Goal: Task Accomplishment & Management: Manage account settings

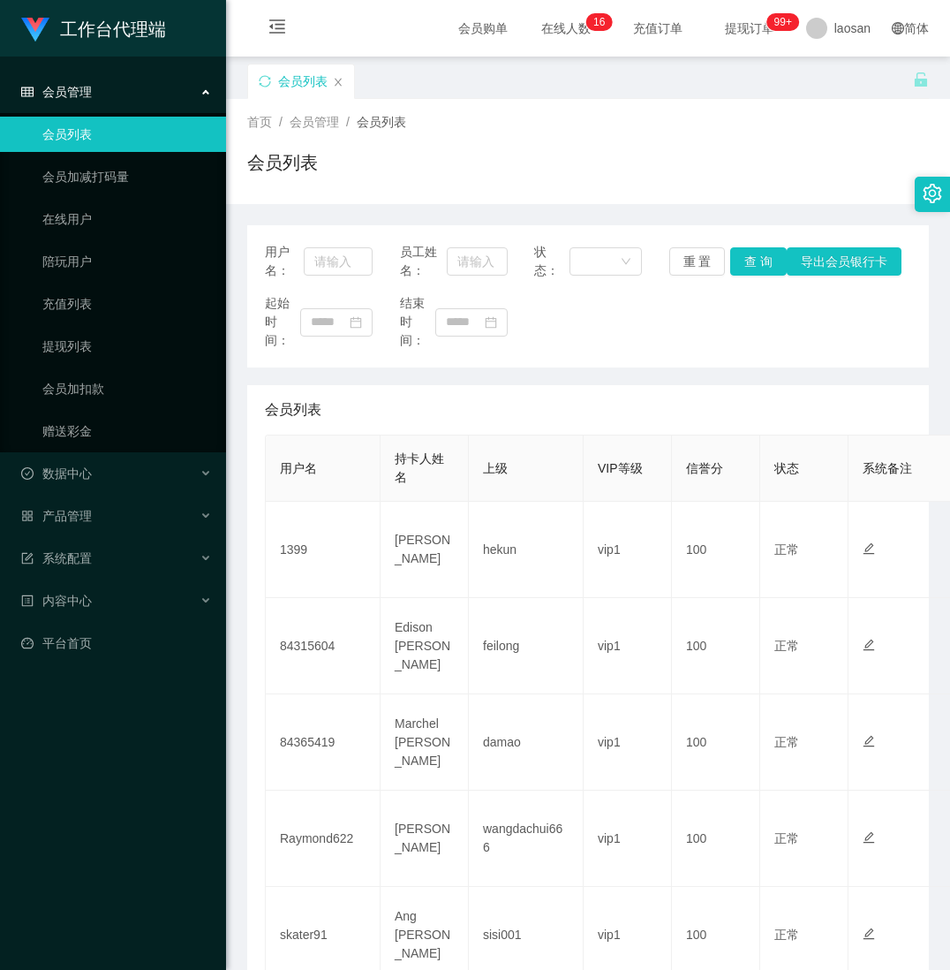
click at [64, 87] on span "会员管理" at bounding box center [56, 92] width 71 height 14
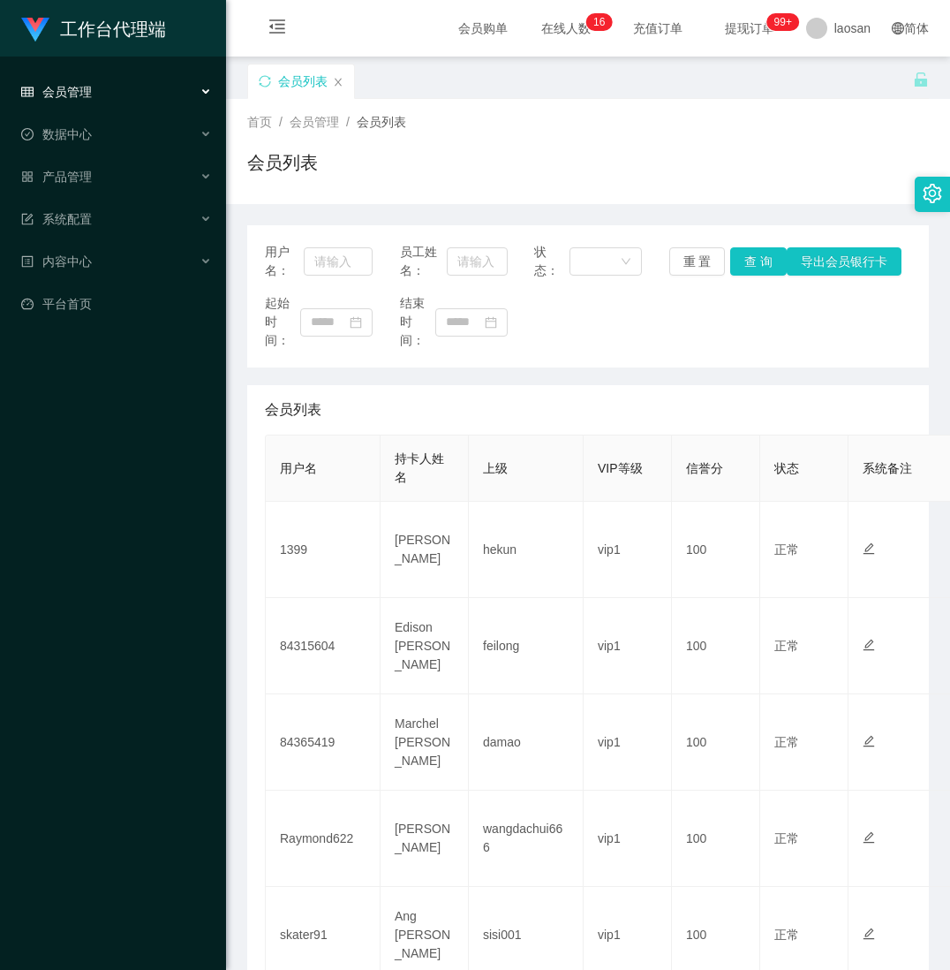
click at [79, 94] on span "会员管理" at bounding box center [56, 92] width 71 height 14
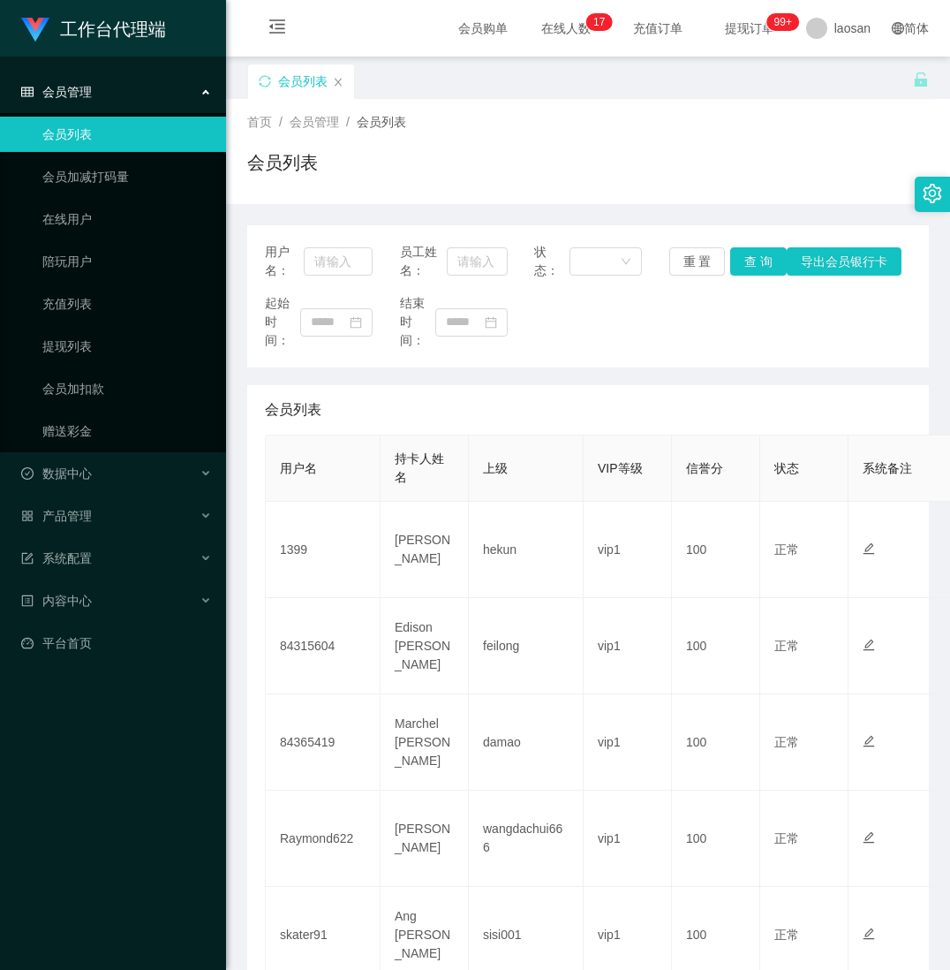
click at [72, 89] on span "会员管理" at bounding box center [56, 92] width 71 height 14
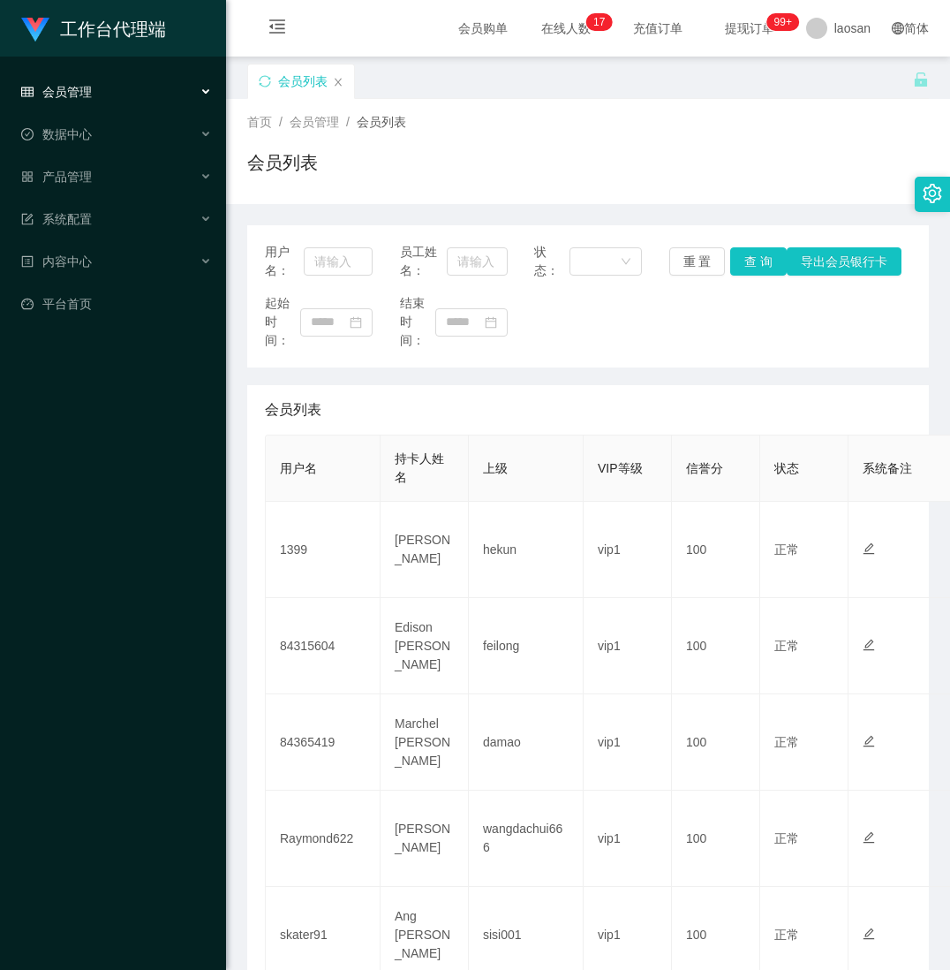
click at [203, 92] on icon at bounding box center [207, 92] width 9 height 0
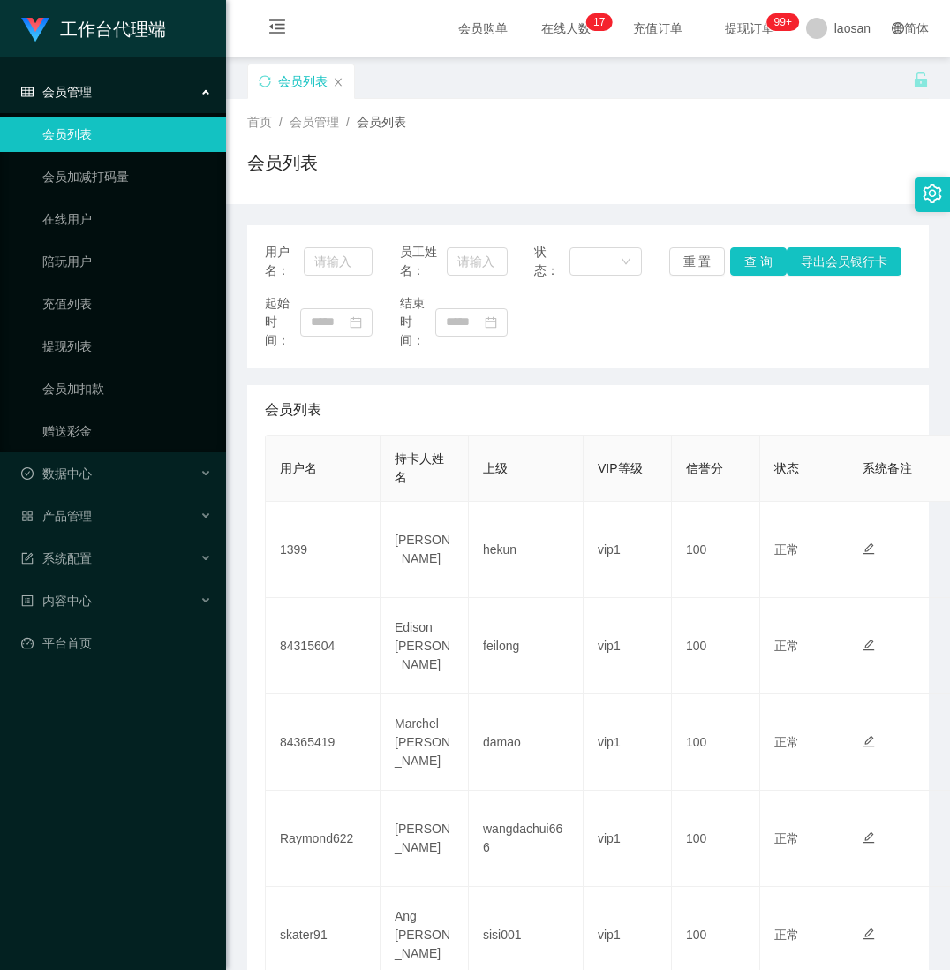
click at [101, 127] on link "会员列表" at bounding box center [127, 134] width 170 height 35
click at [57, 87] on span "会员管理" at bounding box center [56, 92] width 71 height 14
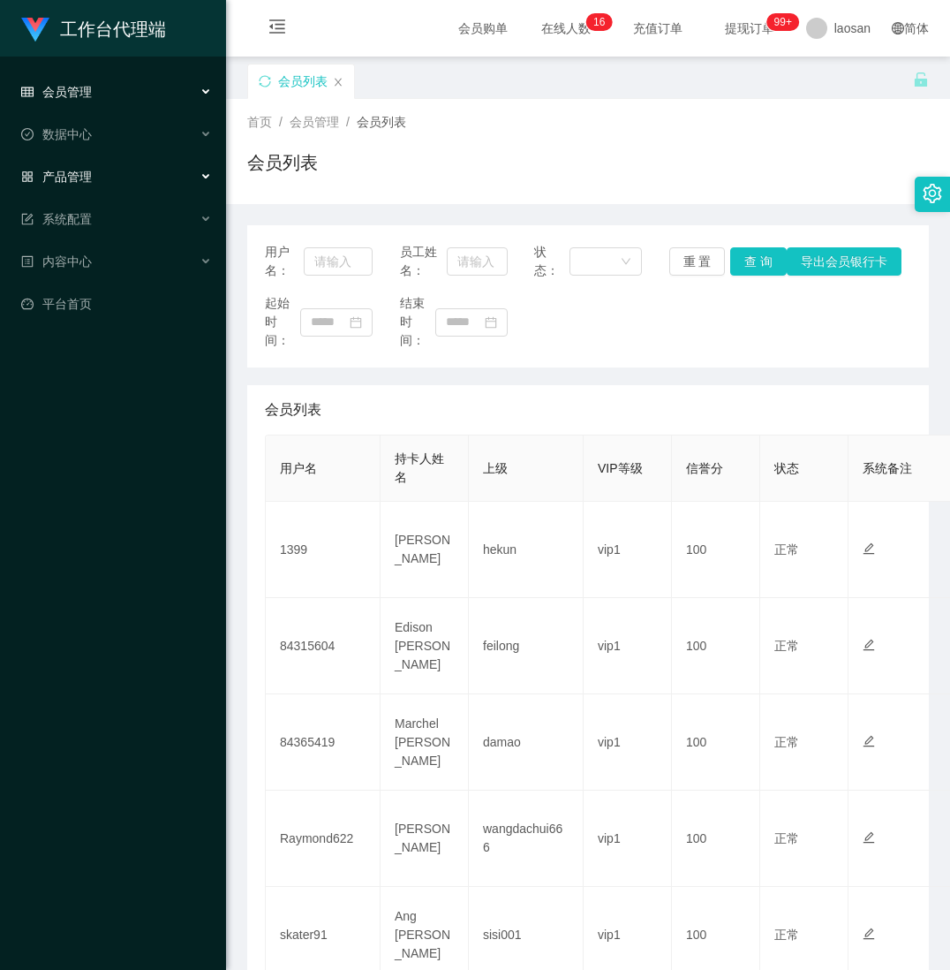
click at [103, 164] on div "产品管理" at bounding box center [113, 176] width 226 height 35
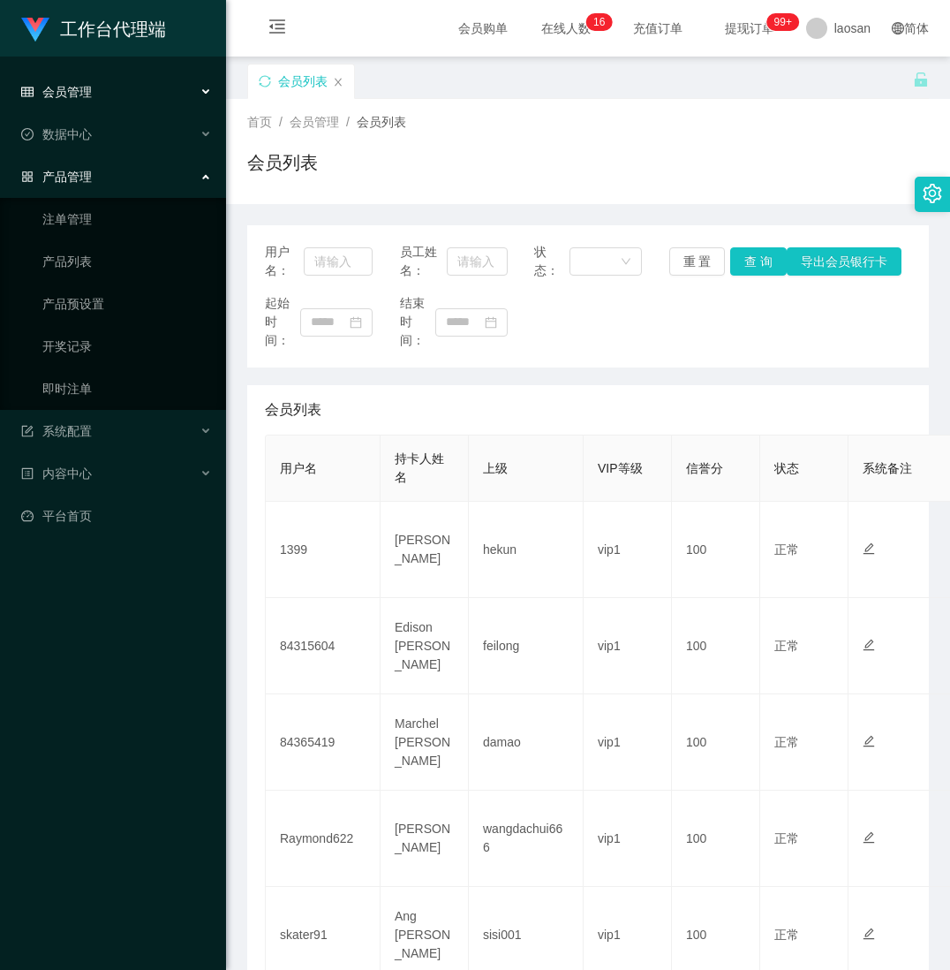
click at [145, 93] on div "会员管理" at bounding box center [113, 91] width 226 height 35
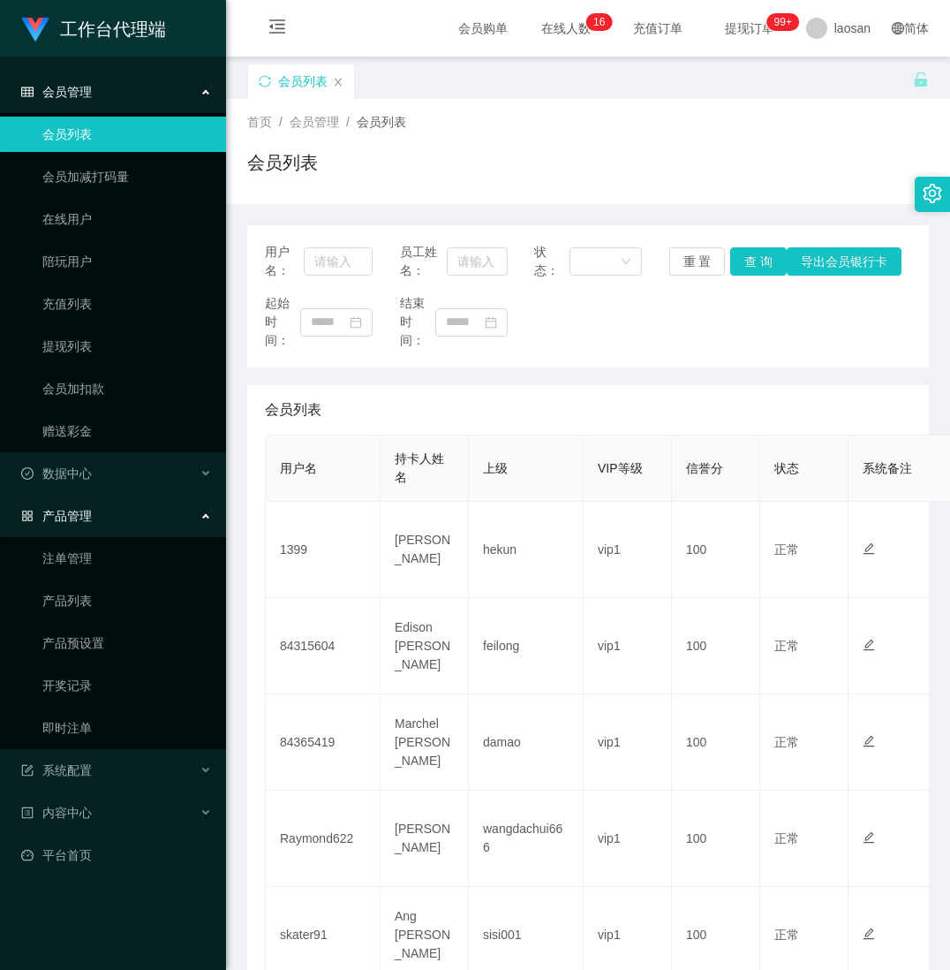
click at [92, 138] on link "会员列表" at bounding box center [127, 134] width 170 height 35
click at [68, 131] on link "会员列表" at bounding box center [127, 134] width 170 height 35
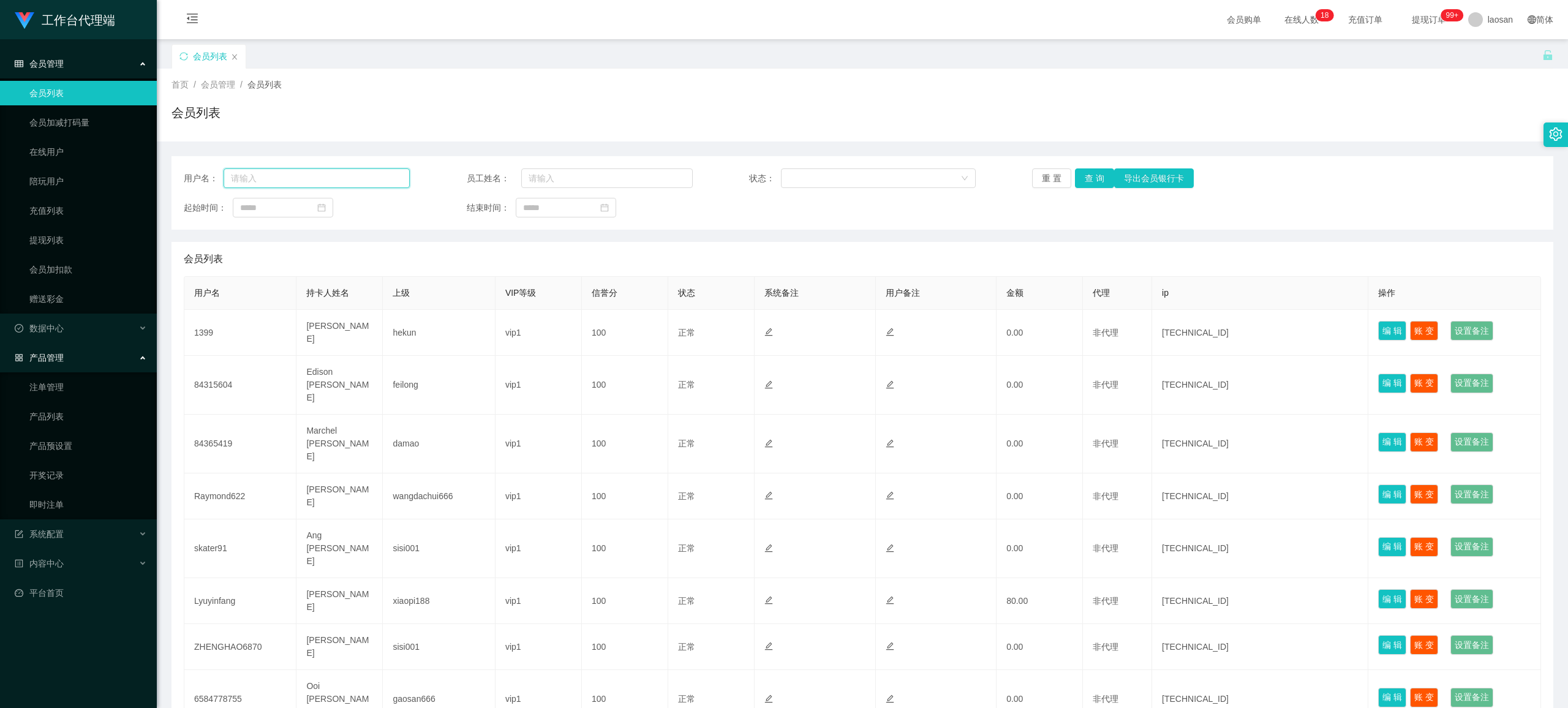
click at [282, 181] on input "text" at bounding box center [316, 178] width 186 height 19
click at [658, 179] on button "查 询" at bounding box center [1094, 178] width 40 height 19
click at [658, 179] on div "重 置 查 询 导出会员银行卡" at bounding box center [1145, 178] width 226 height 19
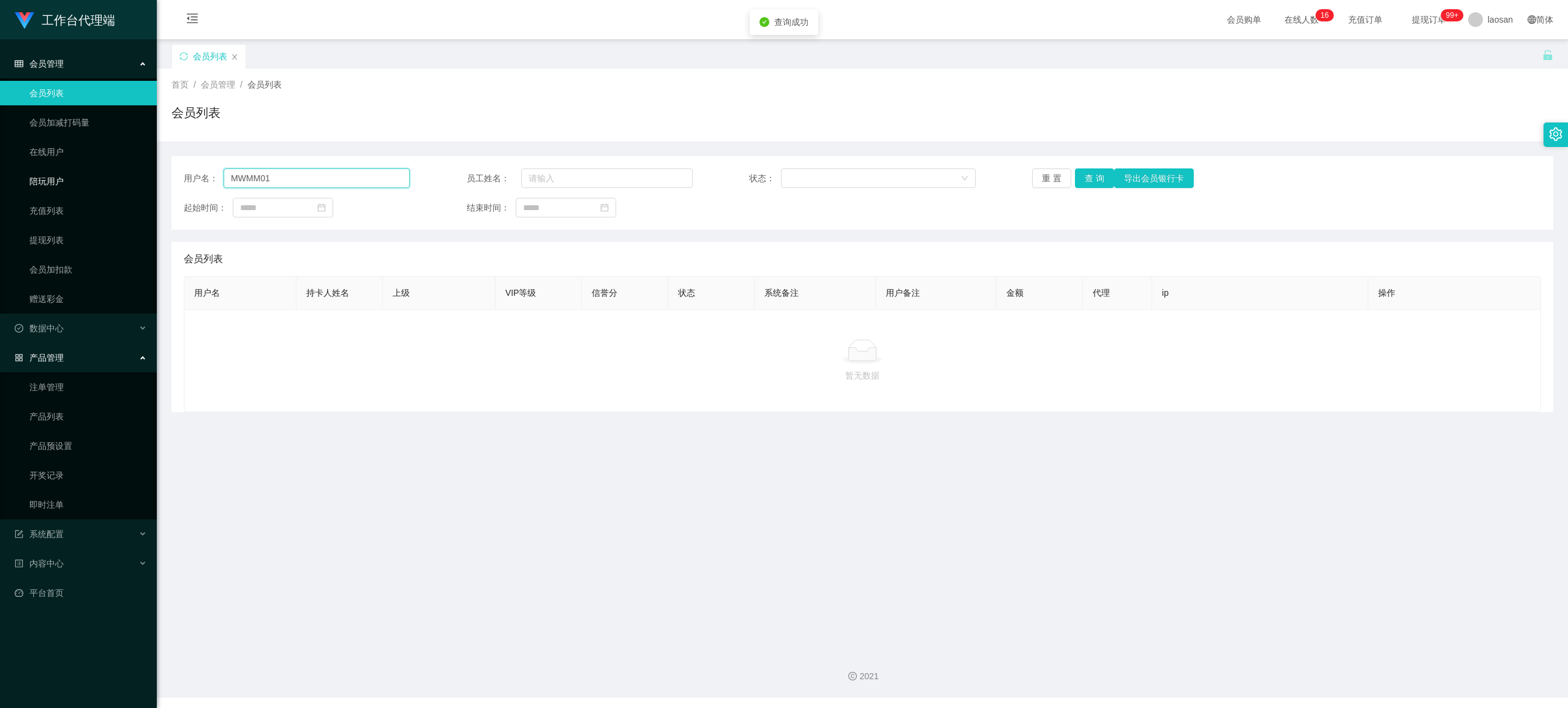
drag, startPoint x: 309, startPoint y: 177, endPoint x: 8, endPoint y: 165, distance: 301.2
click at [8, 165] on section "工作台代理端 会员管理 会员列表 会员加减打码量 在线用户 陪玩用户 充值列表 提现列表 会员加扣款 赠送彩金 数据中心 产品管理 注单管理 产品列表 产品预…" at bounding box center [784, 349] width 1568 height 698
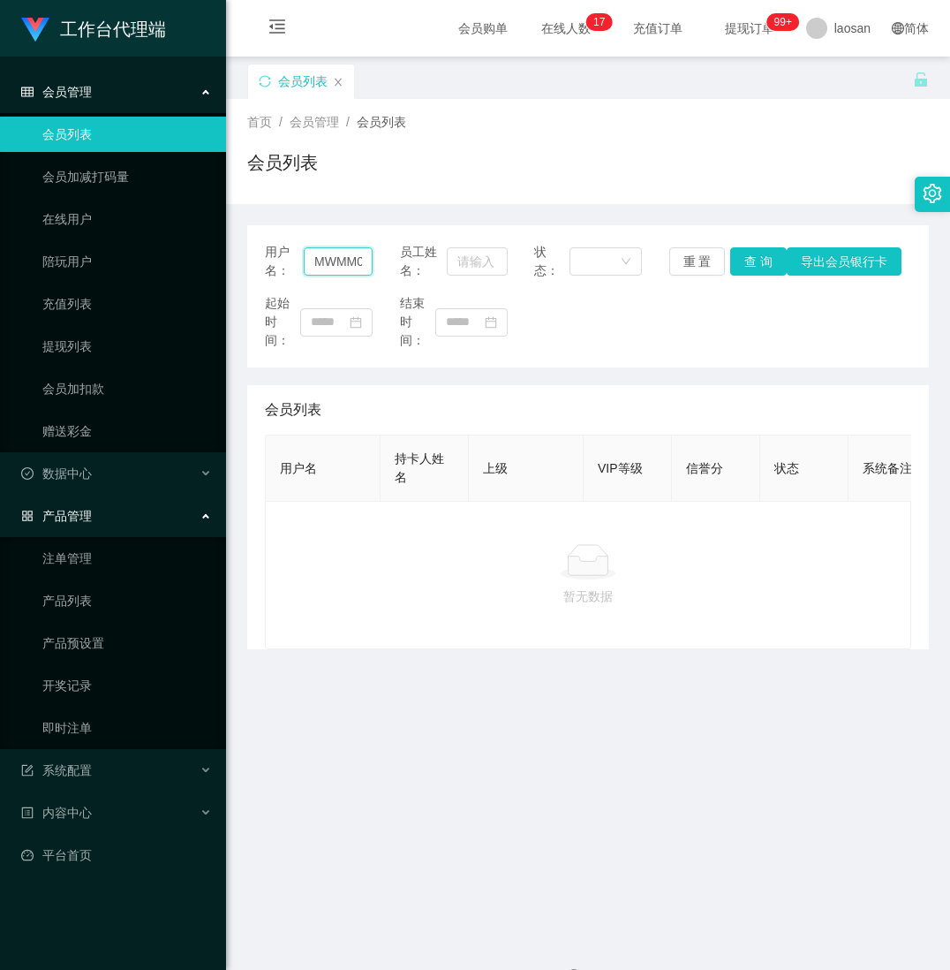
click at [357, 258] on input "MWMM01" at bounding box center [338, 261] width 69 height 28
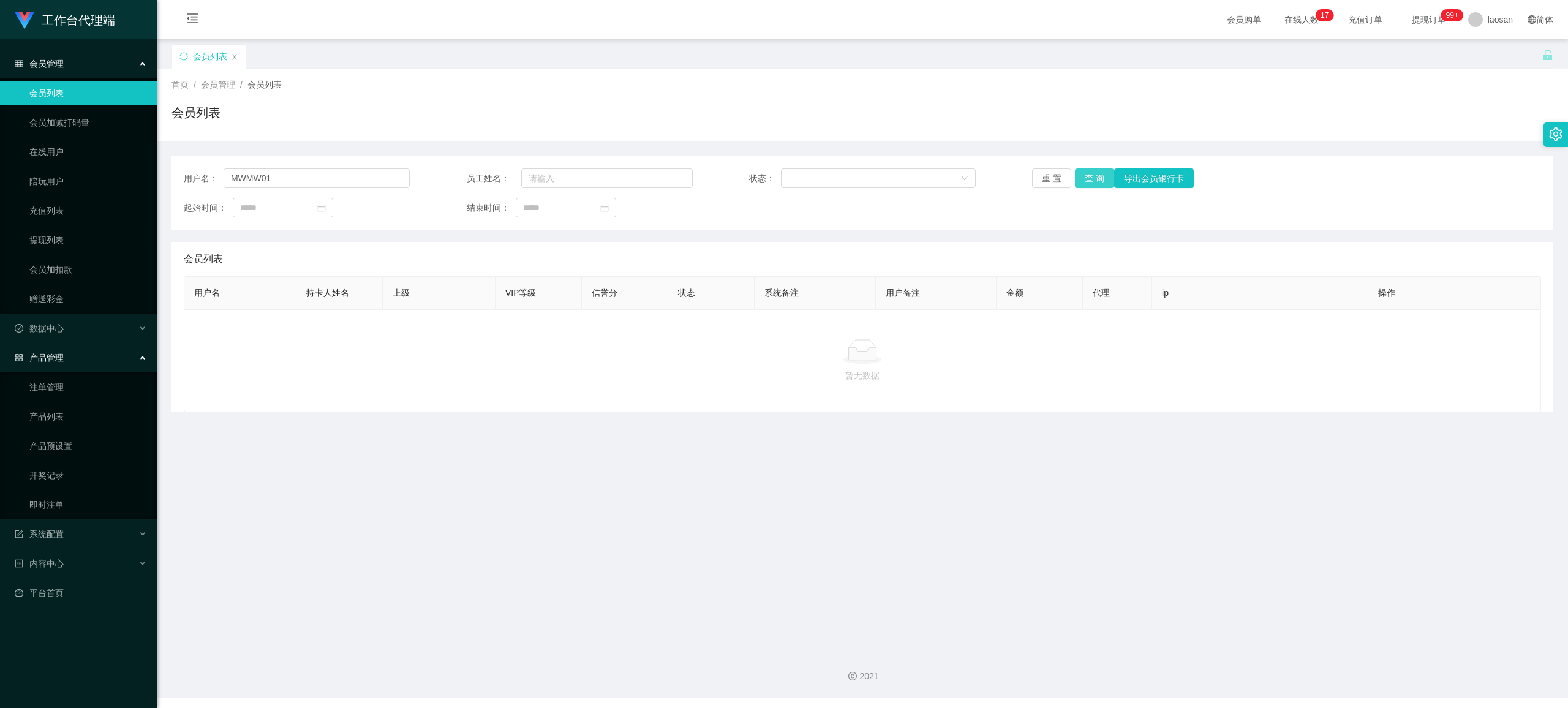
click at [658, 178] on button "查 询" at bounding box center [1094, 178] width 40 height 19
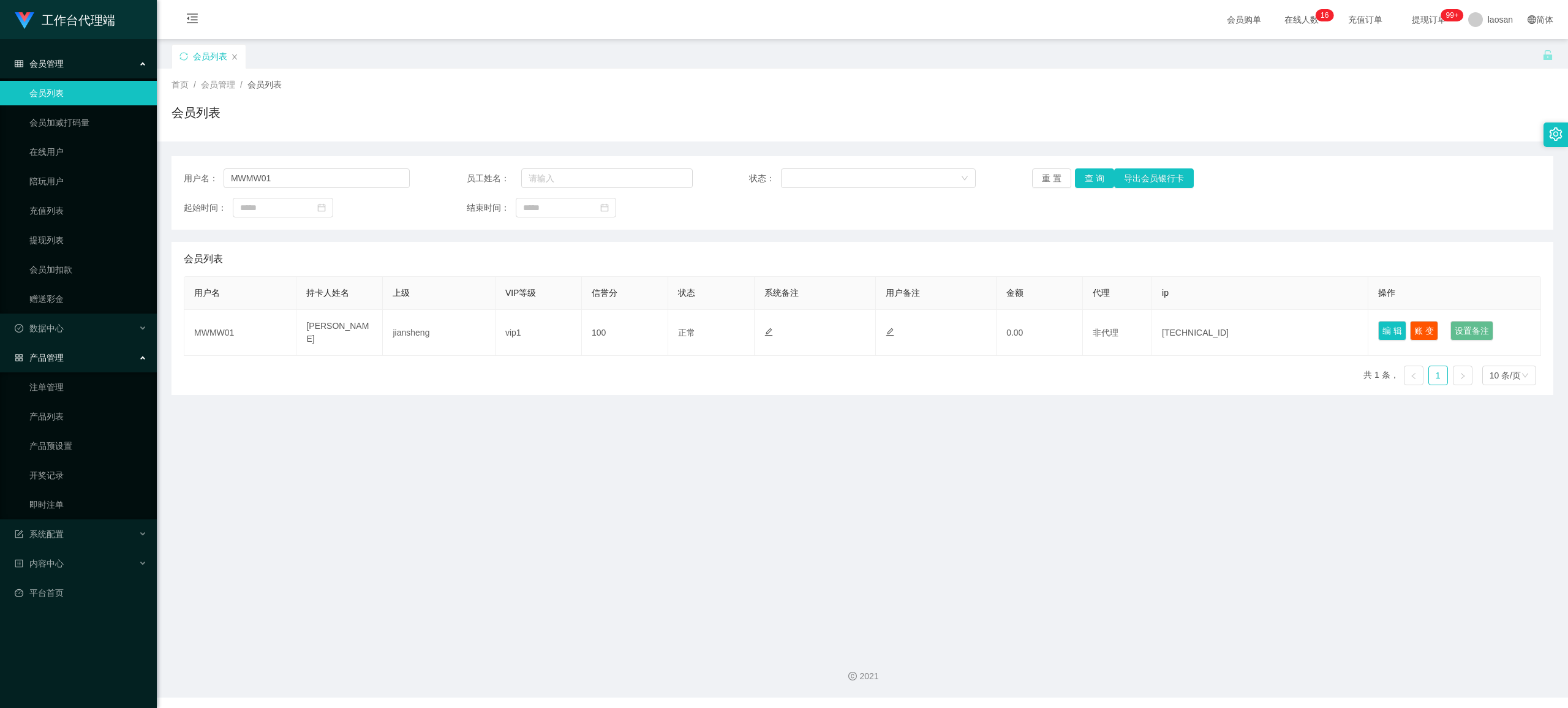
drag, startPoint x: 1313, startPoint y: 101, endPoint x: 1264, endPoint y: 81, distance: 52.9
click at [658, 96] on div "首页 / 会员管理 / 会员列表 / 会员列表" at bounding box center [862, 105] width 1381 height 53
drag, startPoint x: 297, startPoint y: 179, endPoint x: 72, endPoint y: 178, distance: 225.0
click at [71, 178] on section "工作台代理端 会员管理 会员列表 会员加减打码量 在线用户 陪玩用户 充值列表 提现列表 会员加扣款 赠送彩金 数据中心 产品管理 注单管理 产品列表 产品预…" at bounding box center [784, 349] width 1568 height 698
paste input "chr is681"
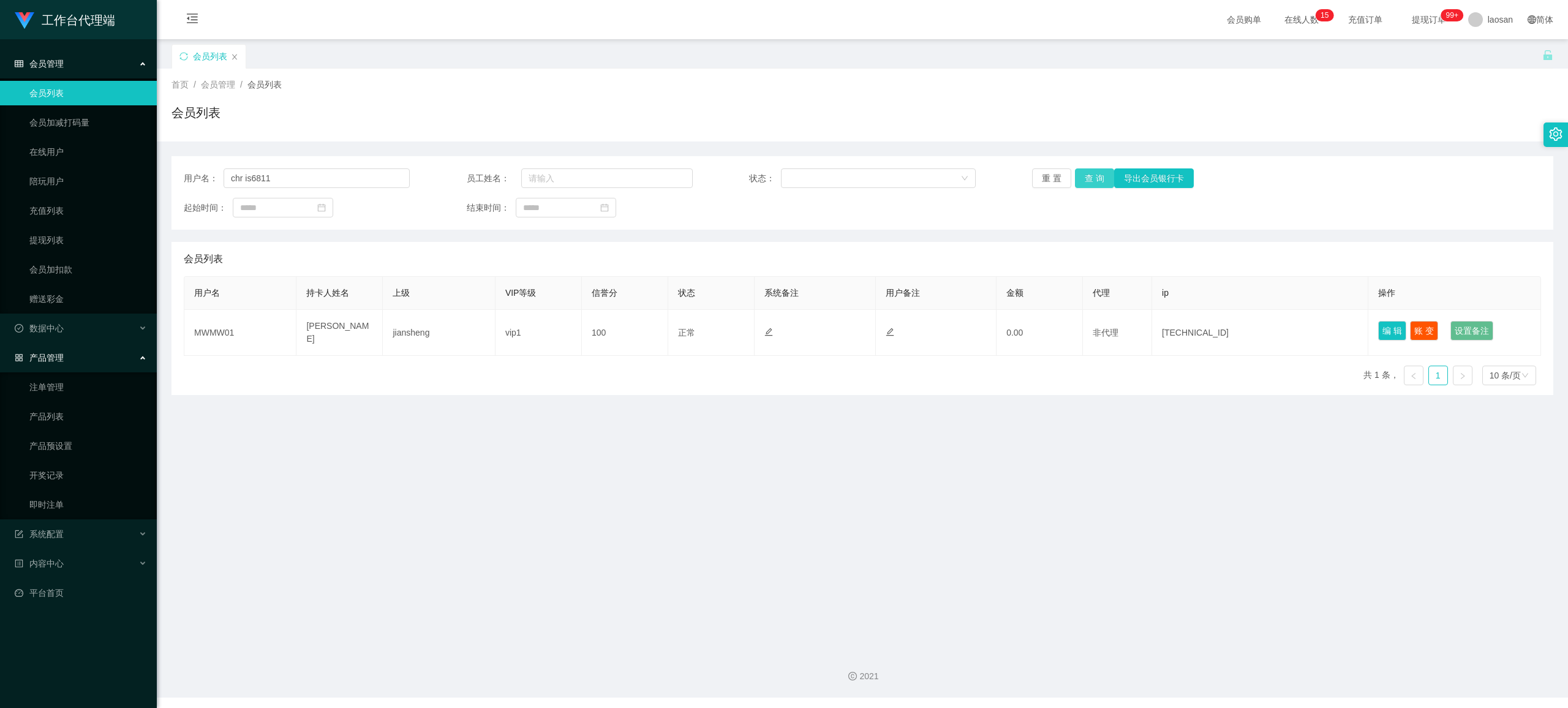
click at [658, 175] on button "查 询" at bounding box center [1094, 178] width 40 height 19
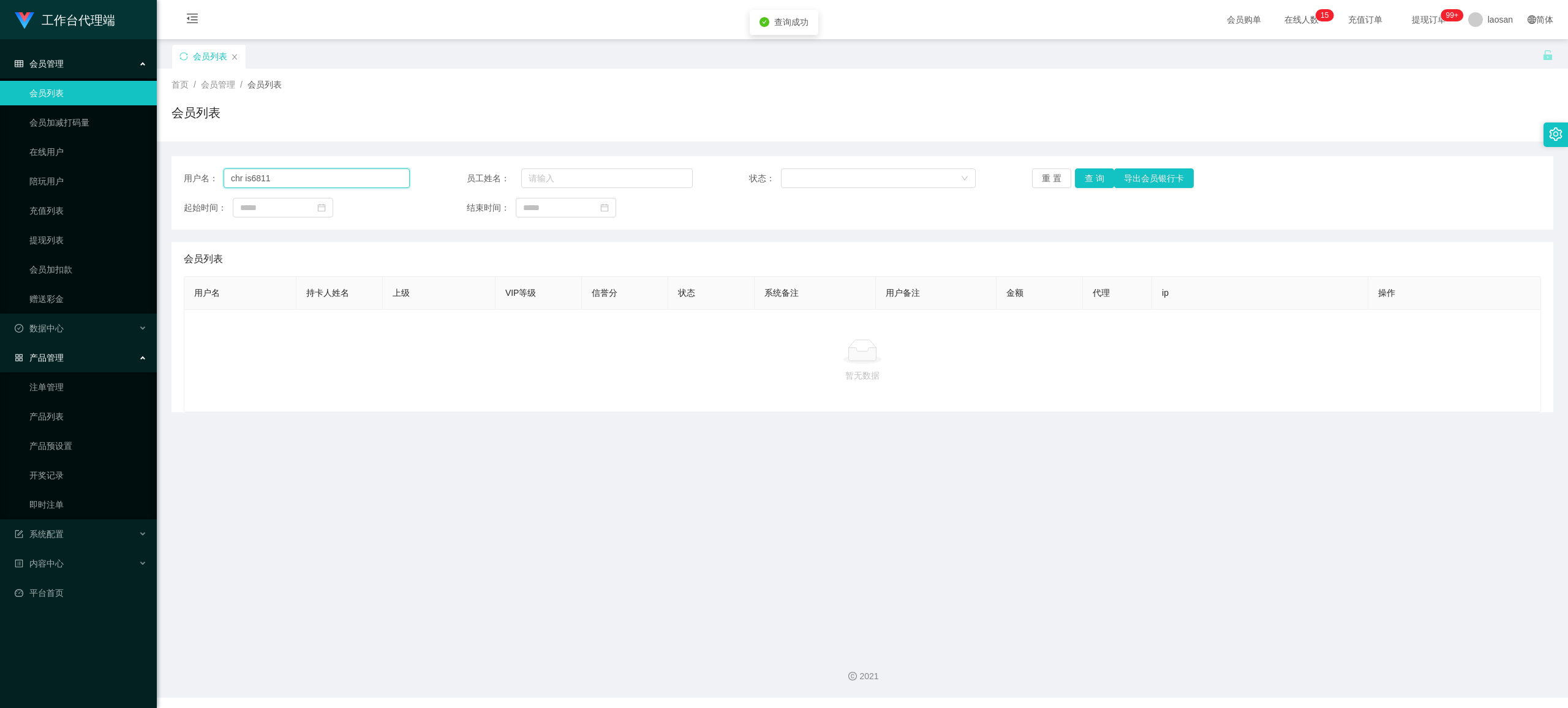
click at [245, 177] on input "chr is6811" at bounding box center [316, 178] width 186 height 19
drag, startPoint x: 233, startPoint y: 182, endPoint x: 245, endPoint y: 182, distance: 12.0
click at [236, 182] on input "chr is6811" at bounding box center [316, 178] width 186 height 19
click at [658, 175] on button "查 询" at bounding box center [1094, 178] width 40 height 19
click at [658, 175] on button "查 询" at bounding box center [1101, 178] width 53 height 19
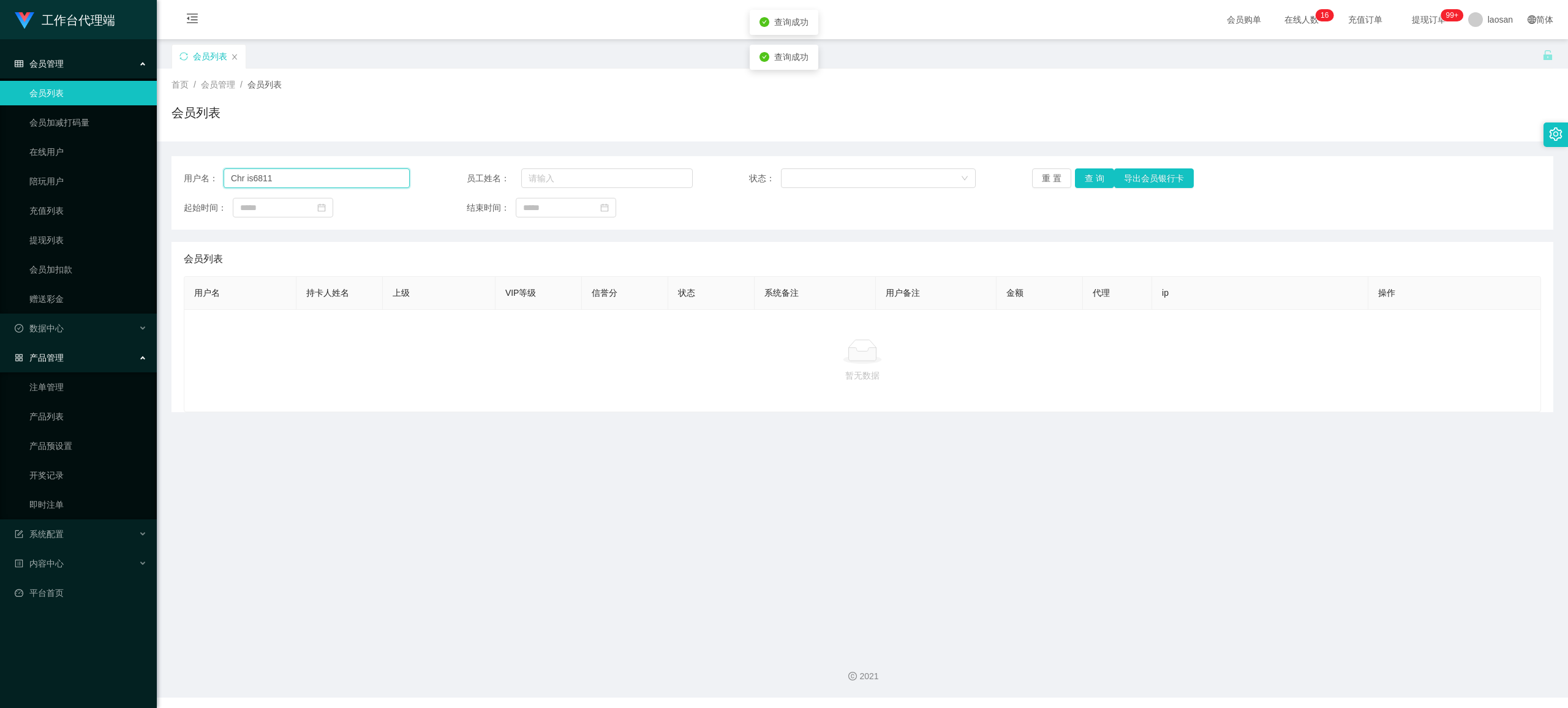
drag, startPoint x: 245, startPoint y: 180, endPoint x: 262, endPoint y: 180, distance: 17.0
click at [245, 180] on input "Chr is6811" at bounding box center [316, 178] width 186 height 19
click at [658, 175] on button "查 询" at bounding box center [1094, 178] width 40 height 19
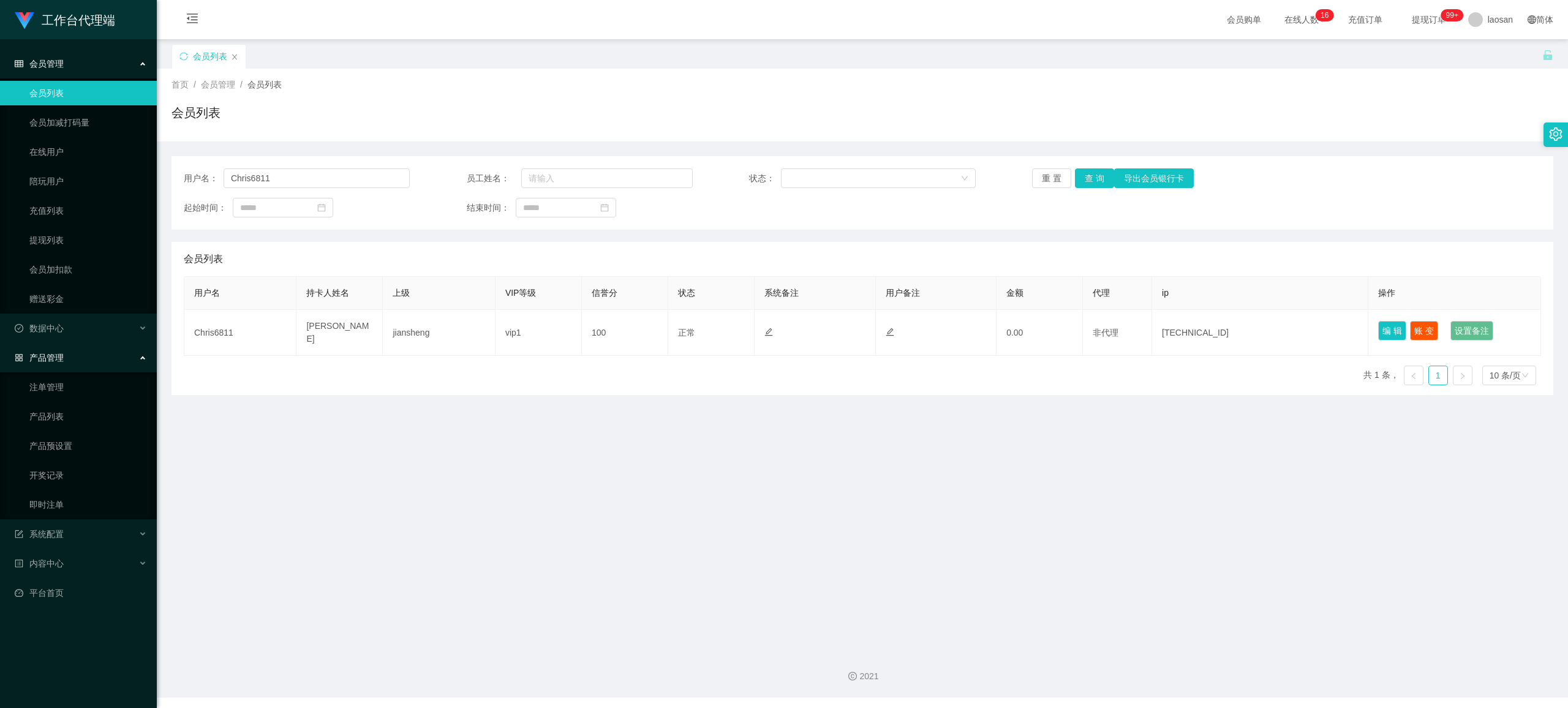
drag, startPoint x: 1071, startPoint y: 103, endPoint x: 683, endPoint y: 126, distance: 388.7
click at [658, 103] on div "首页 / 会员管理 / 会员列表 / 会员列表" at bounding box center [862, 105] width 1381 height 53
drag, startPoint x: 66, startPoint y: 180, endPoint x: 50, endPoint y: 175, distance: 16.8
click at [50, 175] on section "工作台代理端 会员管理 会员列表 会员加减打码量 在线用户 陪玩用户 充值列表 提现列表 会员加扣款 赠送彩金 数据中心 产品管理 注单管理 产品列表 产品预…" at bounding box center [784, 349] width 1568 height 698
click at [658, 172] on button "查 询" at bounding box center [1094, 178] width 40 height 19
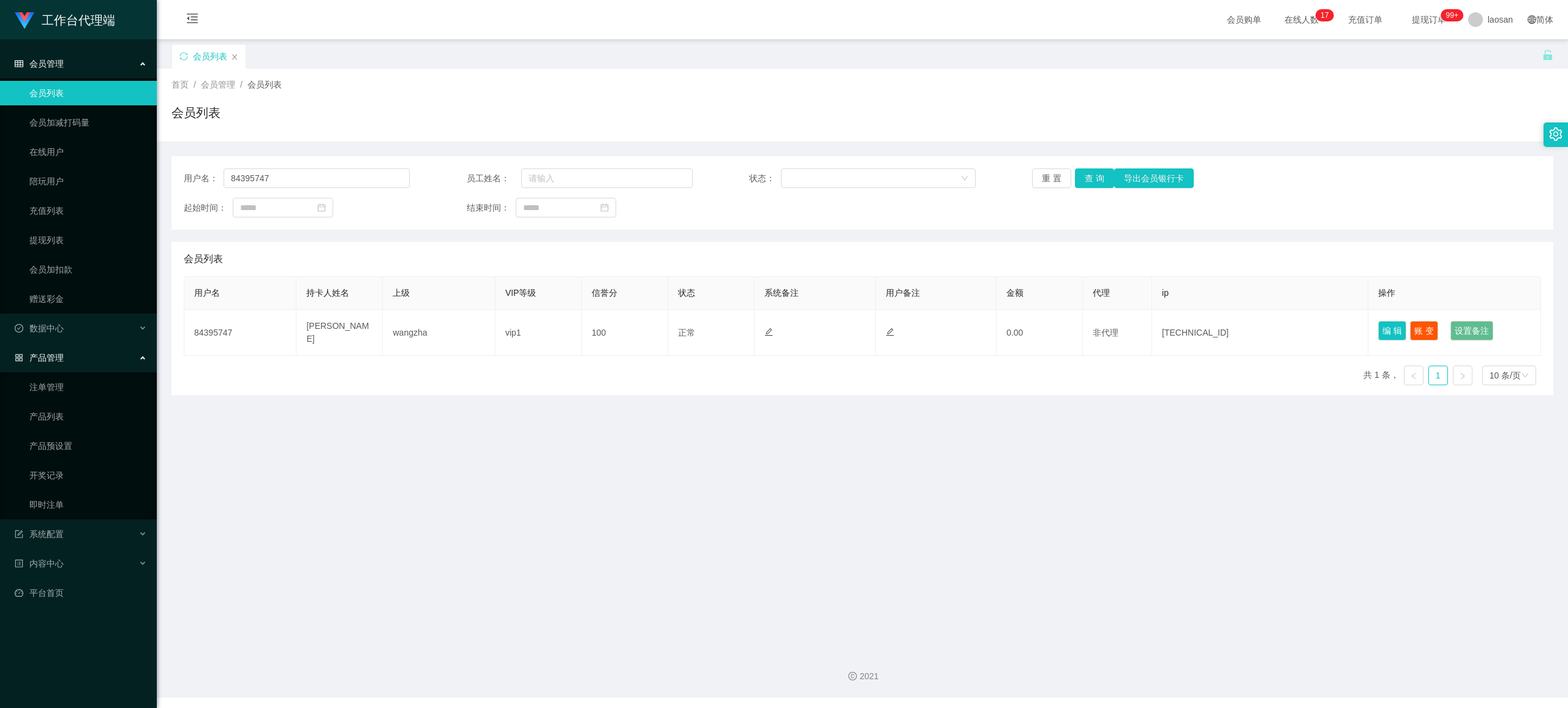
click at [658, 110] on div "会员列表" at bounding box center [862, 117] width 1381 height 28
drag, startPoint x: 302, startPoint y: 179, endPoint x: -83, endPoint y: 181, distance: 385.0
click at [0, 181] on html "工作台代理端 会员管理 会员列表 会员加减打码量 在线用户 陪玩用户 充值列表 提现列表 会员加扣款 赠送彩金 数据中心 产品管理 注单管理 产品列表 产品预…" at bounding box center [784, 354] width 1568 height 708
paste input "hahala123"
type input "hahala123"
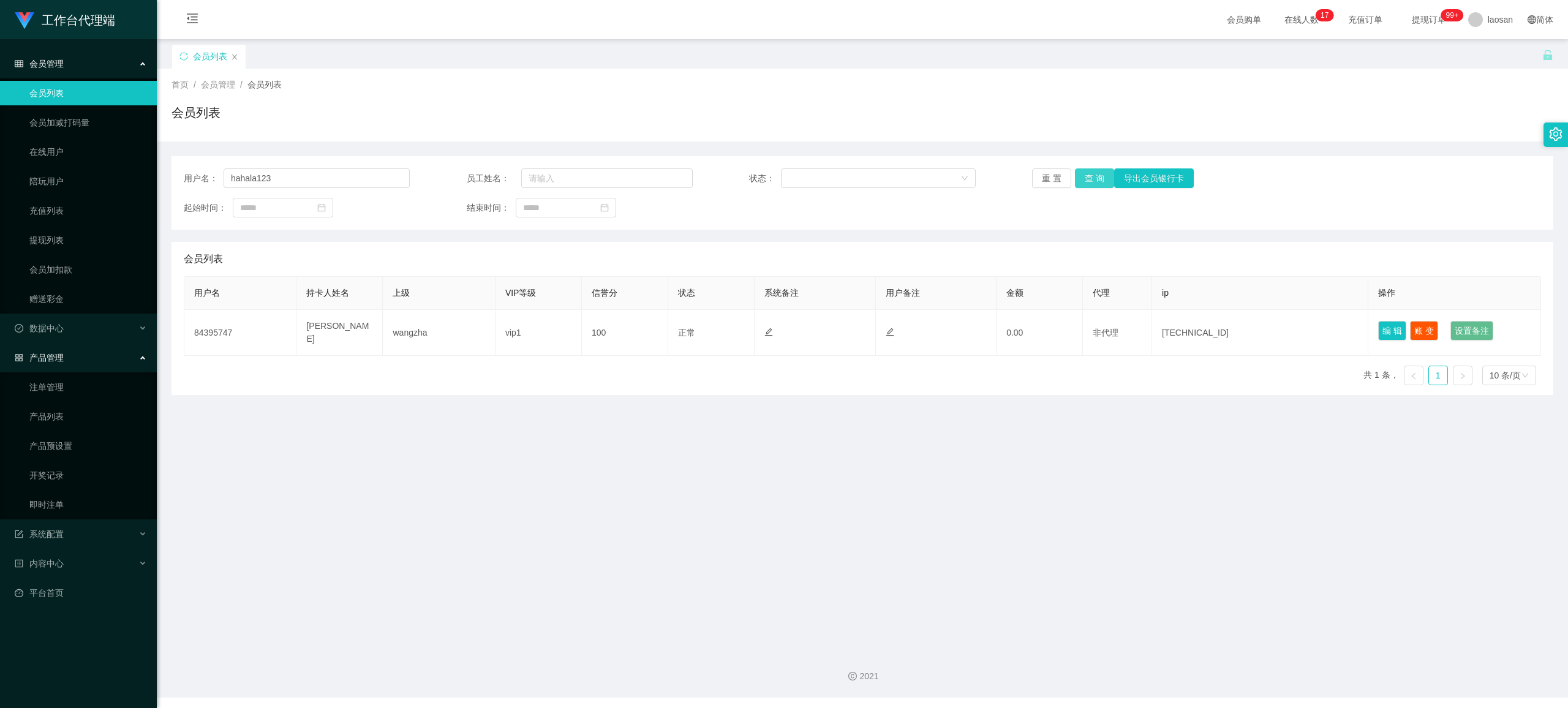
click at [658, 177] on button "查 询" at bounding box center [1094, 178] width 40 height 19
click at [658, 177] on div "重 置 查 询 导出会员银行卡" at bounding box center [1145, 178] width 226 height 19
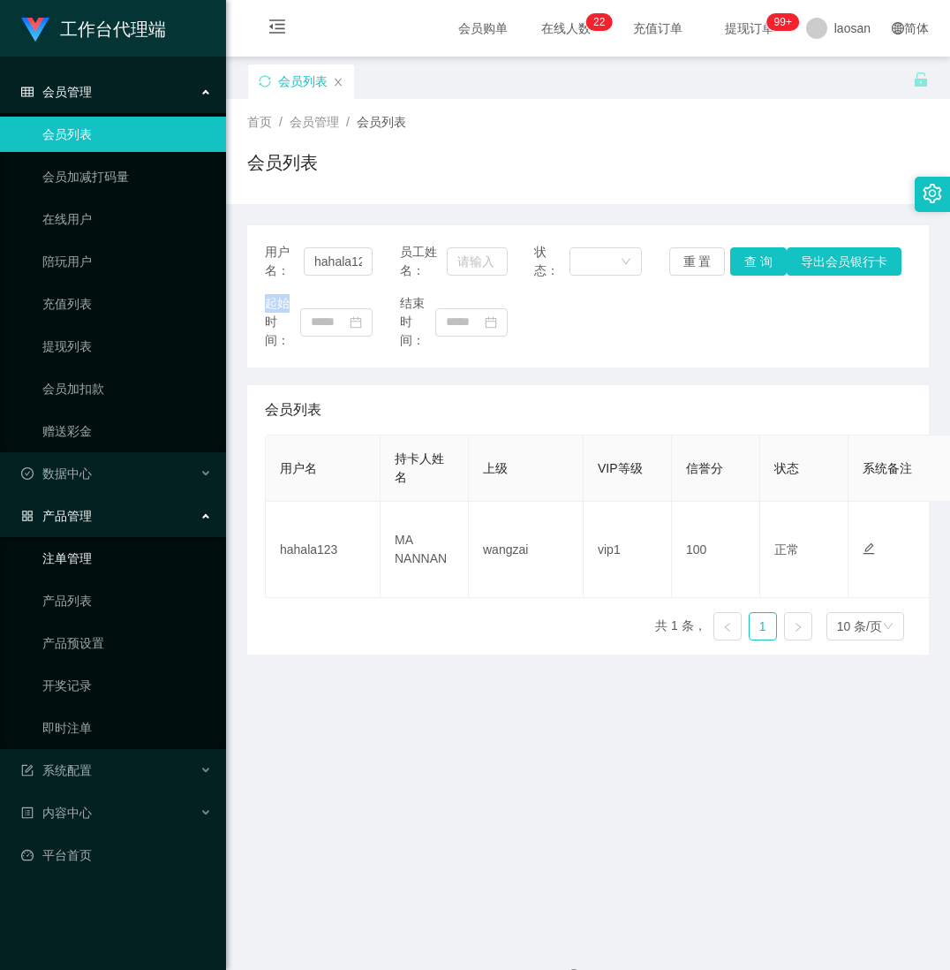
click at [102, 552] on link "注单管理" at bounding box center [127, 557] width 170 height 35
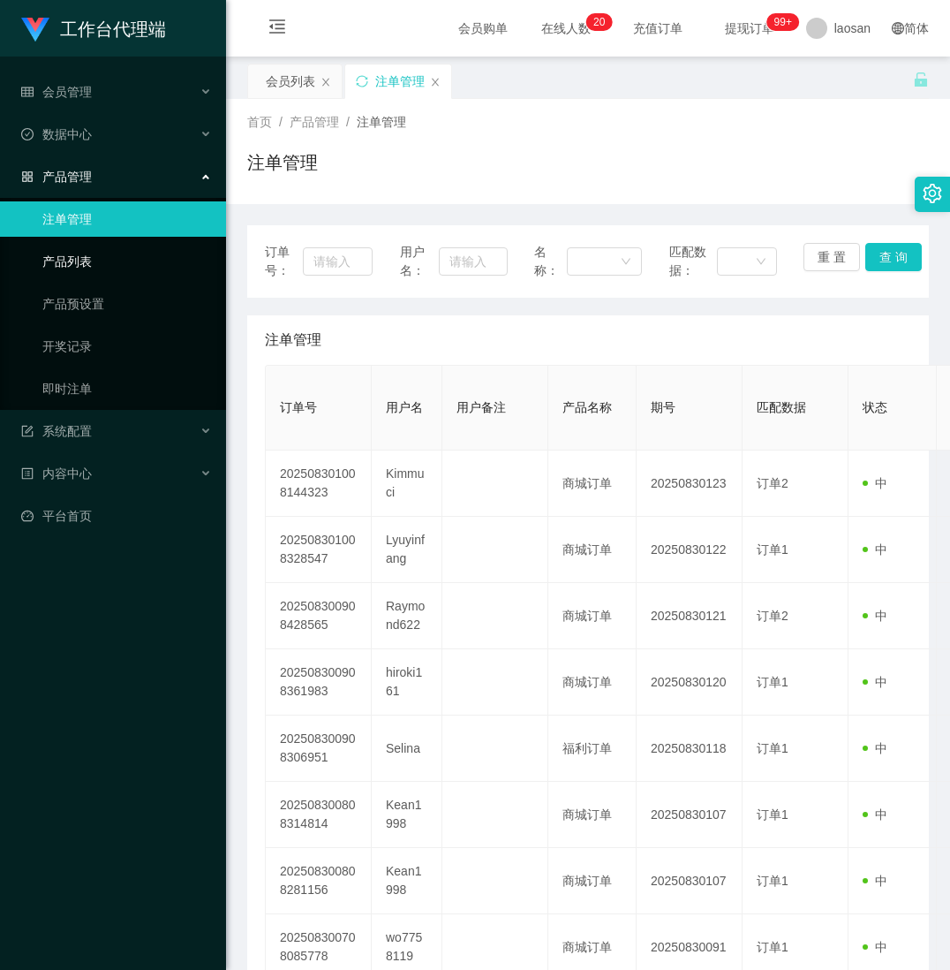
click at [117, 249] on link "产品列表" at bounding box center [127, 261] width 170 height 35
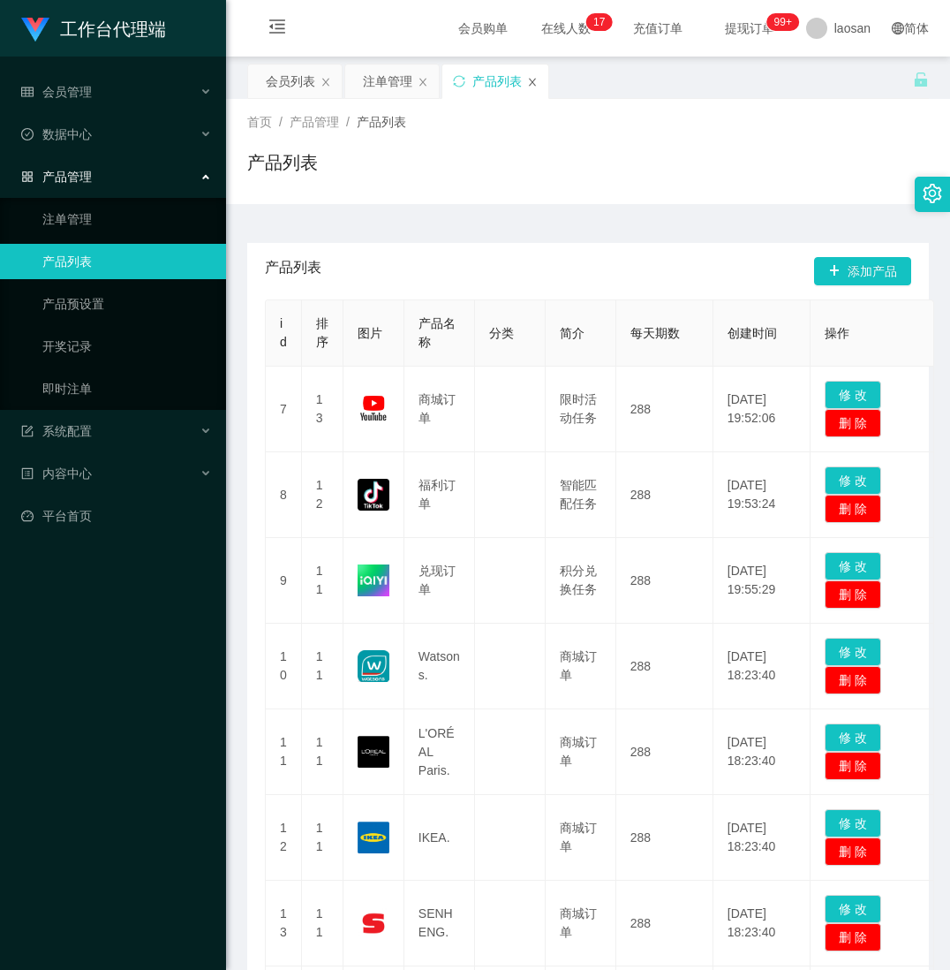
click at [531, 87] on icon "图标: close" at bounding box center [532, 82] width 11 height 11
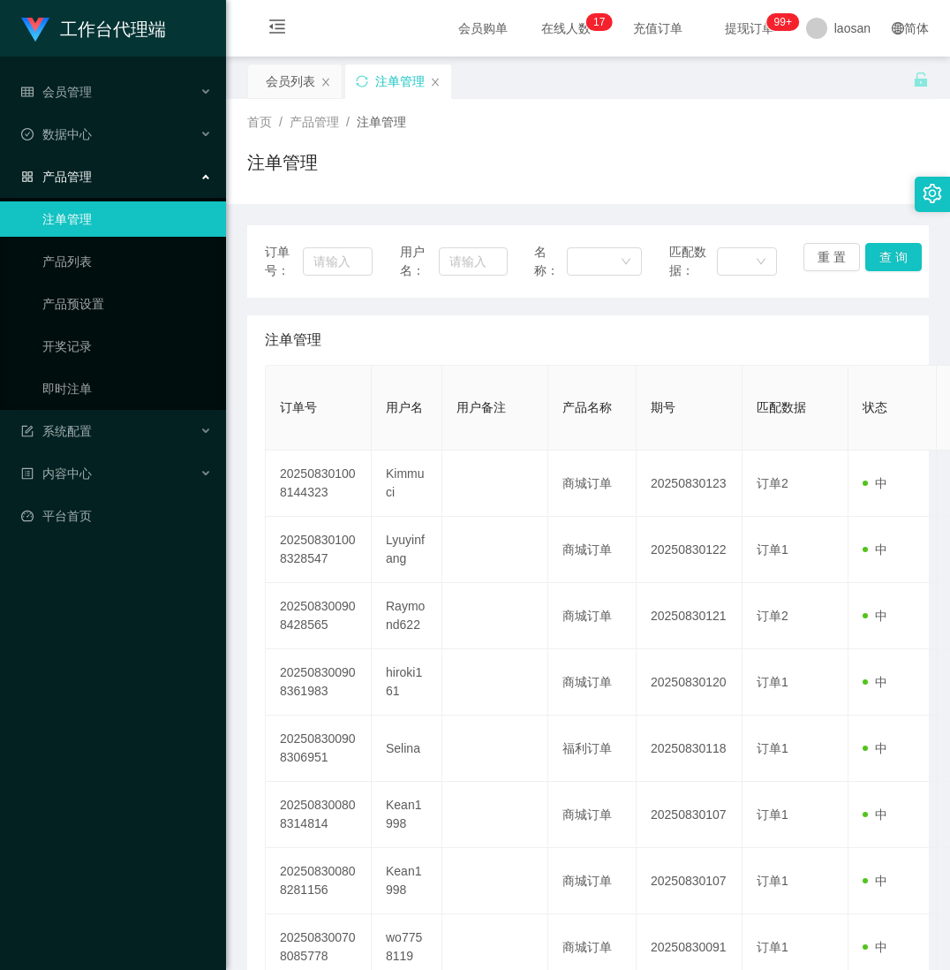
click at [403, 85] on div "注单管理" at bounding box center [399, 81] width 49 height 34
click at [131, 440] on div "系统配置" at bounding box center [113, 430] width 226 height 35
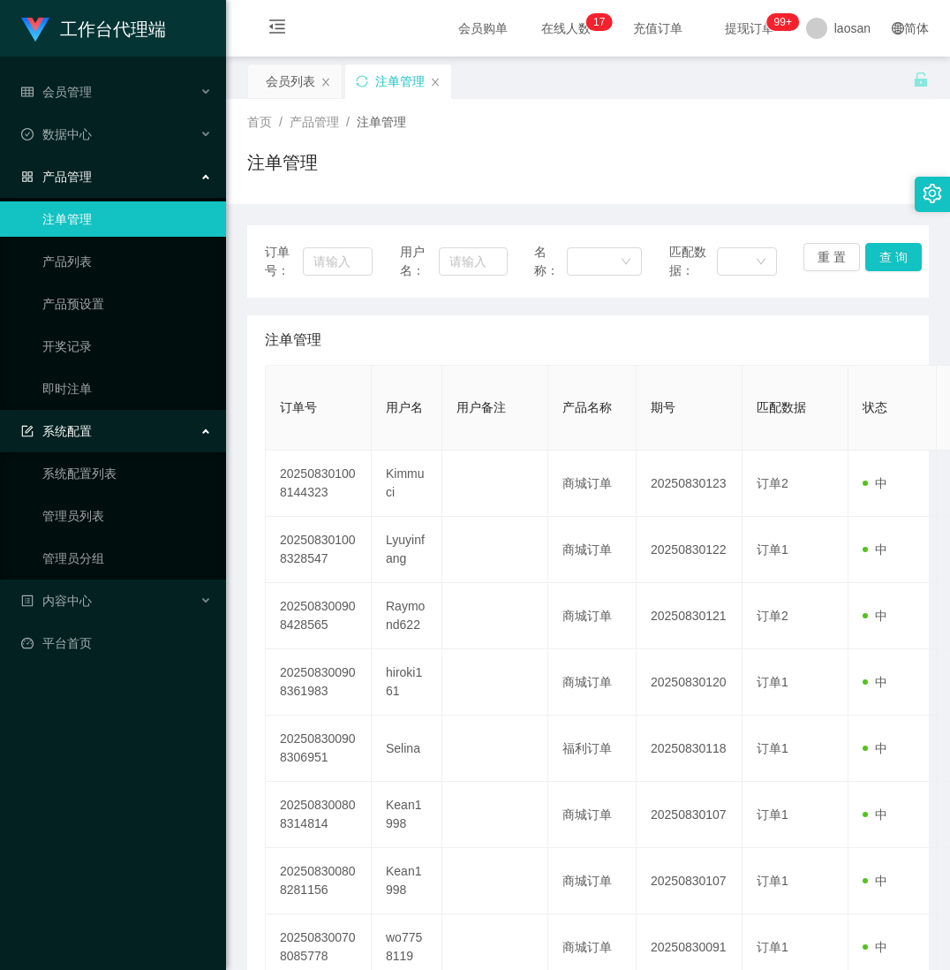
click at [134, 422] on div "系统配置" at bounding box center [113, 430] width 226 height 35
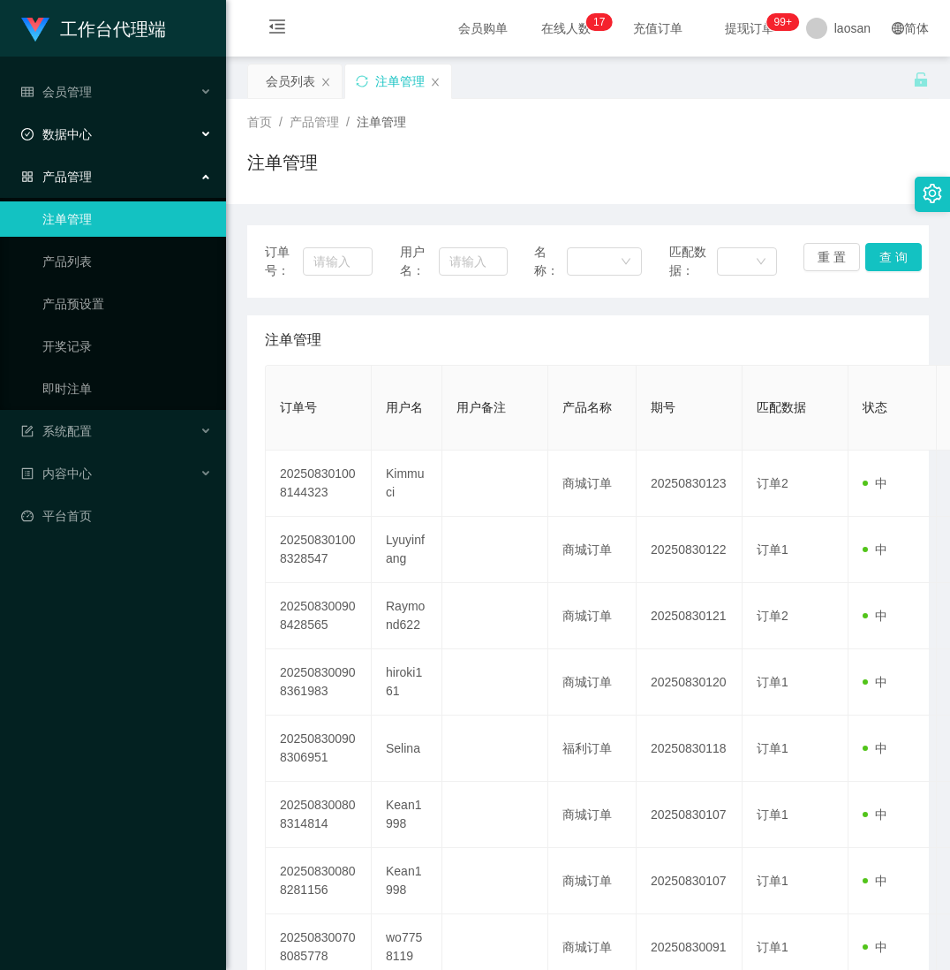
click at [142, 134] on div "数据中心" at bounding box center [113, 134] width 226 height 35
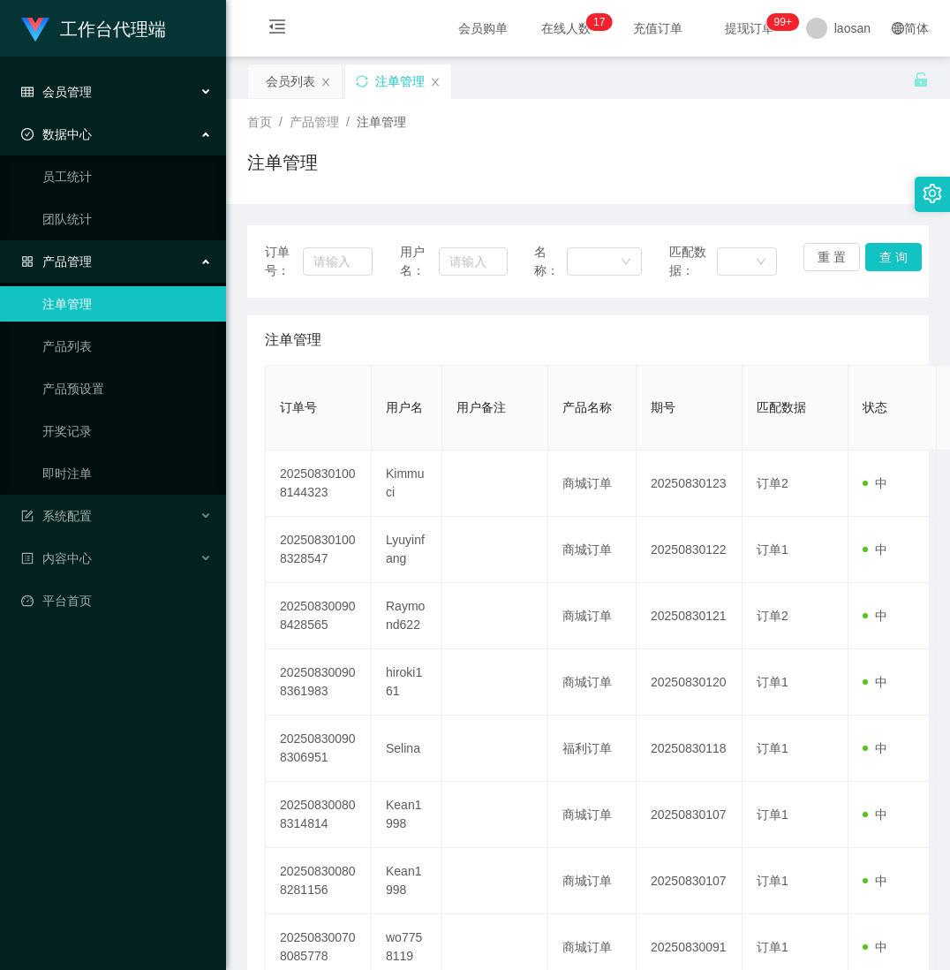
click at [162, 90] on div "会员管理" at bounding box center [113, 91] width 226 height 35
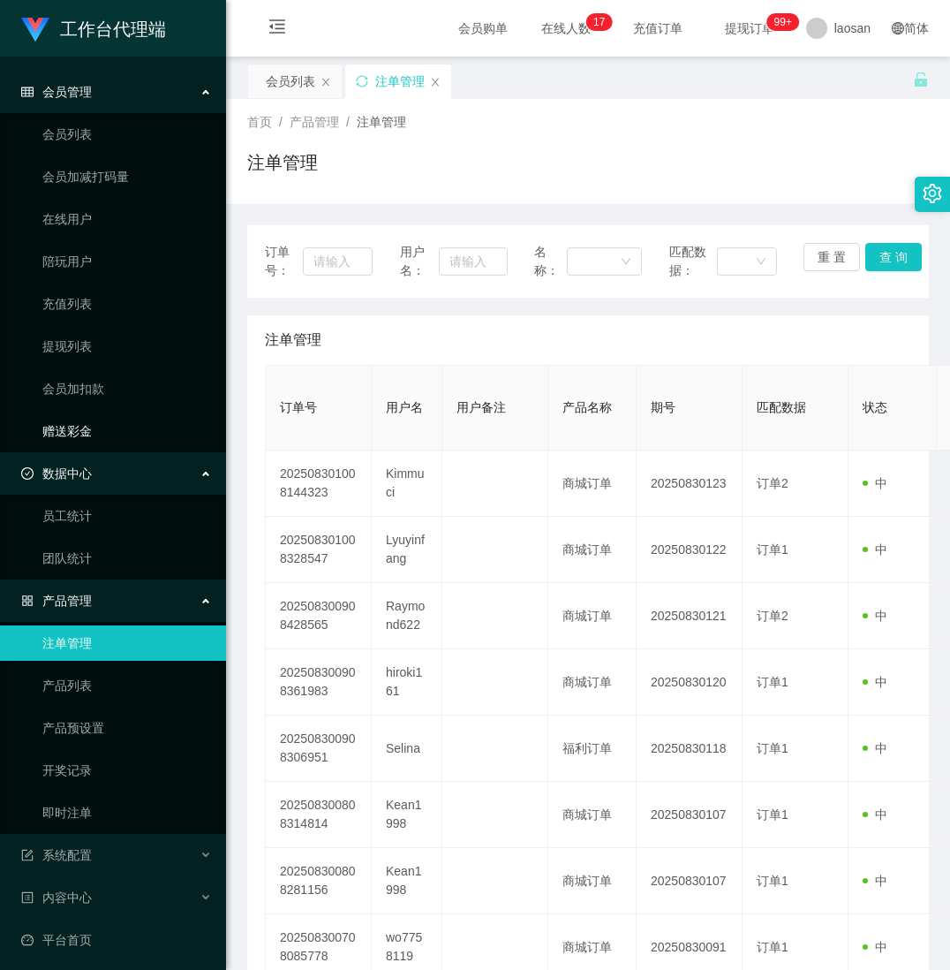
click at [117, 440] on link "赠送彩金" at bounding box center [127, 430] width 170 height 35
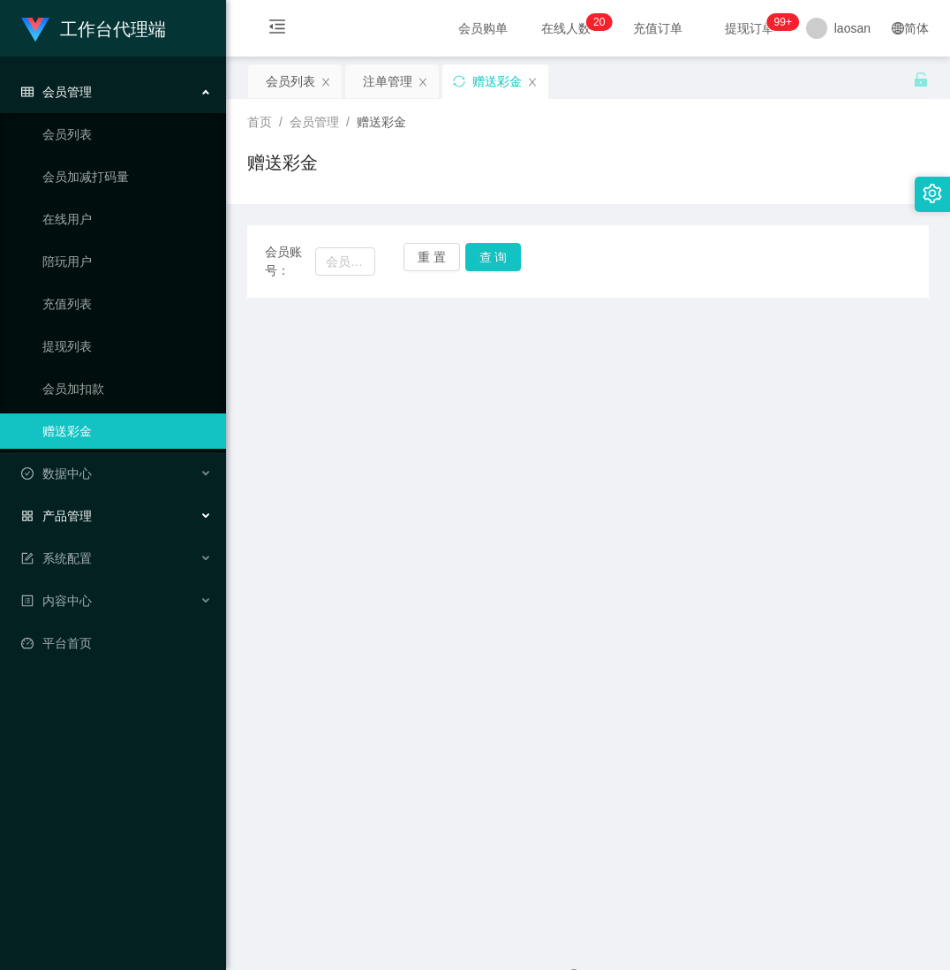
click at [103, 519] on div "产品管理" at bounding box center [113, 515] width 226 height 35
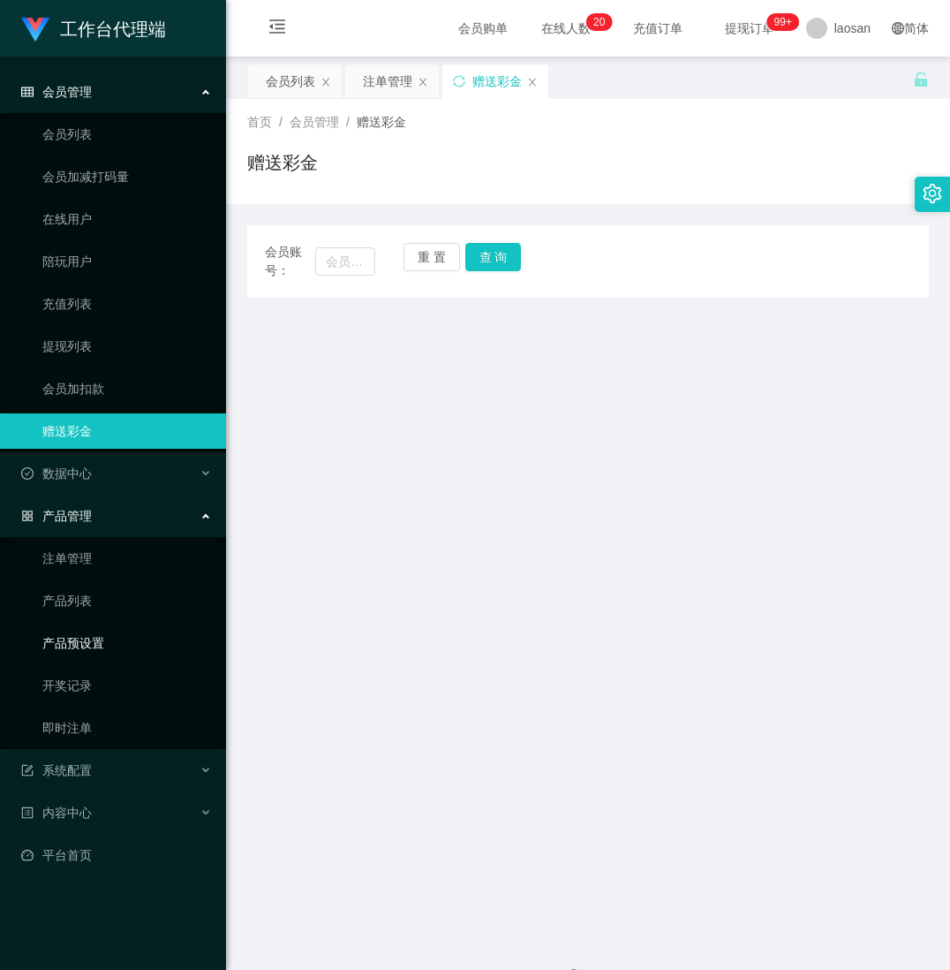
click at [94, 632] on link "产品预设置" at bounding box center [127, 642] width 170 height 35
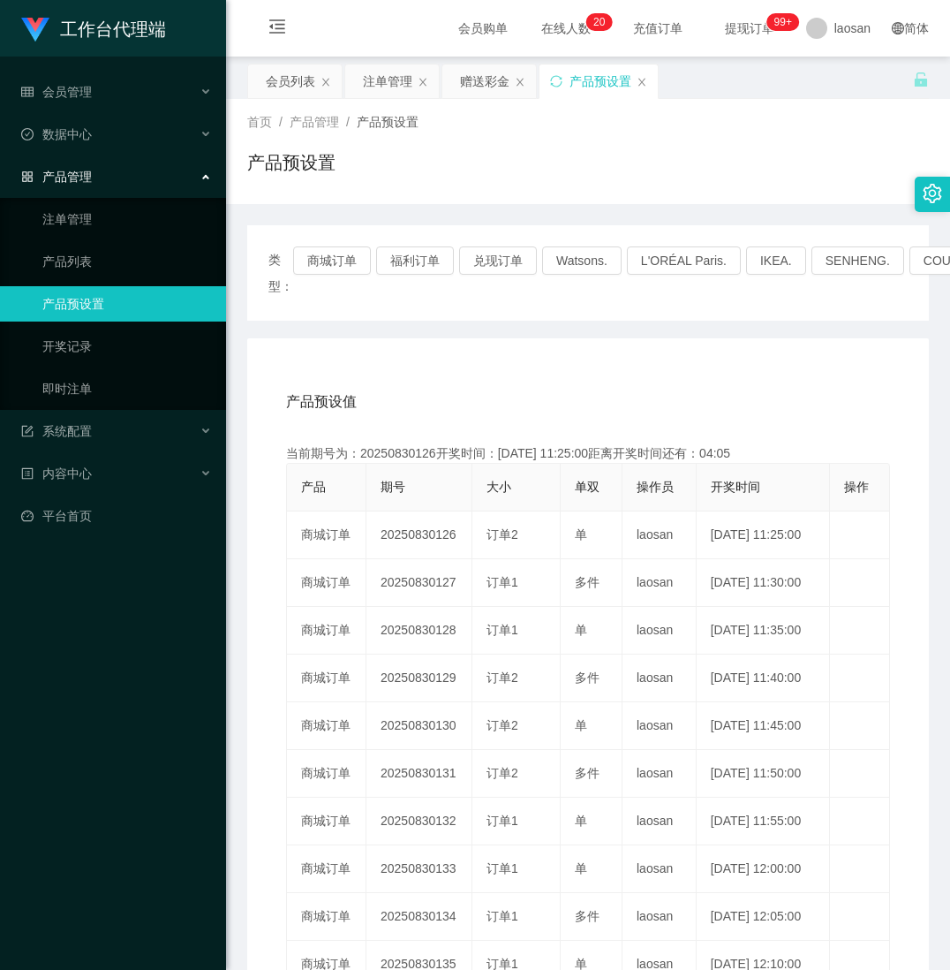
drag, startPoint x: 601, startPoint y: 67, endPoint x: 597, endPoint y: 87, distance: 19.9
click at [616, 94] on div "产品预设置" at bounding box center [601, 81] width 62 height 34
click at [350, 256] on button "商城订单" at bounding box center [332, 260] width 78 height 28
click at [341, 249] on button "商城订单" at bounding box center [332, 260] width 78 height 28
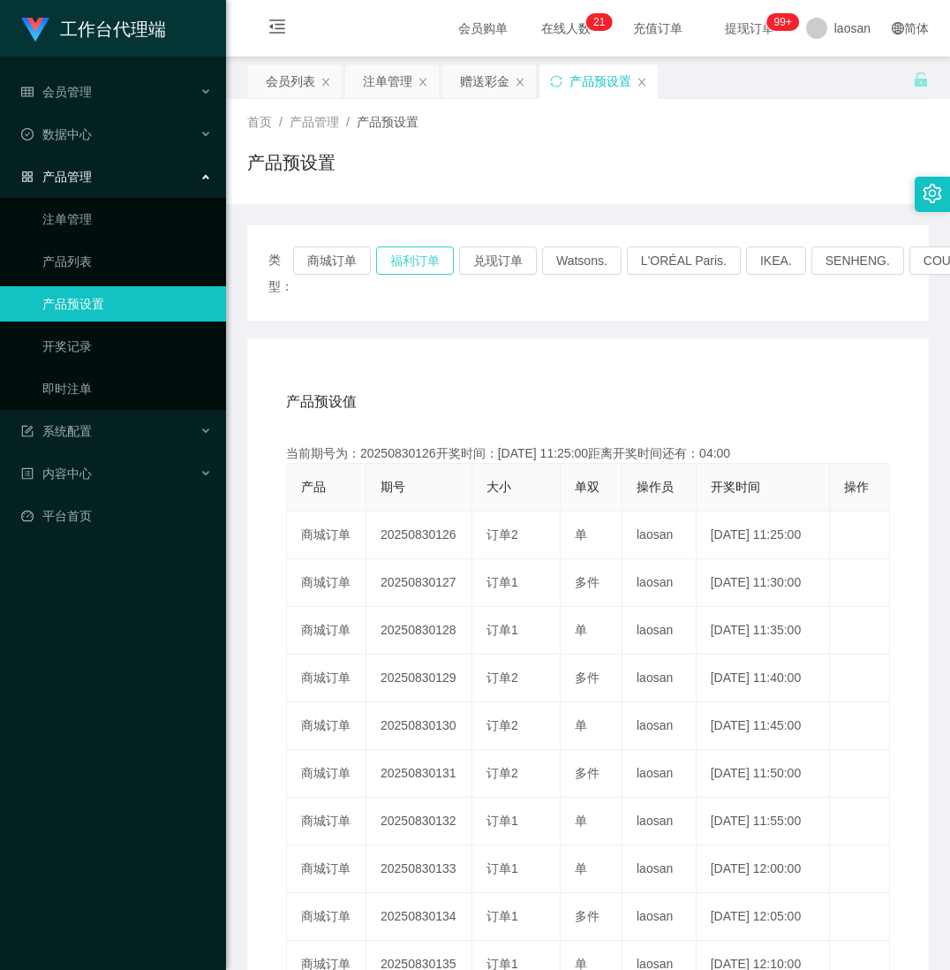
click at [399, 251] on button "福利订单" at bounding box center [415, 260] width 78 height 28
click at [318, 269] on button "商城订单" at bounding box center [332, 260] width 78 height 28
click at [284, 87] on div "会员列表" at bounding box center [290, 81] width 49 height 34
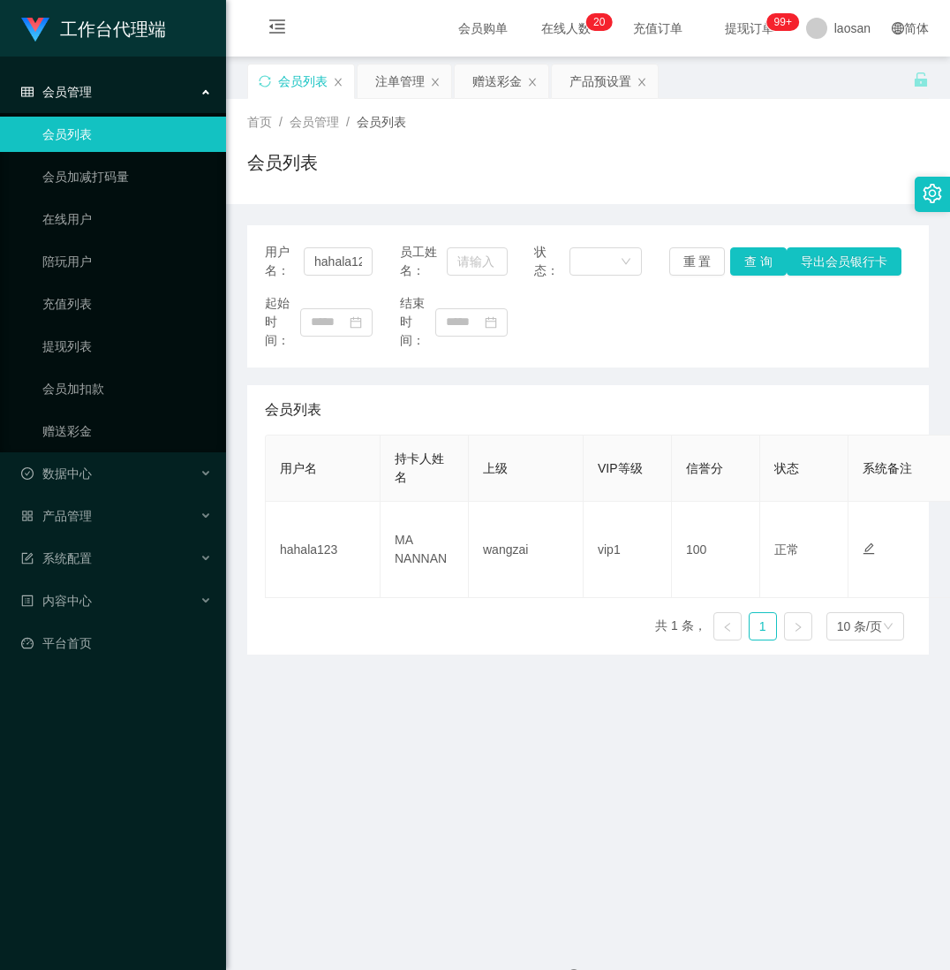
click at [332, 79] on div "会员列表" at bounding box center [301, 81] width 106 height 34
click at [379, 173] on div "会员列表" at bounding box center [588, 169] width 682 height 41
click at [407, 92] on div "注单管理" at bounding box center [399, 81] width 49 height 34
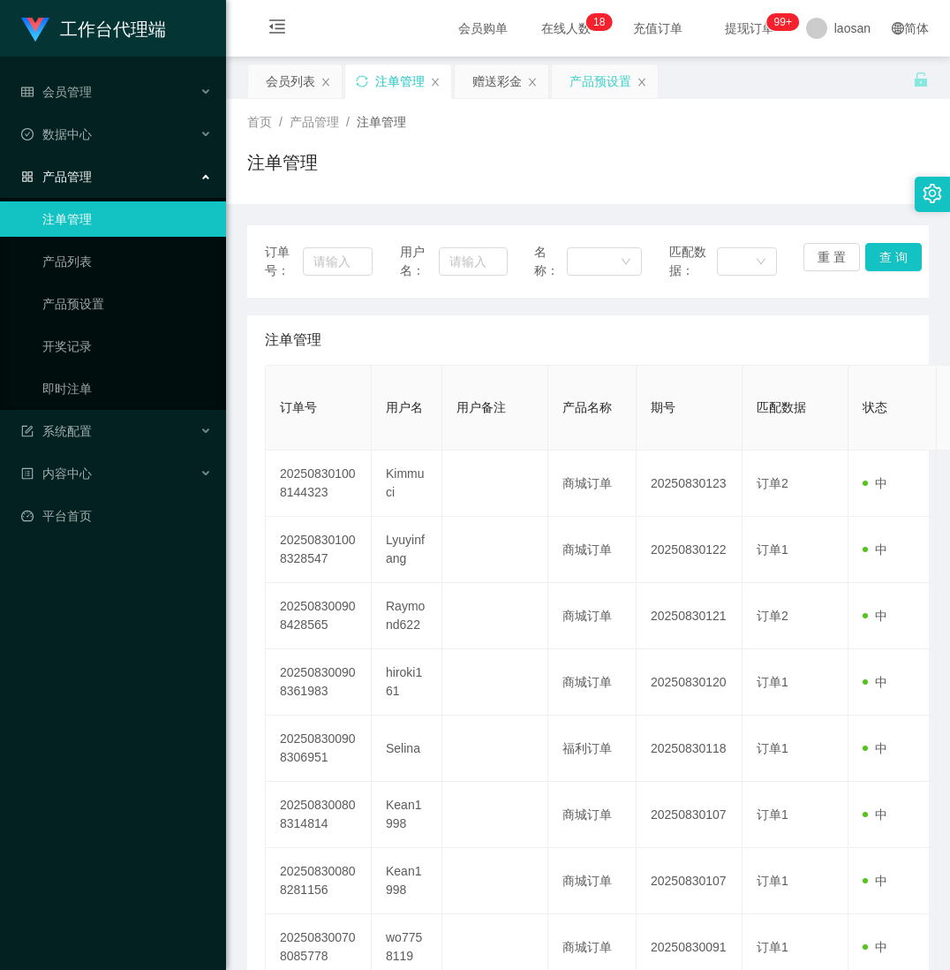
click at [597, 88] on div "产品预设置" at bounding box center [601, 81] width 62 height 34
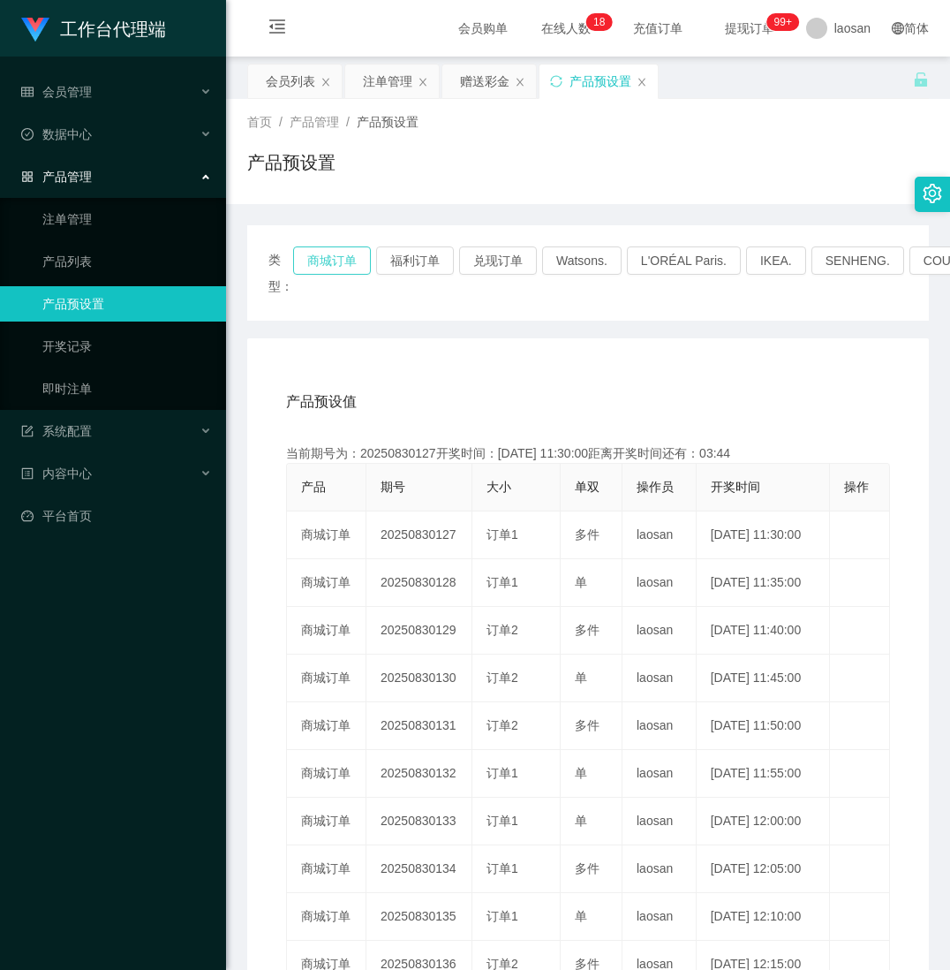
click at [337, 256] on button "商城订单" at bounding box center [332, 260] width 78 height 28
click at [336, 256] on button "商城订单" at bounding box center [332, 260] width 78 height 28
click at [403, 79] on div "注单管理" at bounding box center [387, 81] width 49 height 34
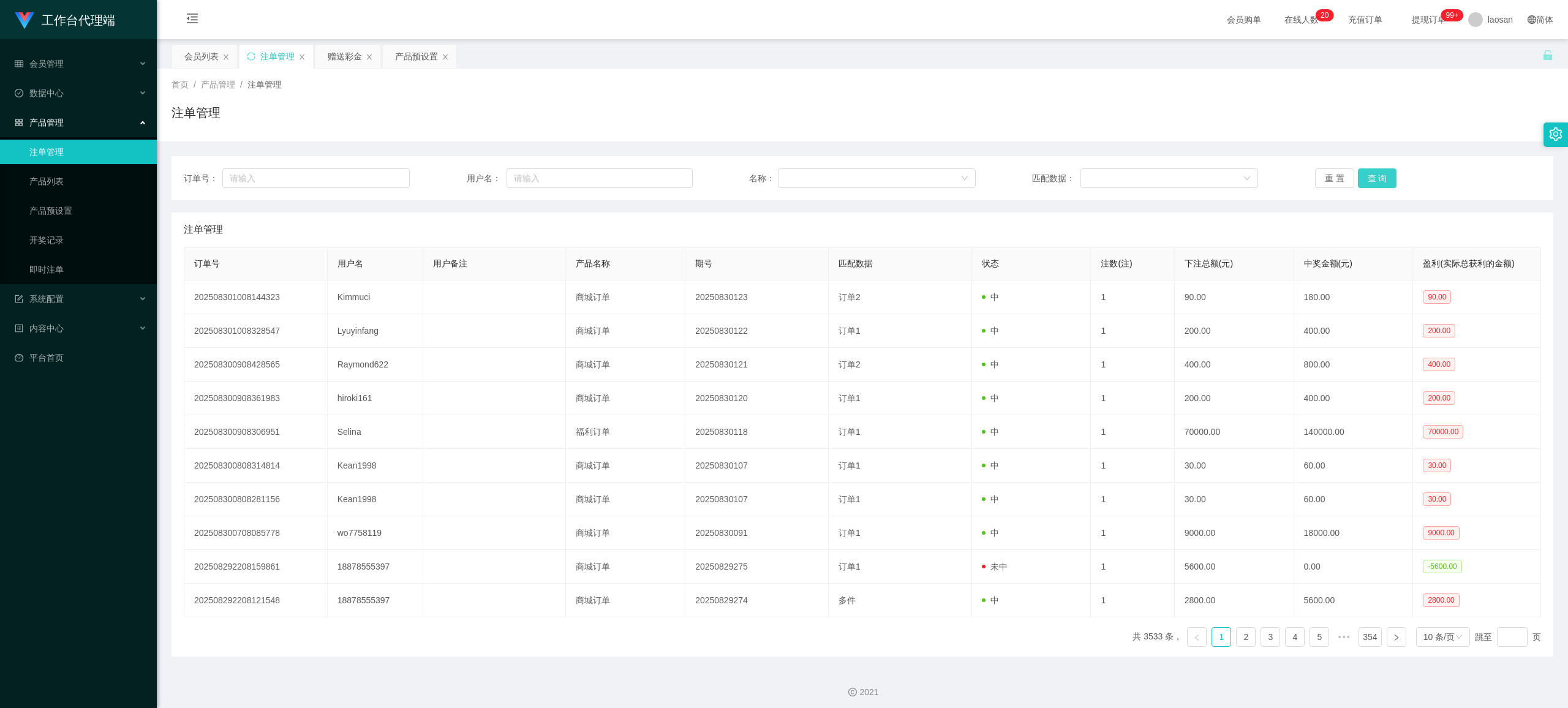
click at [658, 177] on button "查 询" at bounding box center [1377, 178] width 40 height 19
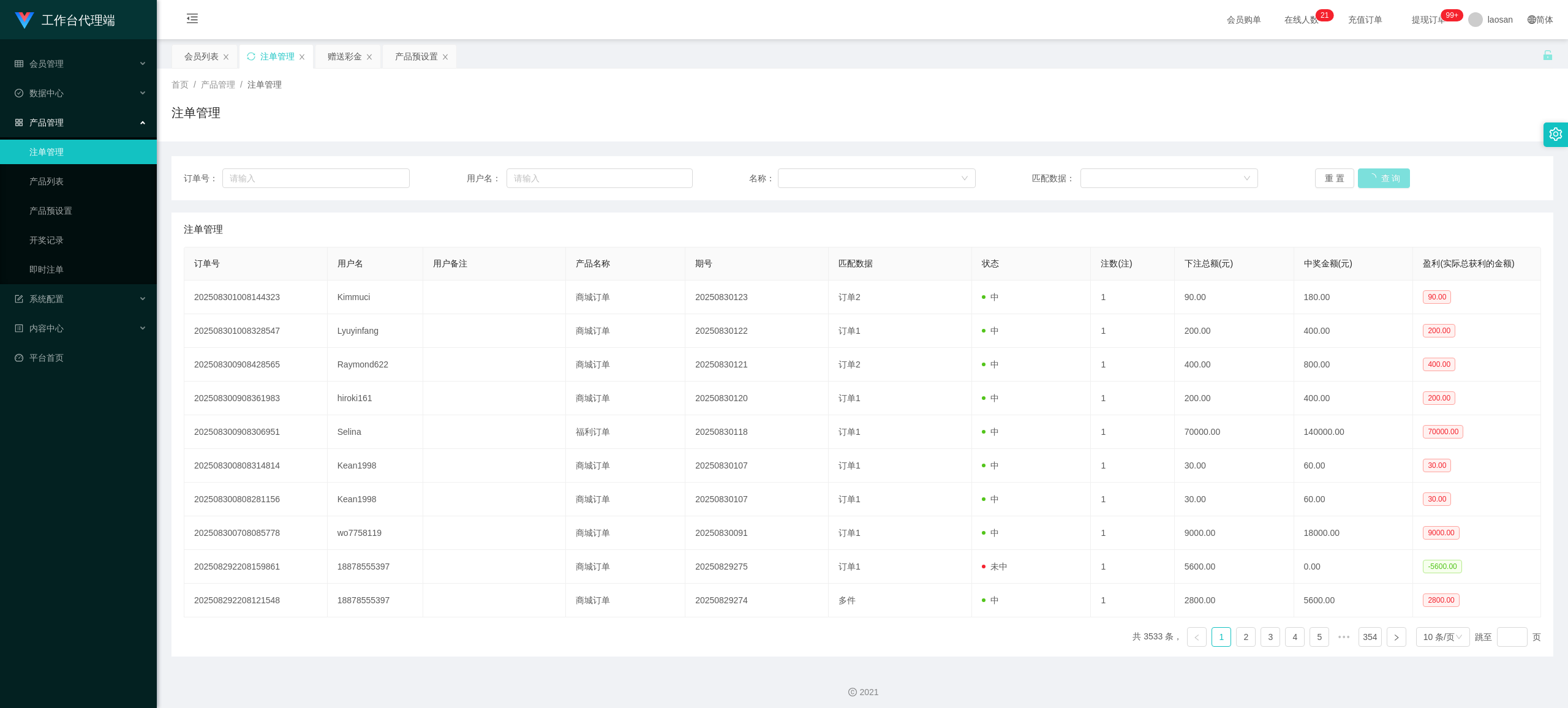
click at [658, 177] on button "查 询" at bounding box center [1384, 178] width 53 height 19
click at [658, 177] on button "查 询" at bounding box center [1377, 178] width 40 height 19
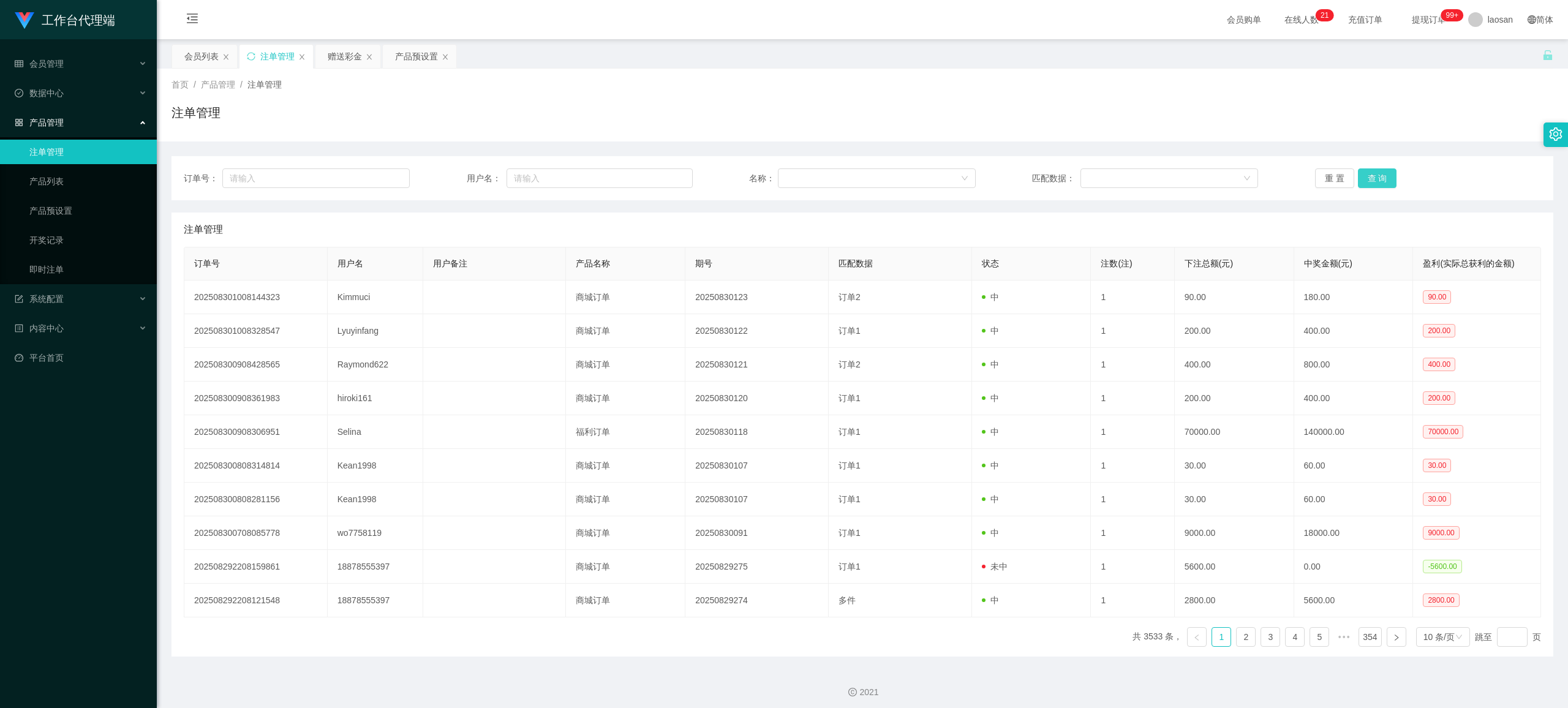
click at [658, 177] on button "查 询" at bounding box center [1377, 178] width 40 height 19
click at [658, 177] on div "重 置 查 询" at bounding box center [1428, 178] width 226 height 19
click at [658, 177] on button "查 询" at bounding box center [1377, 178] width 40 height 19
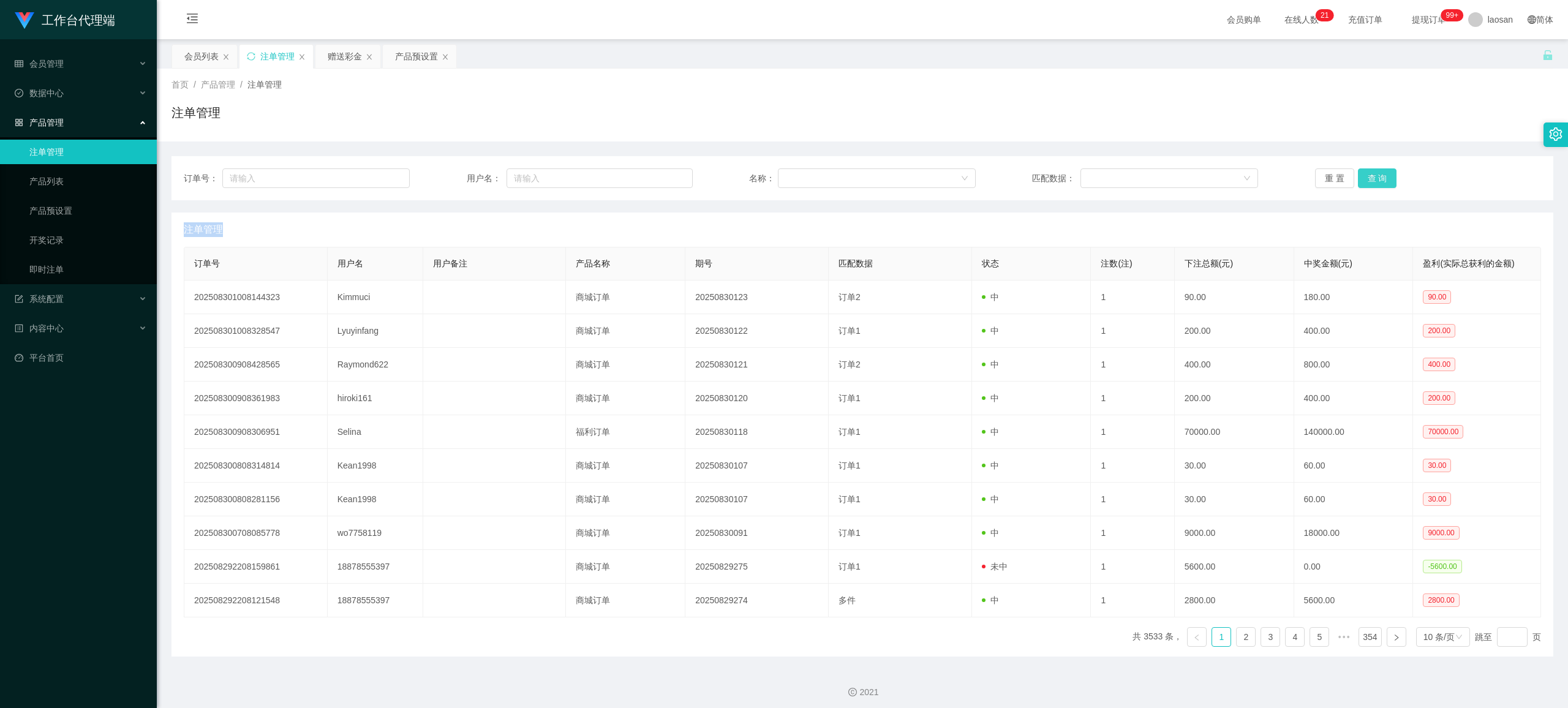
click at [658, 177] on button "查 询" at bounding box center [1377, 178] width 40 height 19
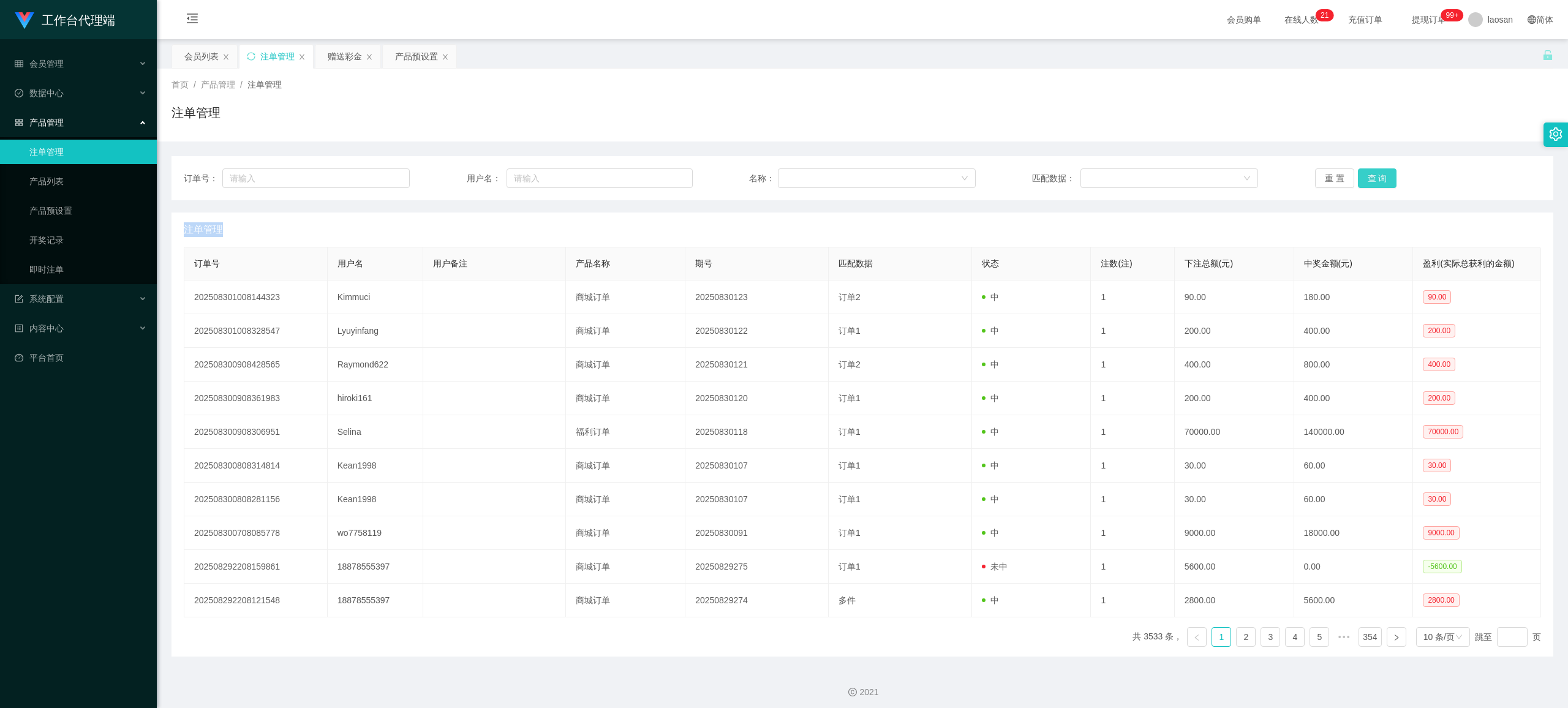
click at [658, 177] on button "查 询" at bounding box center [1377, 178] width 40 height 19
click at [658, 177] on div "重 置 查 询" at bounding box center [1428, 178] width 226 height 19
click at [658, 177] on button "查 询" at bounding box center [1377, 178] width 40 height 19
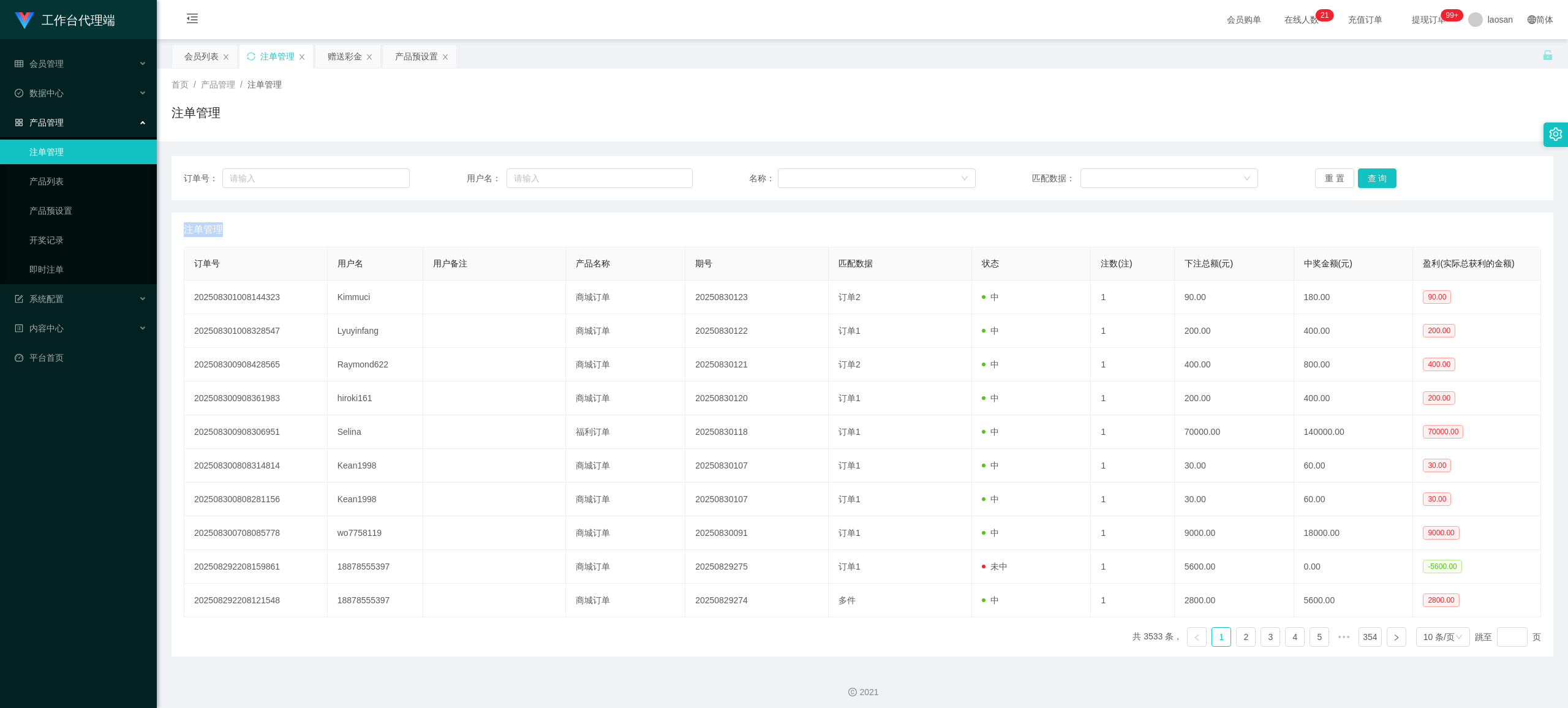
click at [658, 177] on div "重 置 查 询" at bounding box center [1428, 178] width 226 height 19
click at [658, 177] on button "查 询" at bounding box center [1377, 178] width 40 height 19
click at [658, 177] on button "查 询" at bounding box center [1384, 178] width 53 height 19
click at [658, 177] on button "查 询" at bounding box center [1377, 178] width 40 height 19
click at [658, 177] on div "重 置 查 询" at bounding box center [1428, 178] width 226 height 19
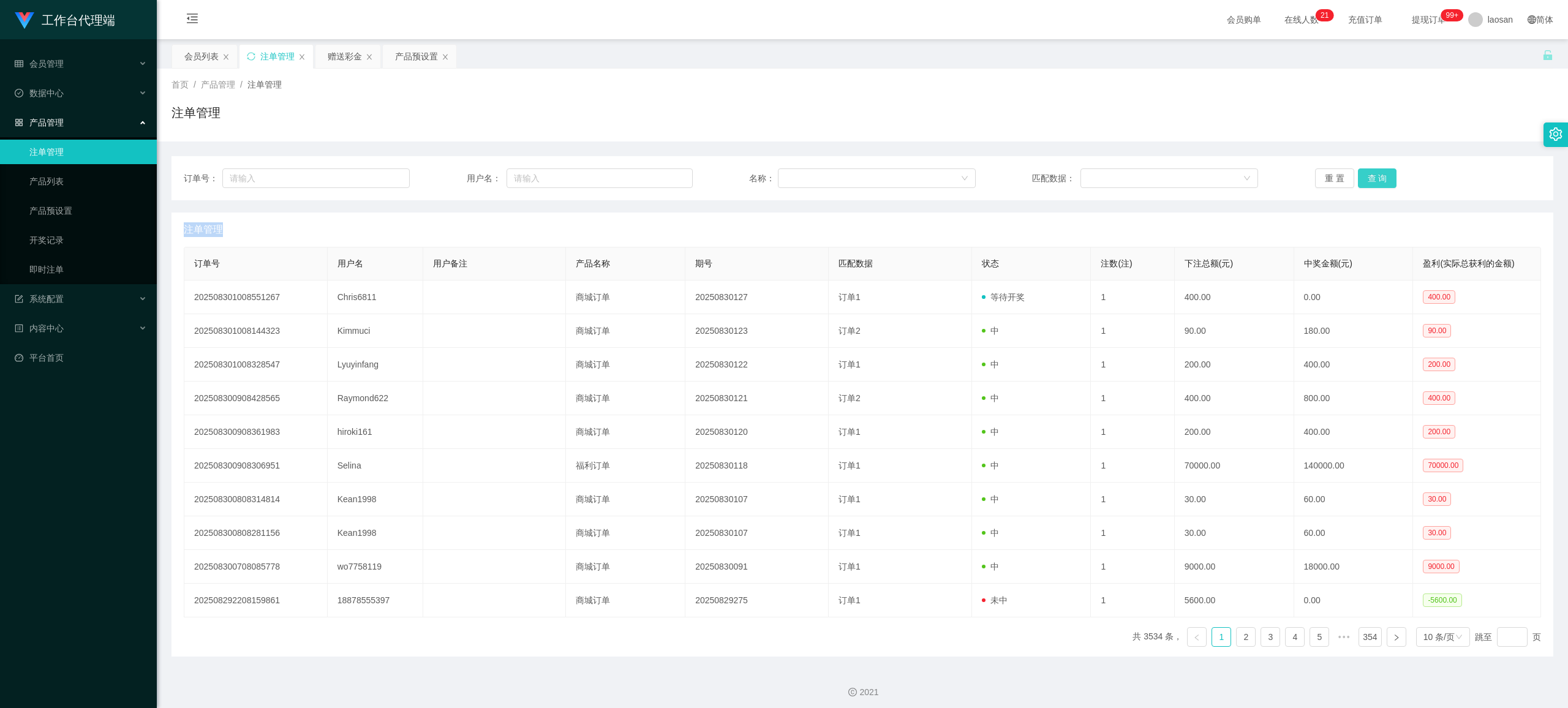
click at [658, 177] on button "查 询" at bounding box center [1377, 178] width 40 height 19
click at [658, 177] on div "重 置 查 询" at bounding box center [1428, 178] width 226 height 19
click at [658, 177] on button "查 询" at bounding box center [1377, 178] width 40 height 19
click at [658, 177] on button "查 询" at bounding box center [1384, 178] width 53 height 19
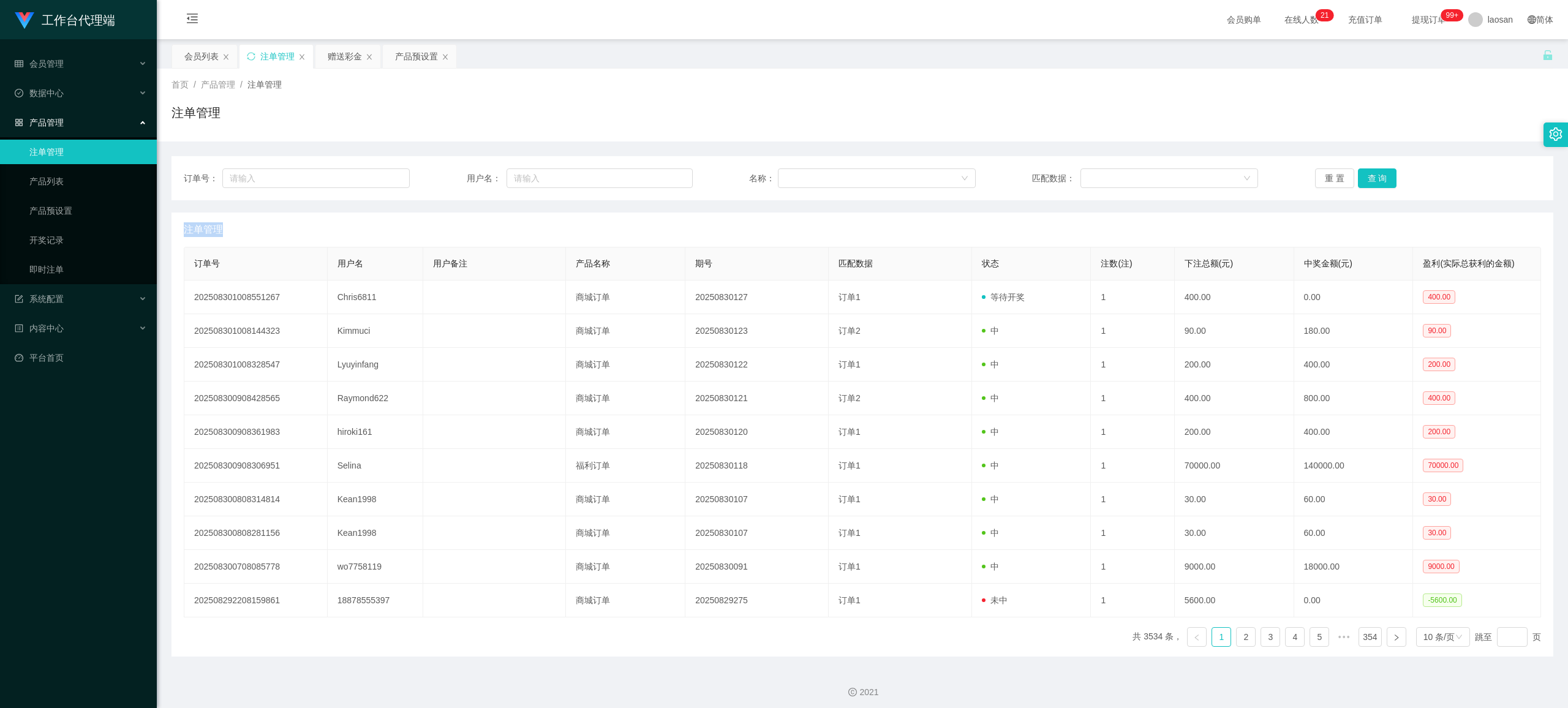
click at [658, 177] on div "重 置 查 询" at bounding box center [1428, 178] width 226 height 19
click at [658, 177] on button "查 询" at bounding box center [1377, 178] width 40 height 19
click at [415, 47] on div "产品预设置" at bounding box center [417, 56] width 43 height 24
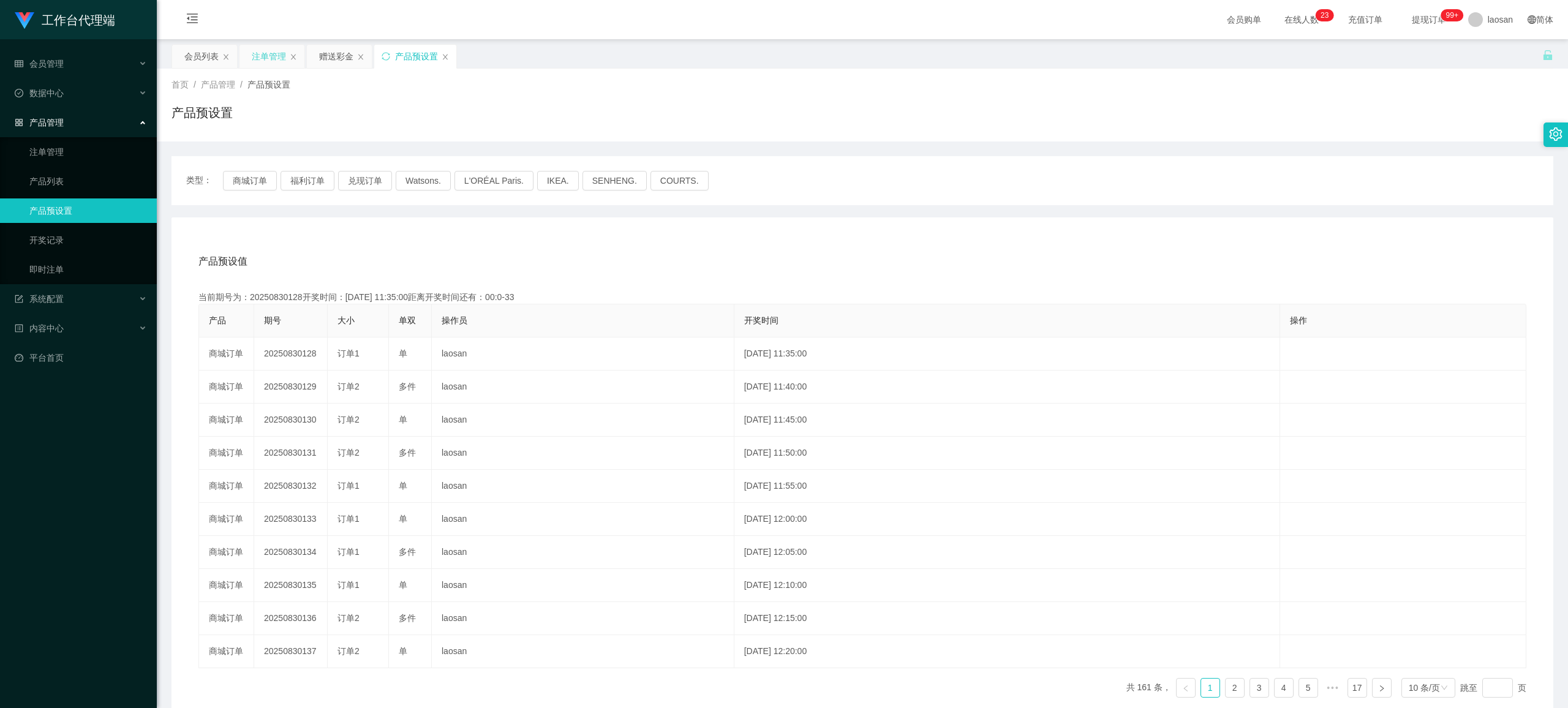
click at [275, 50] on div "注单管理" at bounding box center [268, 56] width 34 height 24
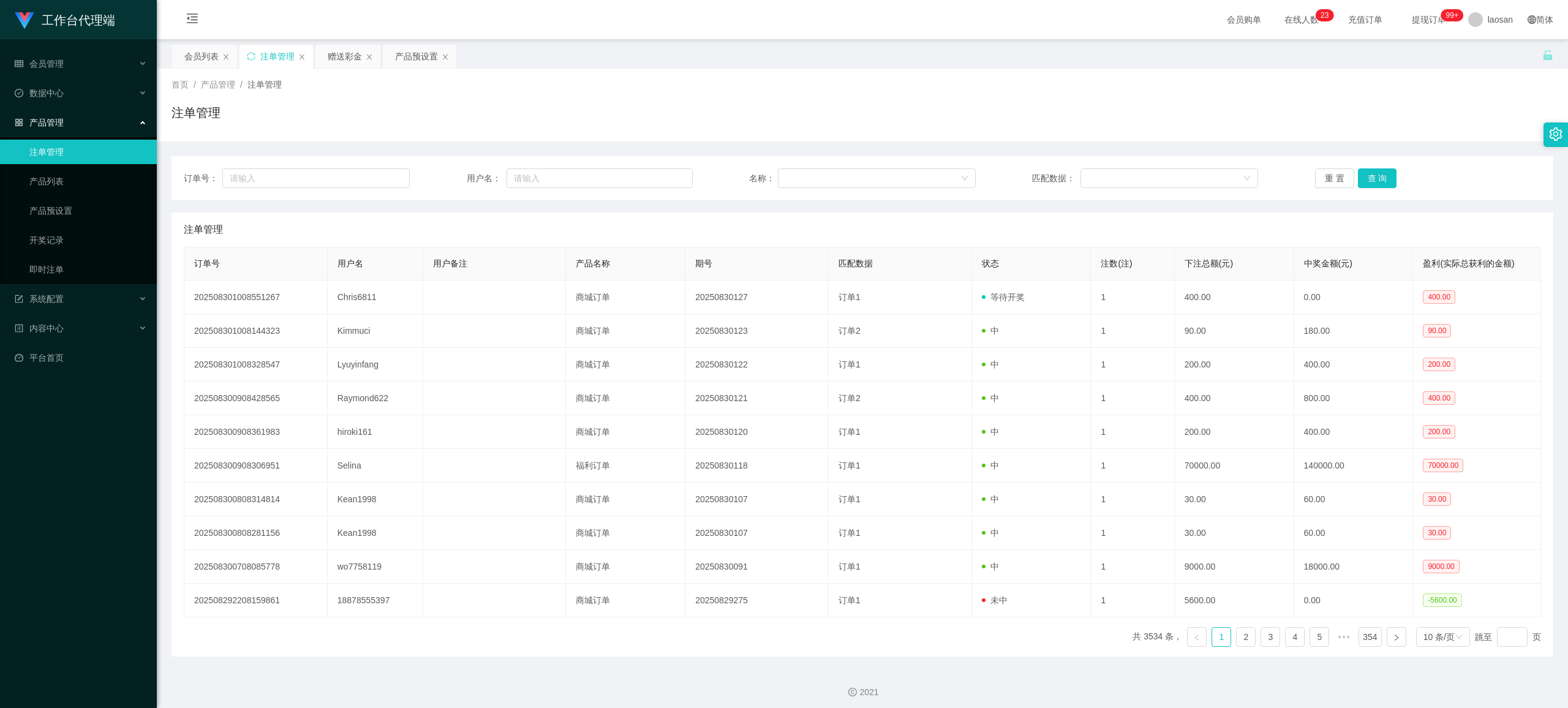
click at [658, 163] on div "订单号： 用户名： 名称： 匹配数据： 重 置 查 询" at bounding box center [862, 178] width 1381 height 44
click at [658, 178] on button "查 询" at bounding box center [1377, 178] width 40 height 19
click at [658, 179] on button "查 询" at bounding box center [1377, 178] width 40 height 19
click at [658, 179] on div "重 置 查 询" at bounding box center [1428, 178] width 226 height 19
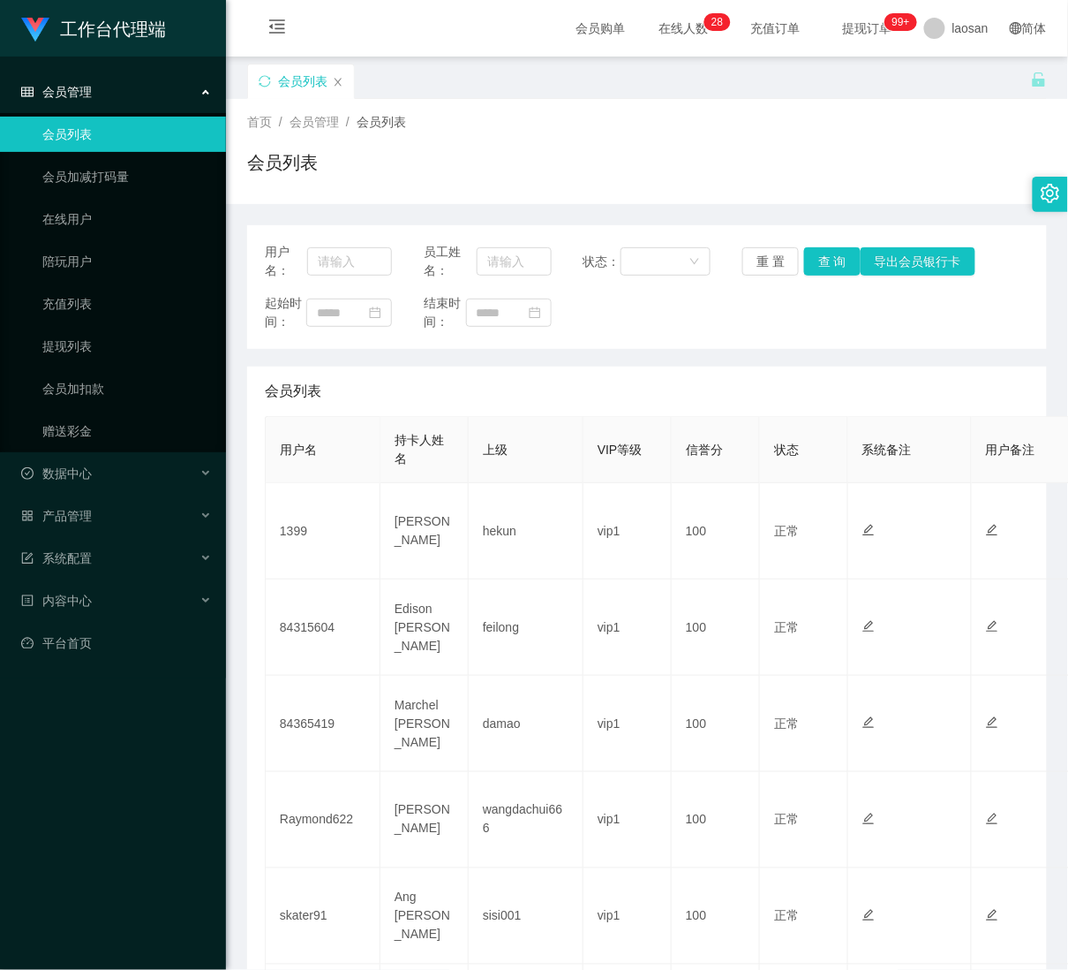
click at [89, 138] on link "会员列表" at bounding box center [127, 134] width 170 height 35
click at [88, 121] on link "会员列表" at bounding box center [127, 134] width 170 height 35
click at [96, 94] on div "会员管理" at bounding box center [113, 91] width 226 height 35
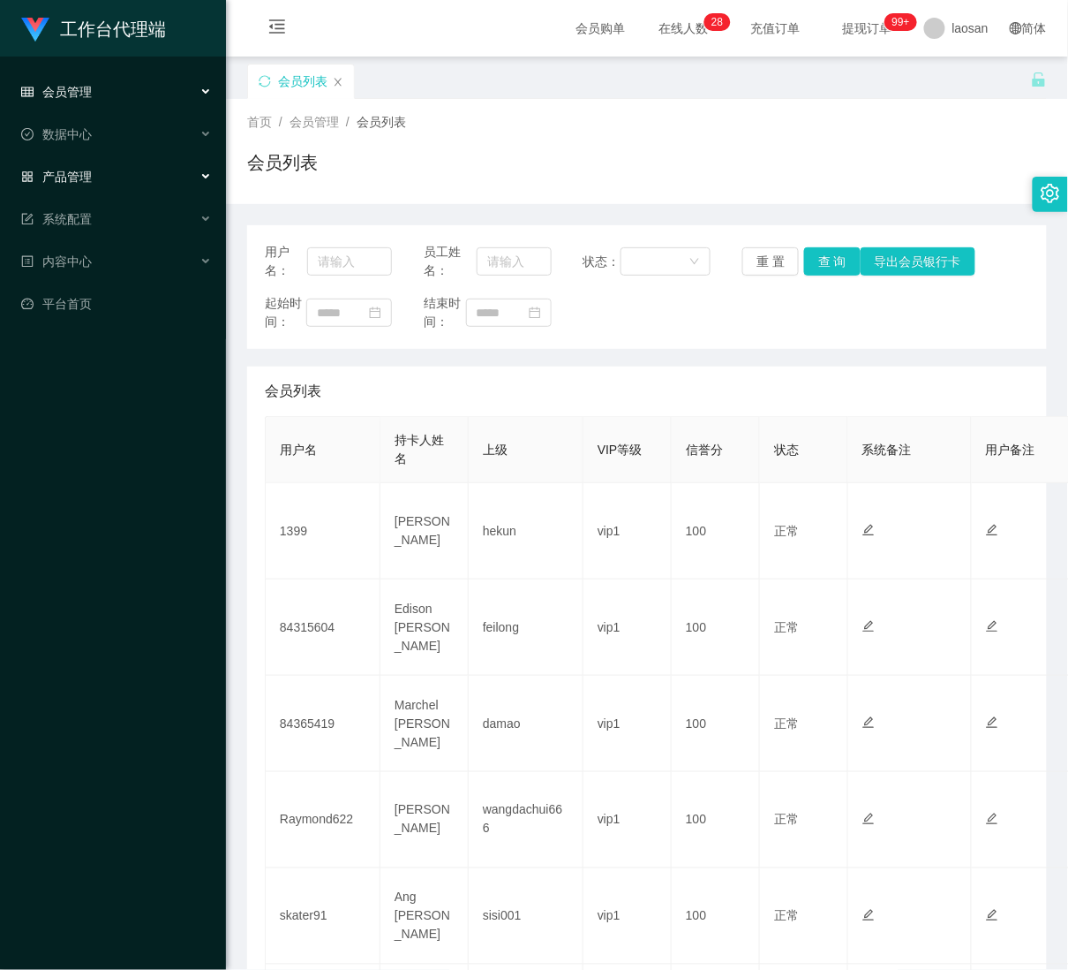
click at [114, 171] on div "产品管理" at bounding box center [113, 176] width 226 height 35
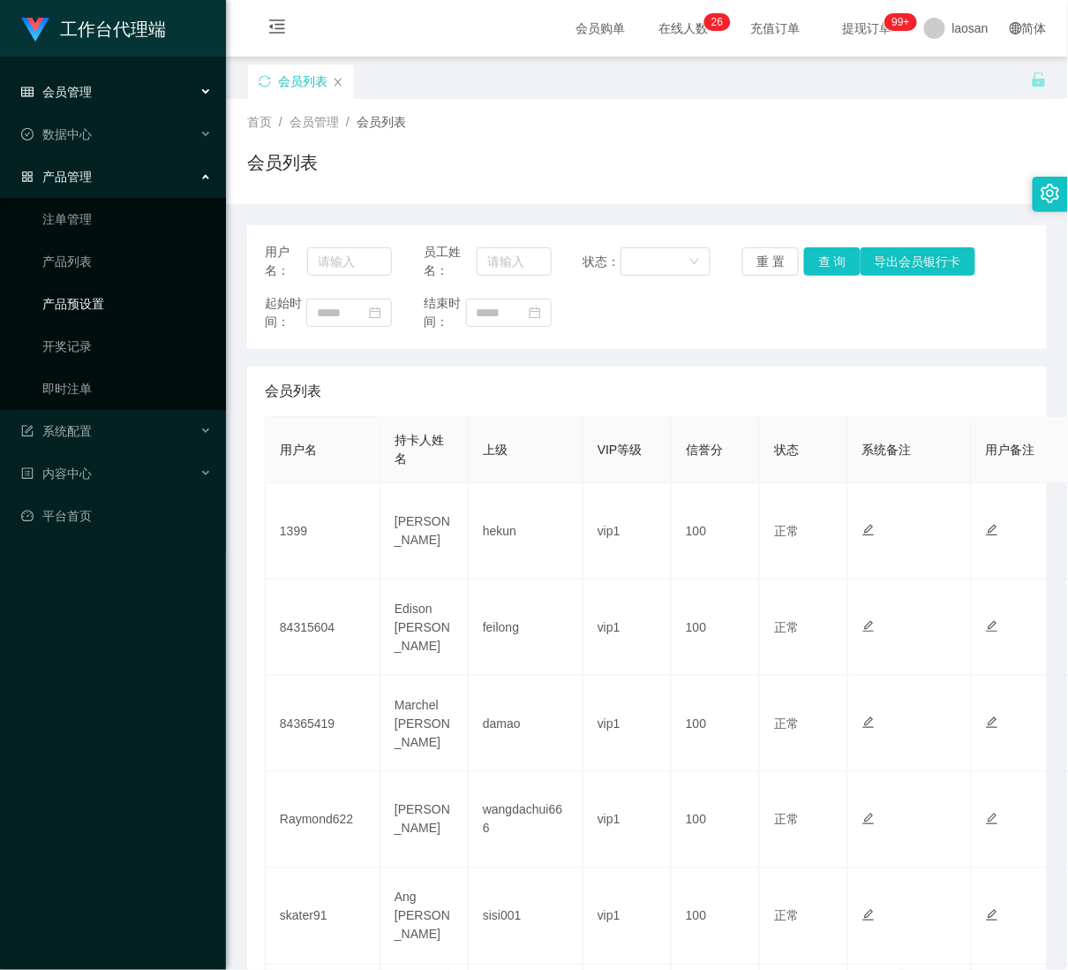
click at [81, 298] on link "产品预设置" at bounding box center [127, 303] width 170 height 35
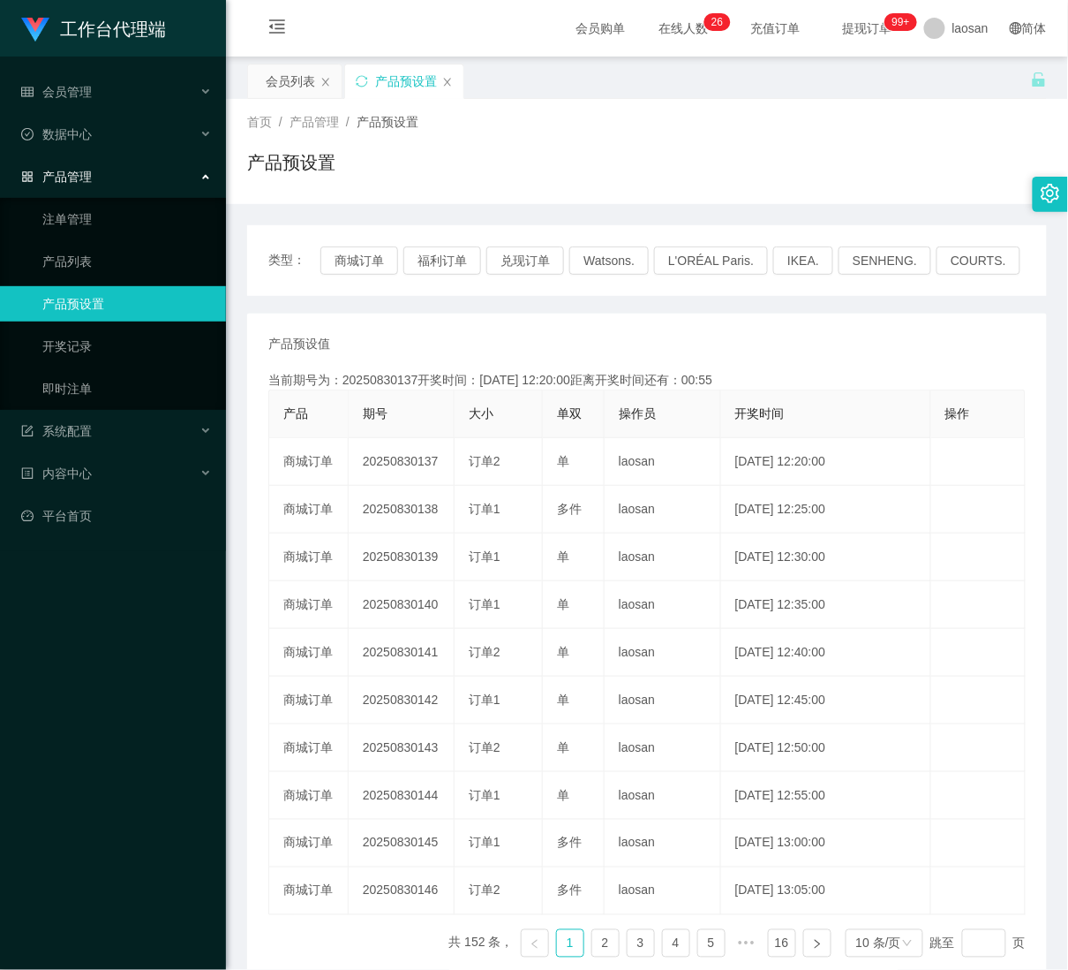
click at [101, 170] on div "产品管理" at bounding box center [113, 176] width 226 height 35
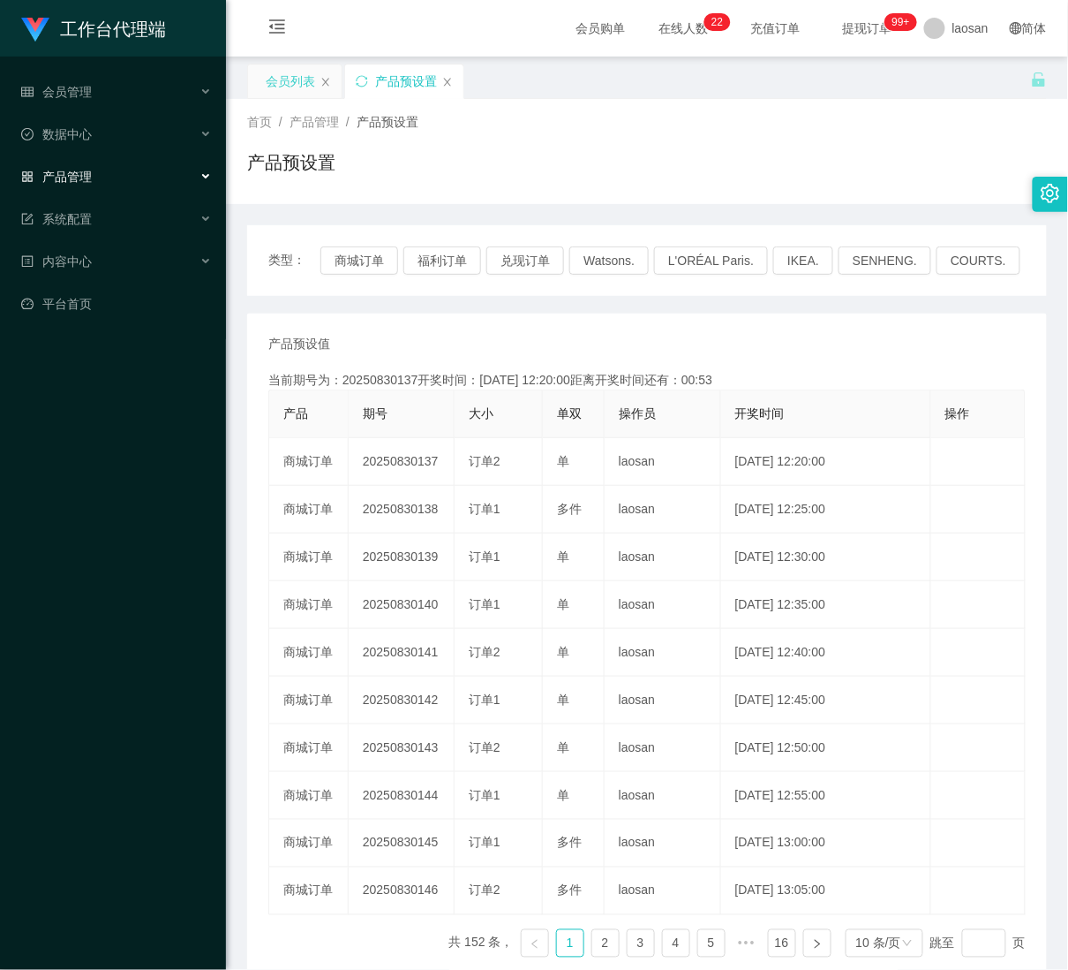
click at [302, 76] on div "会员列表" at bounding box center [290, 81] width 49 height 34
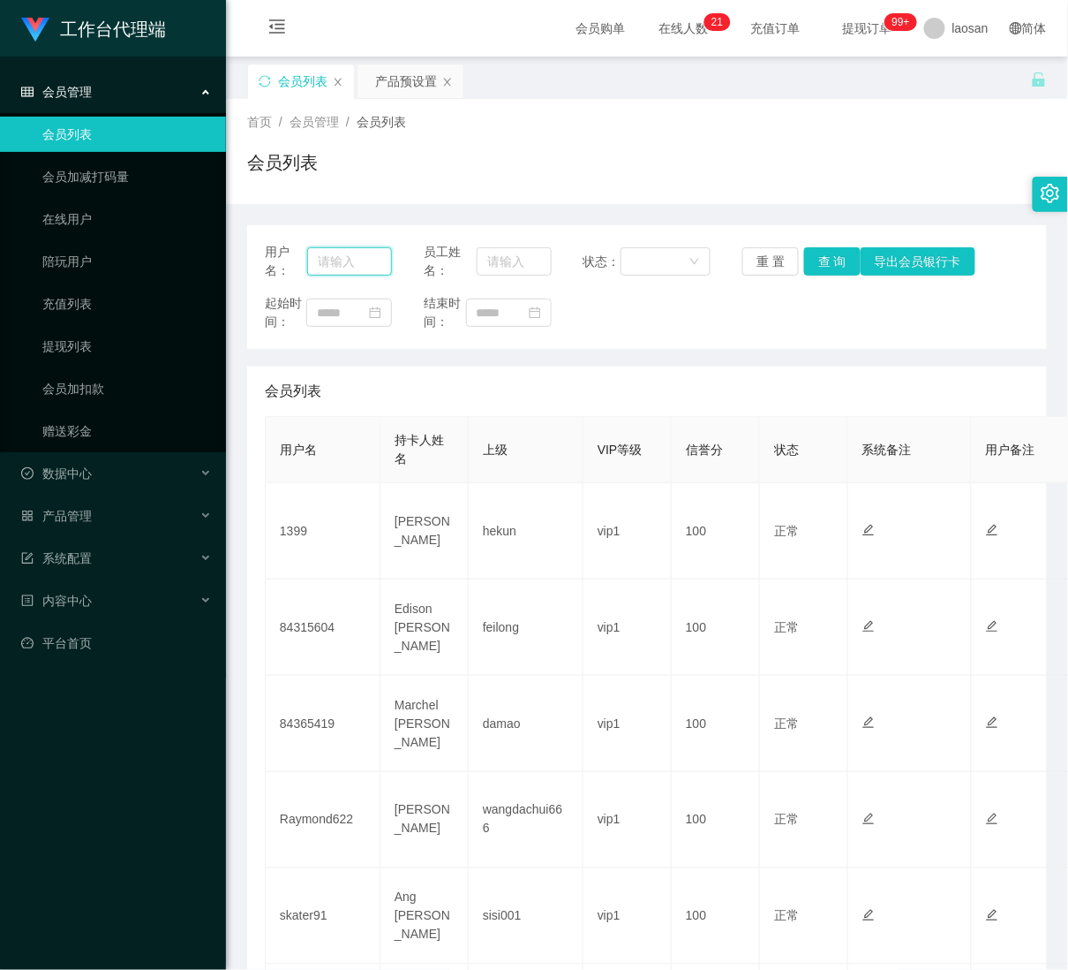
click at [336, 268] on input "text" at bounding box center [349, 261] width 85 height 28
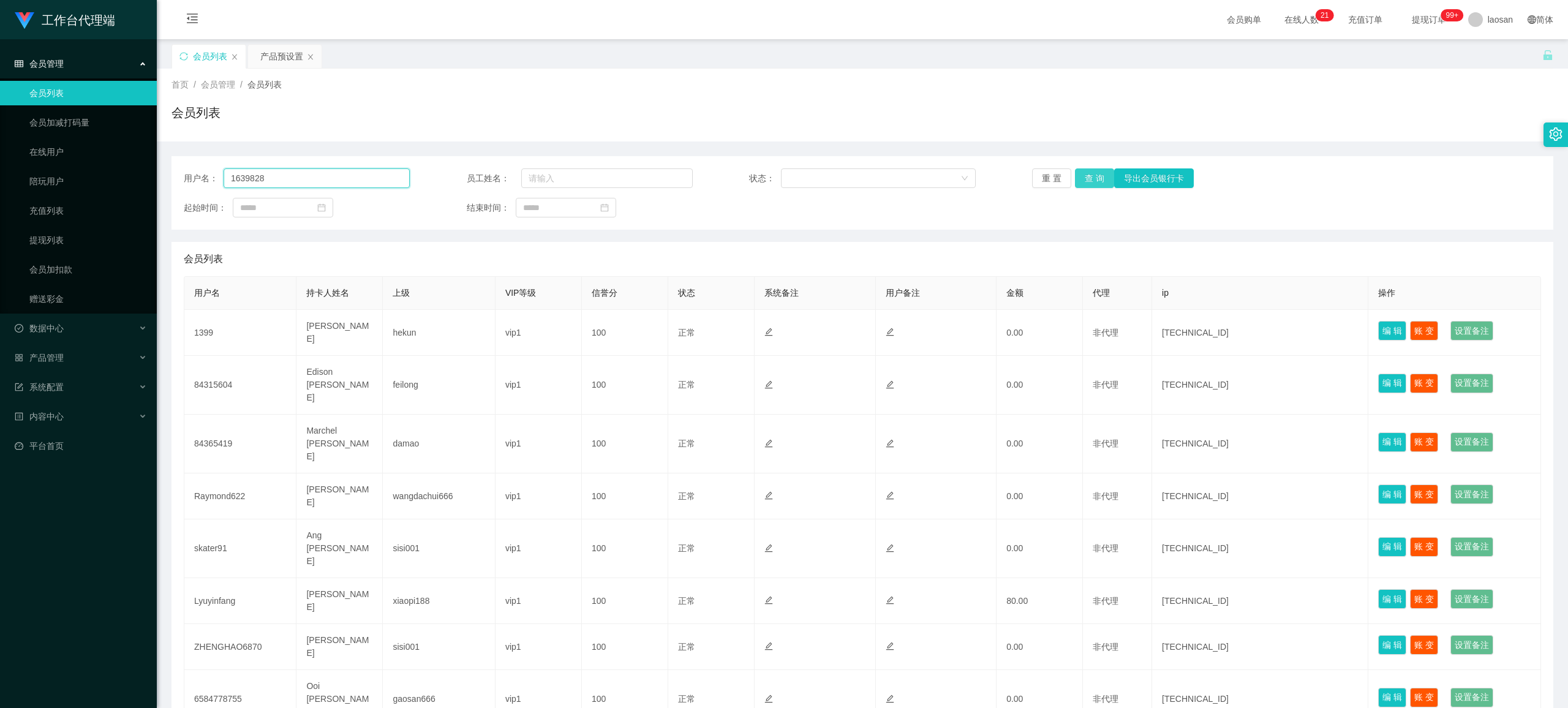
type input "1639828"
click at [741, 176] on button "查 询" at bounding box center [1094, 178] width 40 height 19
click at [741, 176] on div "重 置 查 询 导出会员银行卡" at bounding box center [1145, 178] width 226 height 19
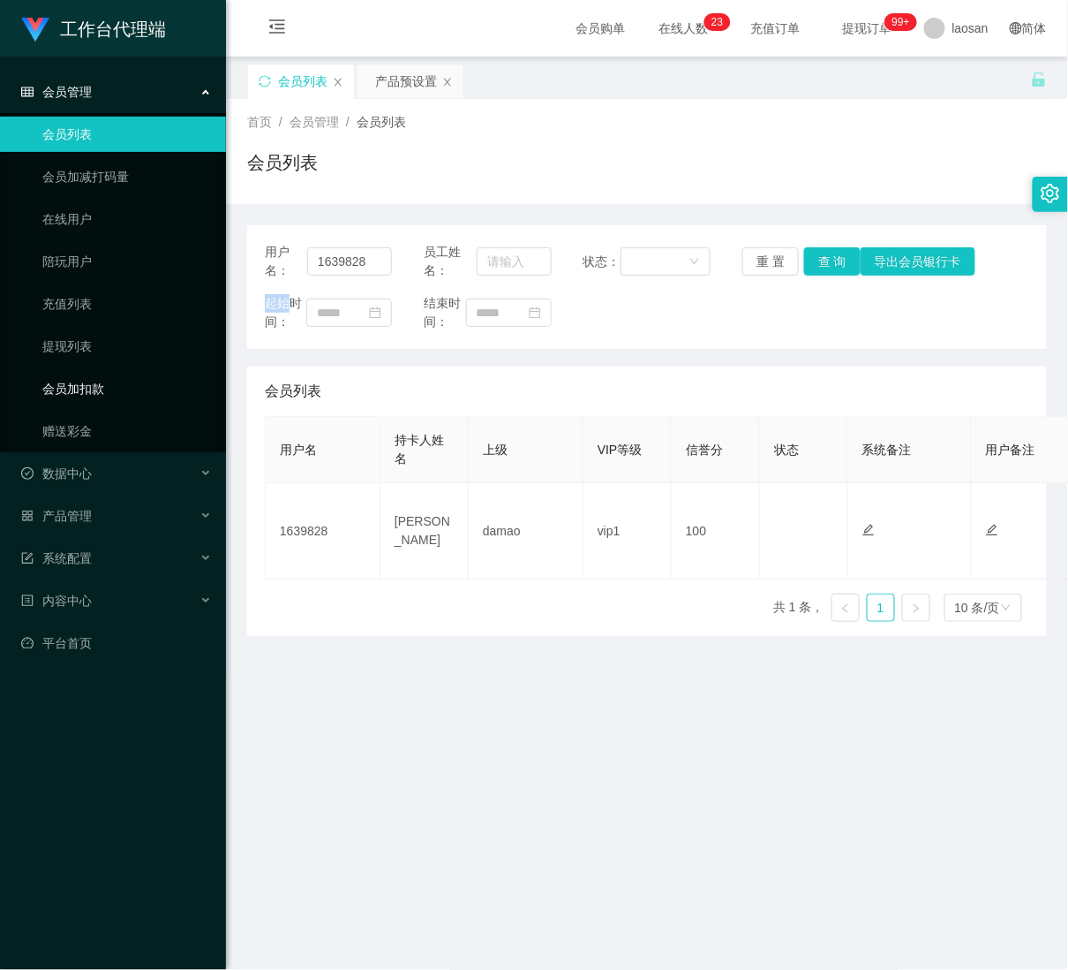
click at [117, 389] on link "会员加扣款" at bounding box center [127, 388] width 170 height 35
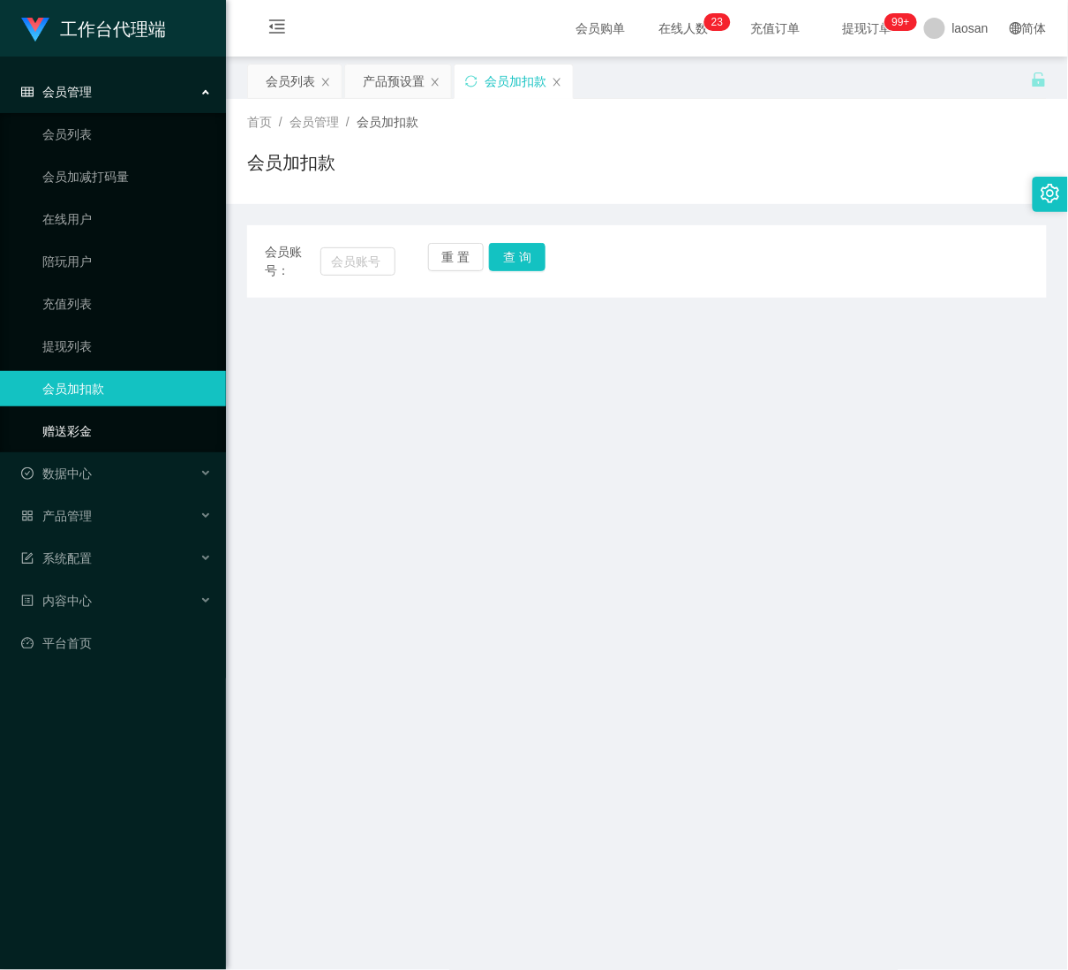
click at [108, 422] on link "赠送彩金" at bounding box center [127, 430] width 170 height 35
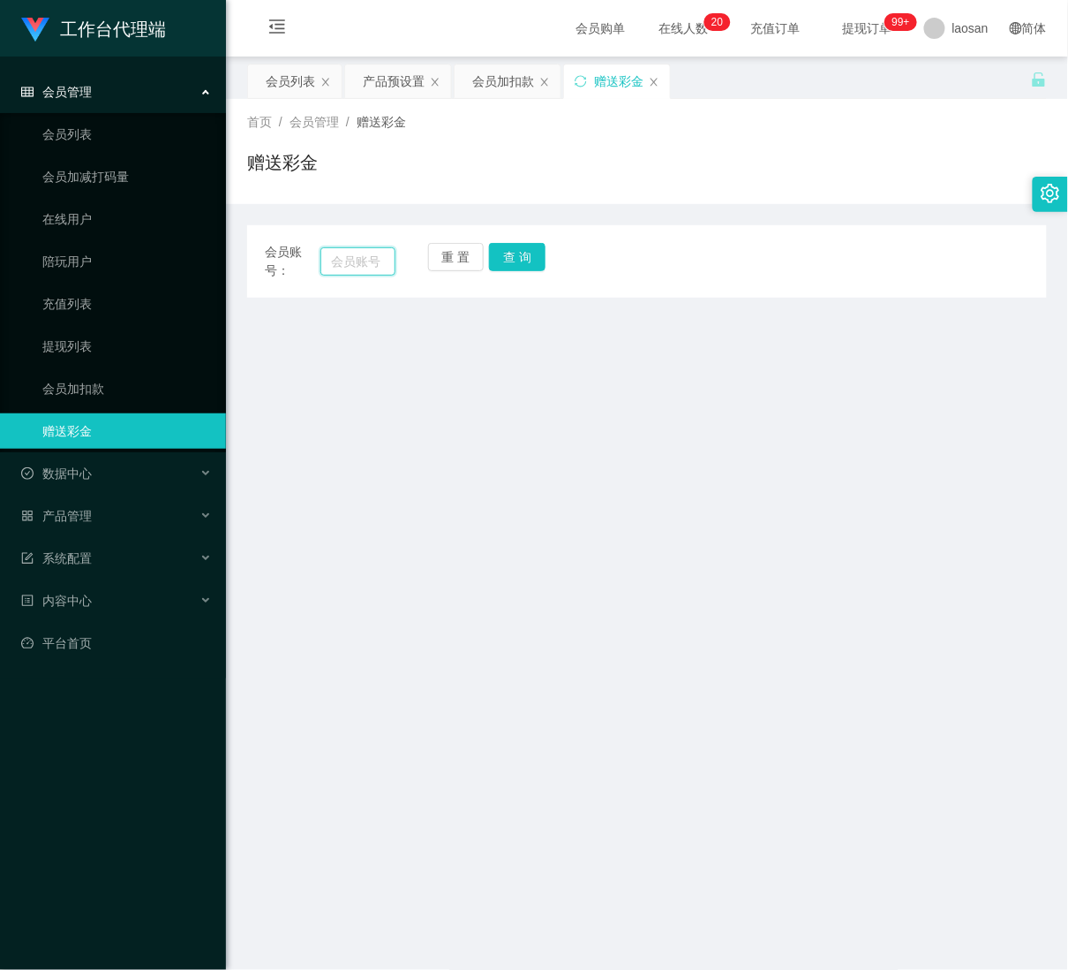
click at [325, 253] on input "text" at bounding box center [358, 261] width 74 height 28
paste input "Chris6811"
type input "Chris6811"
drag, startPoint x: 525, startPoint y: 260, endPoint x: 527, endPoint y: 245, distance: 15.2
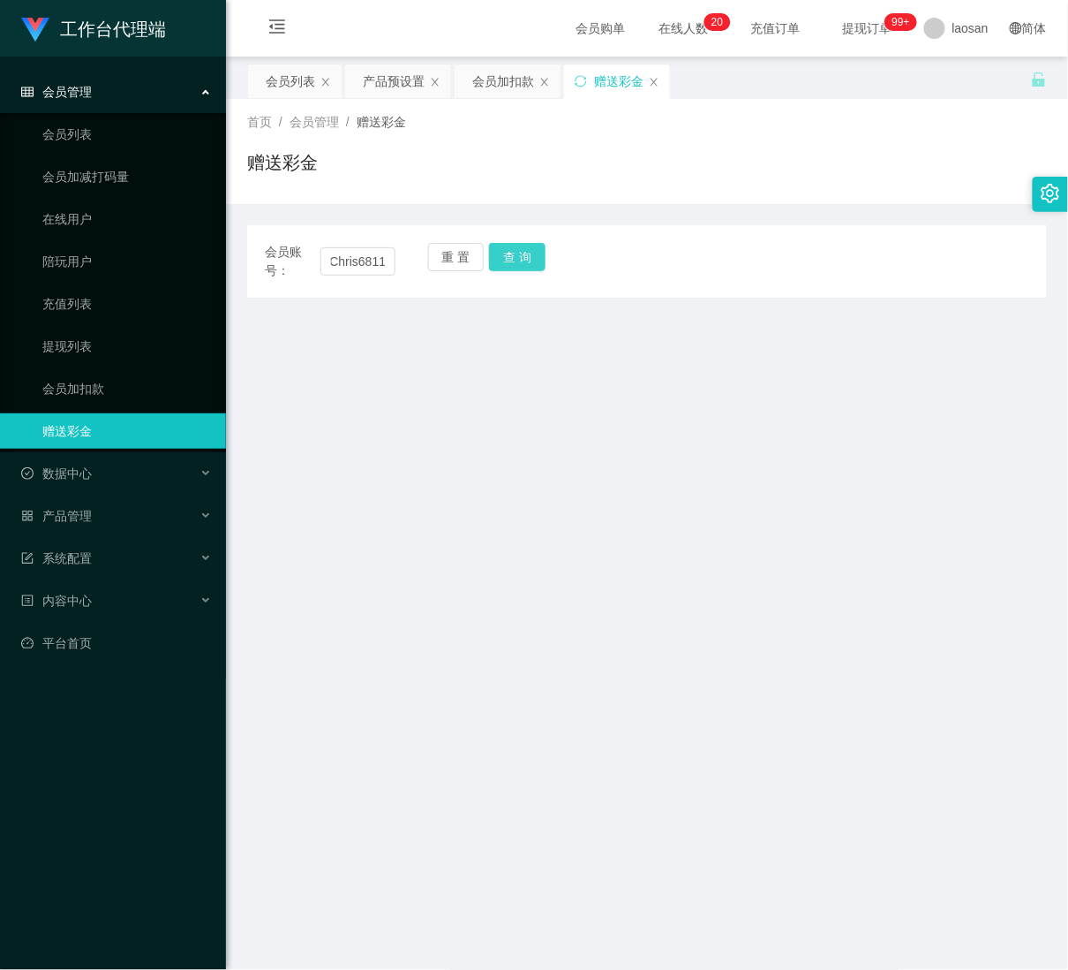
click at [525, 260] on button "查 询" at bounding box center [517, 257] width 57 height 28
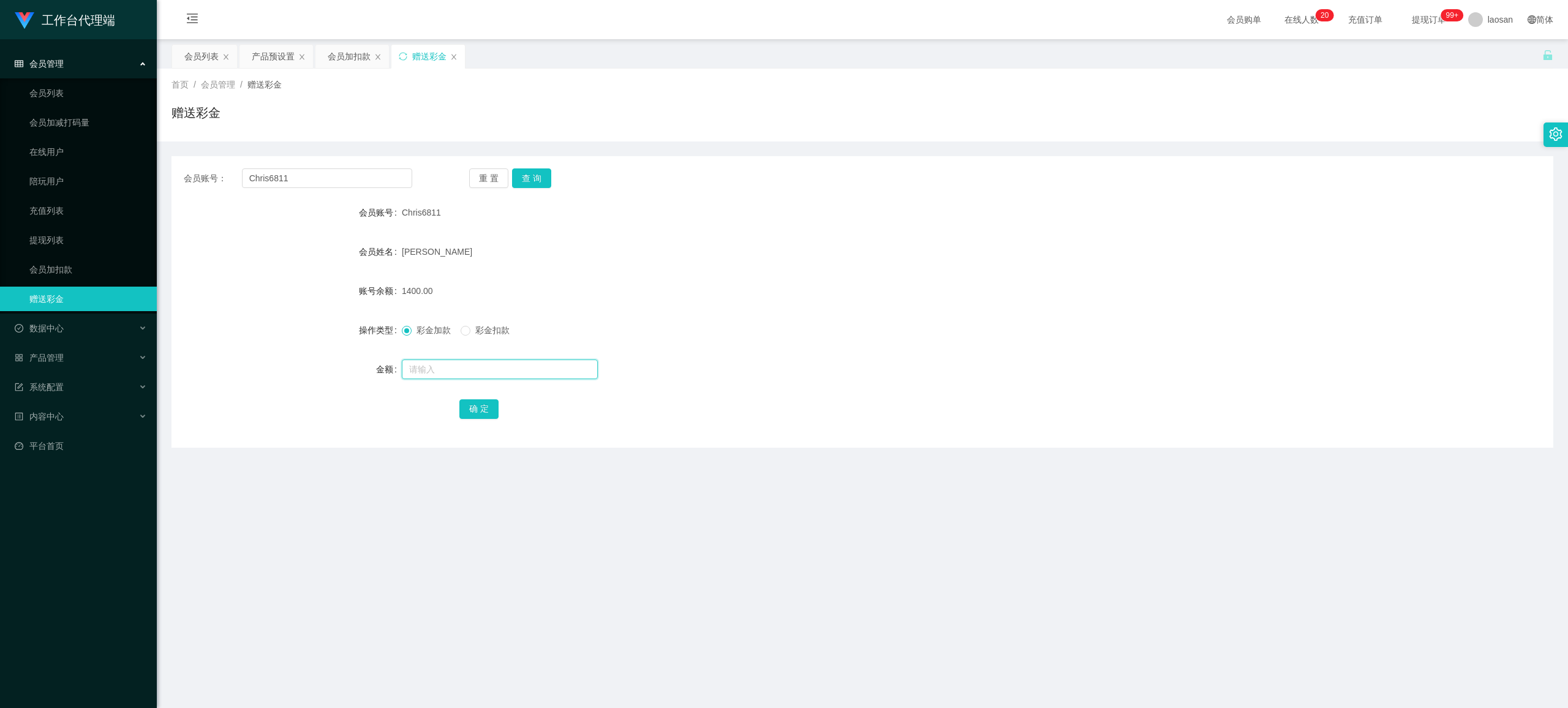
click at [425, 365] on input "text" at bounding box center [499, 369] width 196 height 19
type input "2600"
click at [475, 411] on button "确 定" at bounding box center [479, 409] width 40 height 19
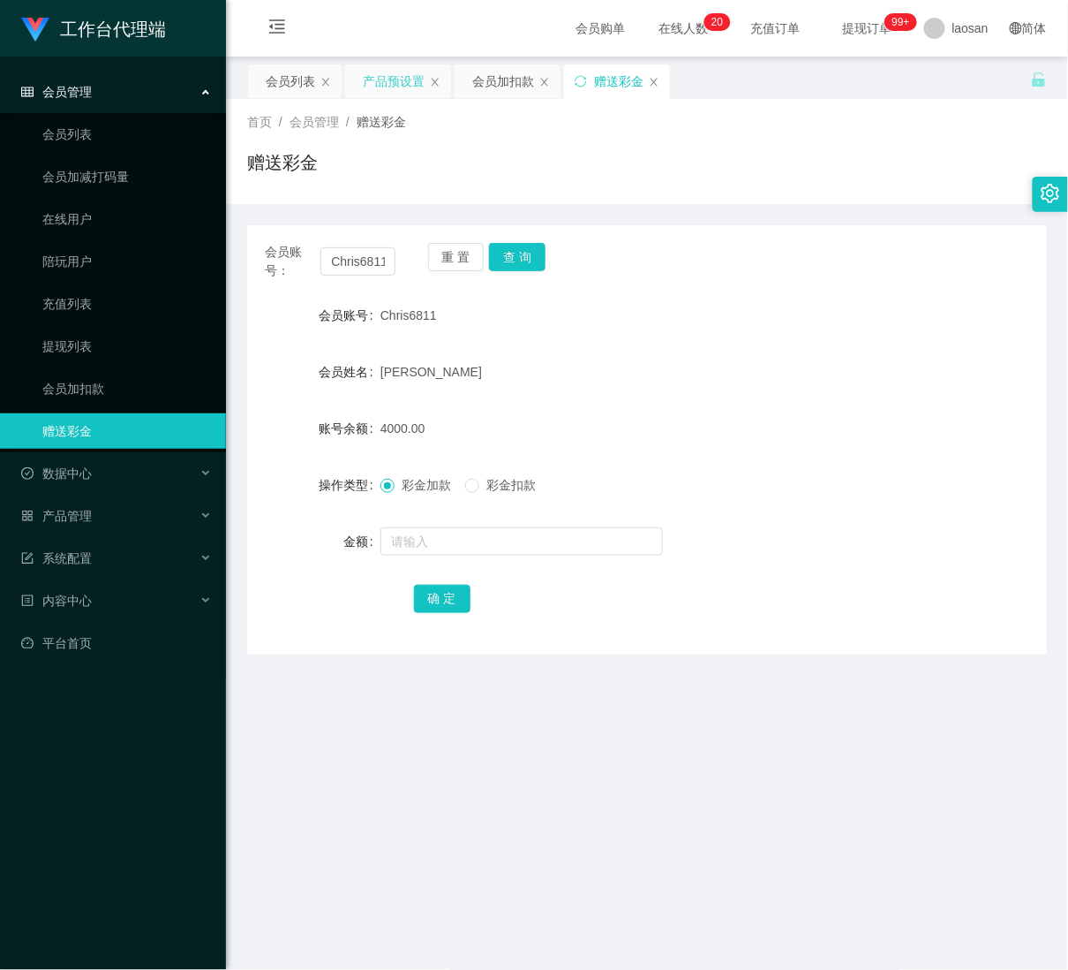
click at [407, 78] on div "产品预设置" at bounding box center [394, 81] width 62 height 34
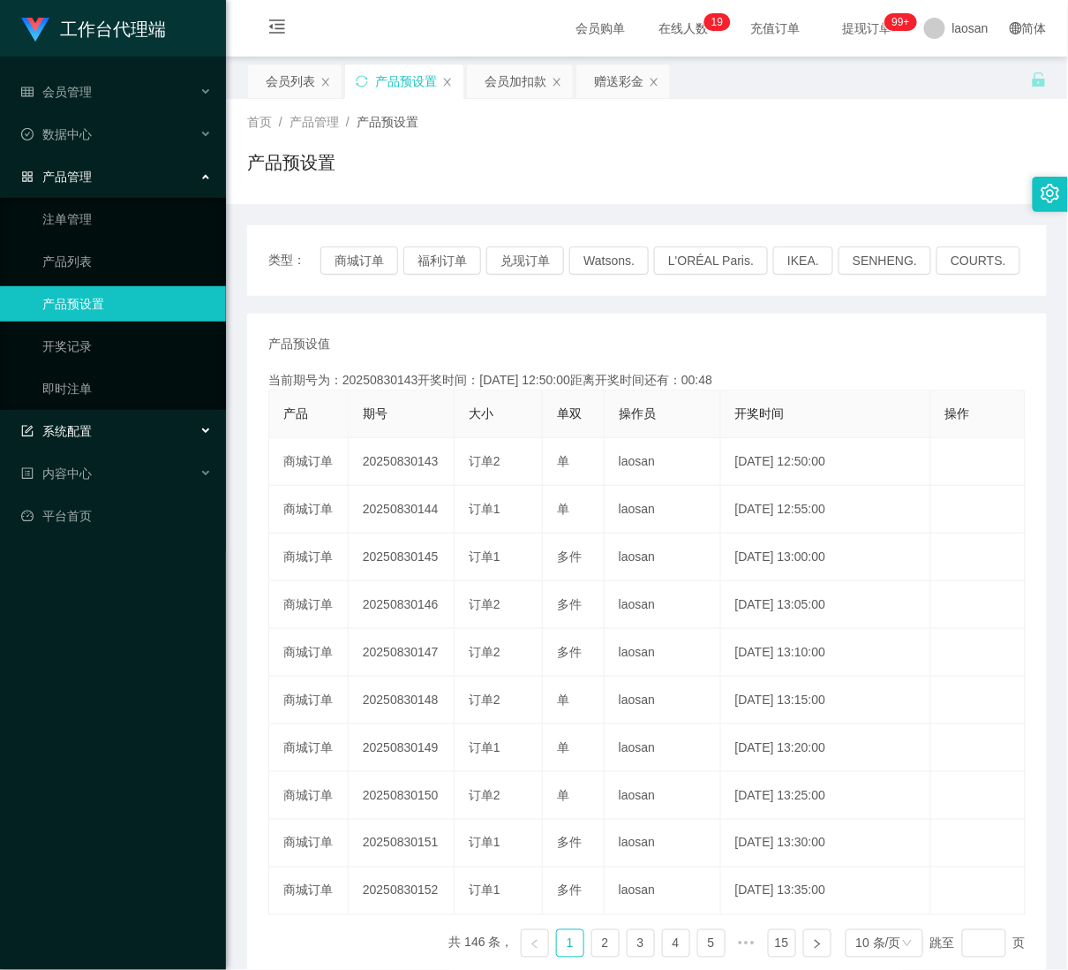
click at [101, 421] on div "系统配置" at bounding box center [113, 430] width 226 height 35
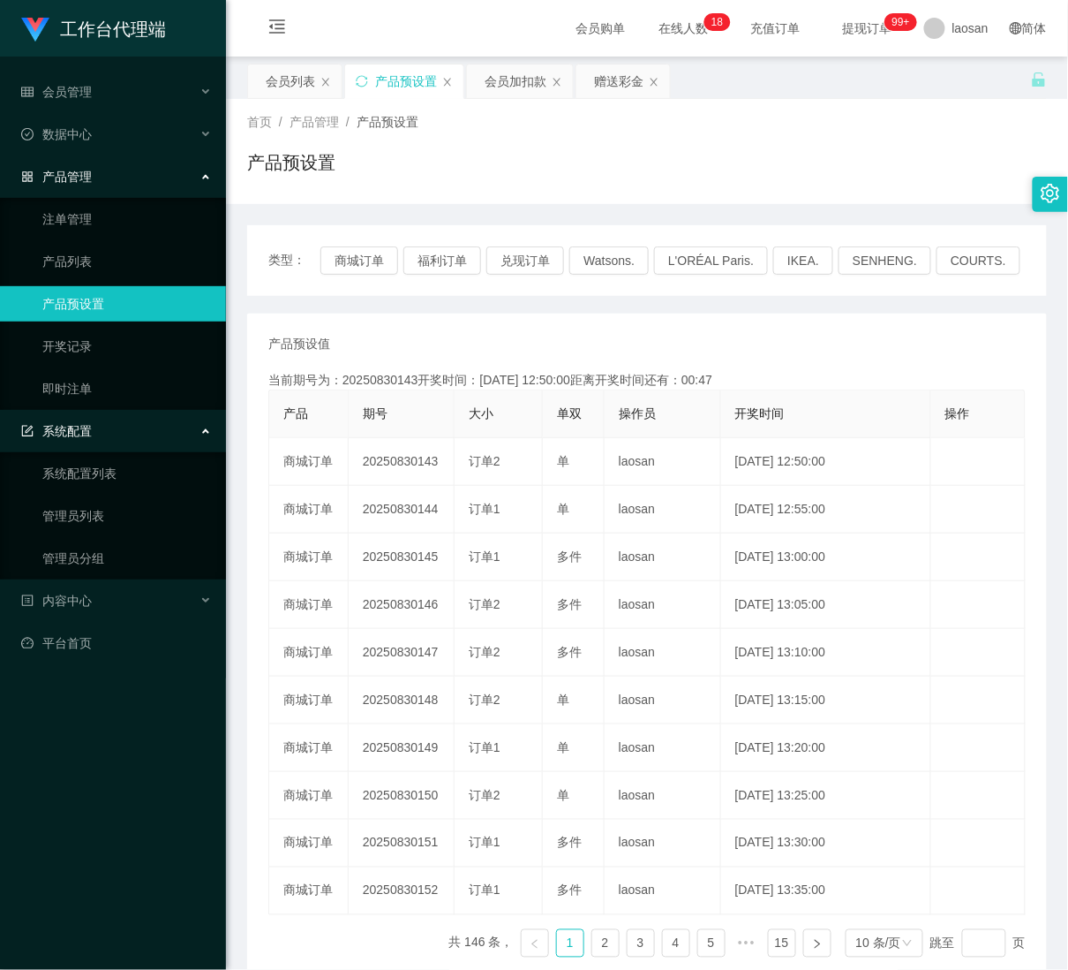
click at [109, 424] on div "系统配置" at bounding box center [113, 430] width 226 height 35
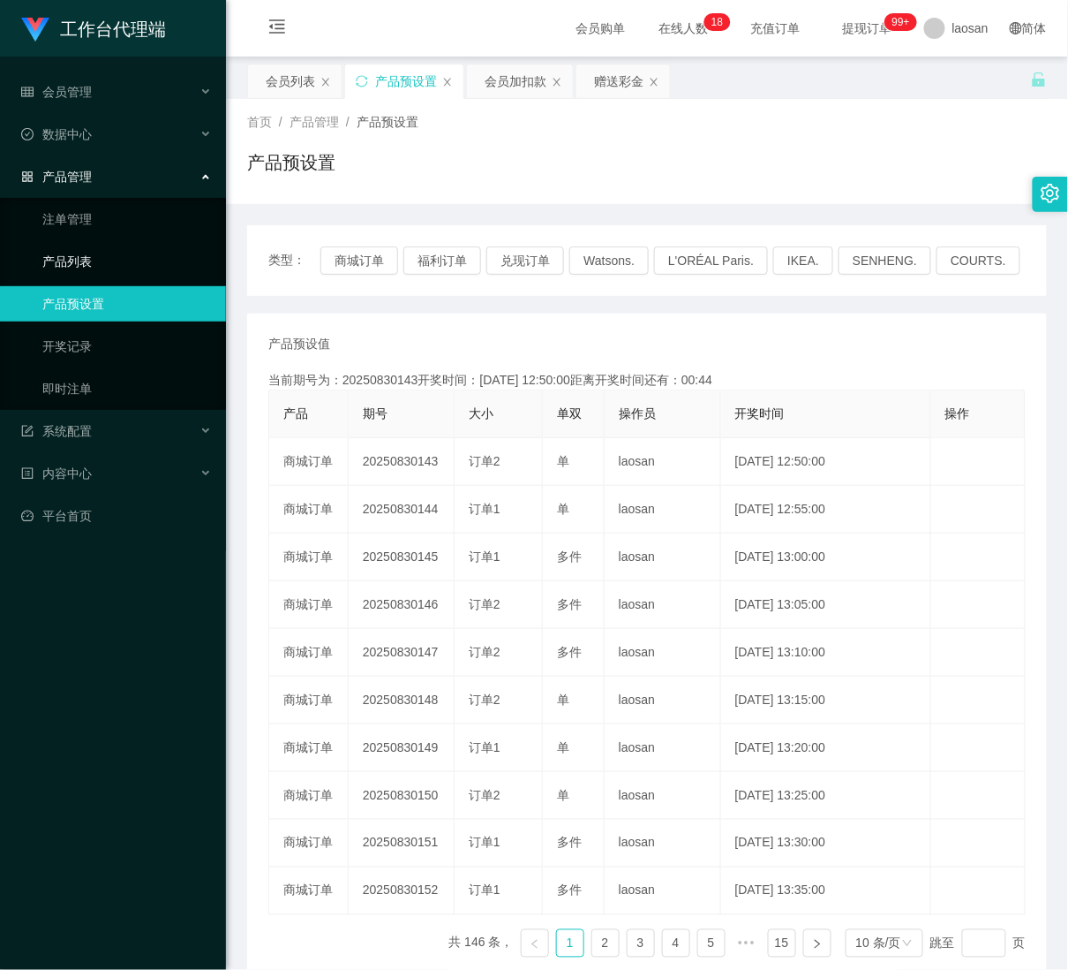
click at [138, 248] on link "产品列表" at bounding box center [127, 261] width 170 height 35
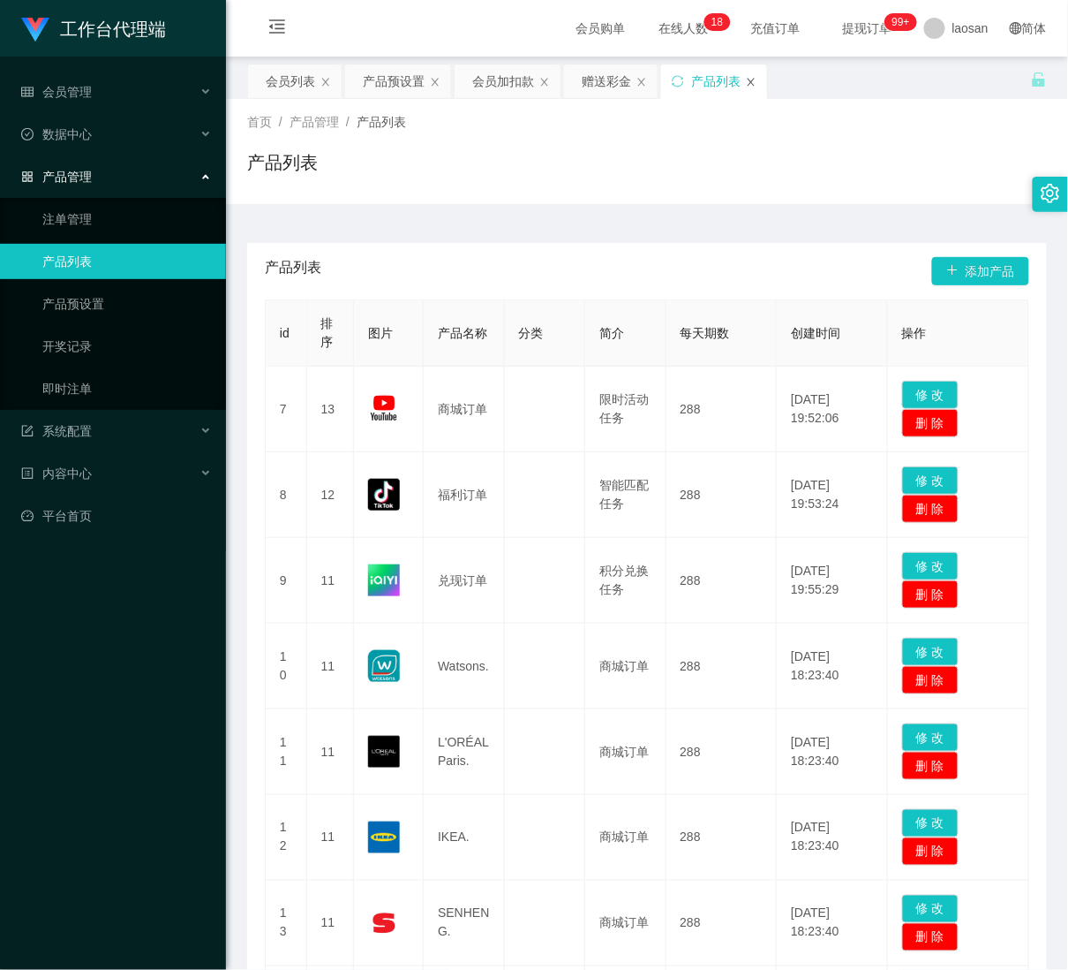
click at [752, 85] on icon "图标: close" at bounding box center [751, 82] width 7 height 8
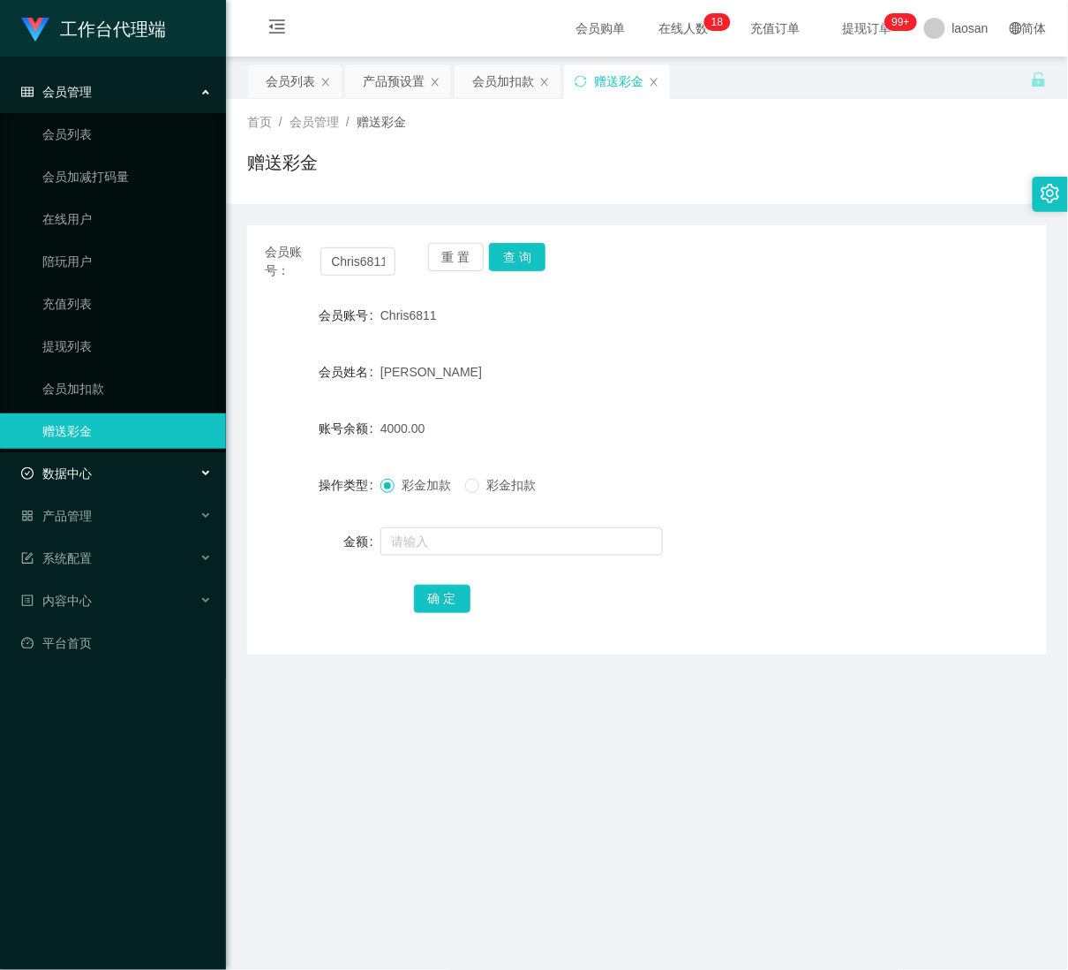
click at [195, 473] on div "数据中心" at bounding box center [113, 473] width 226 height 35
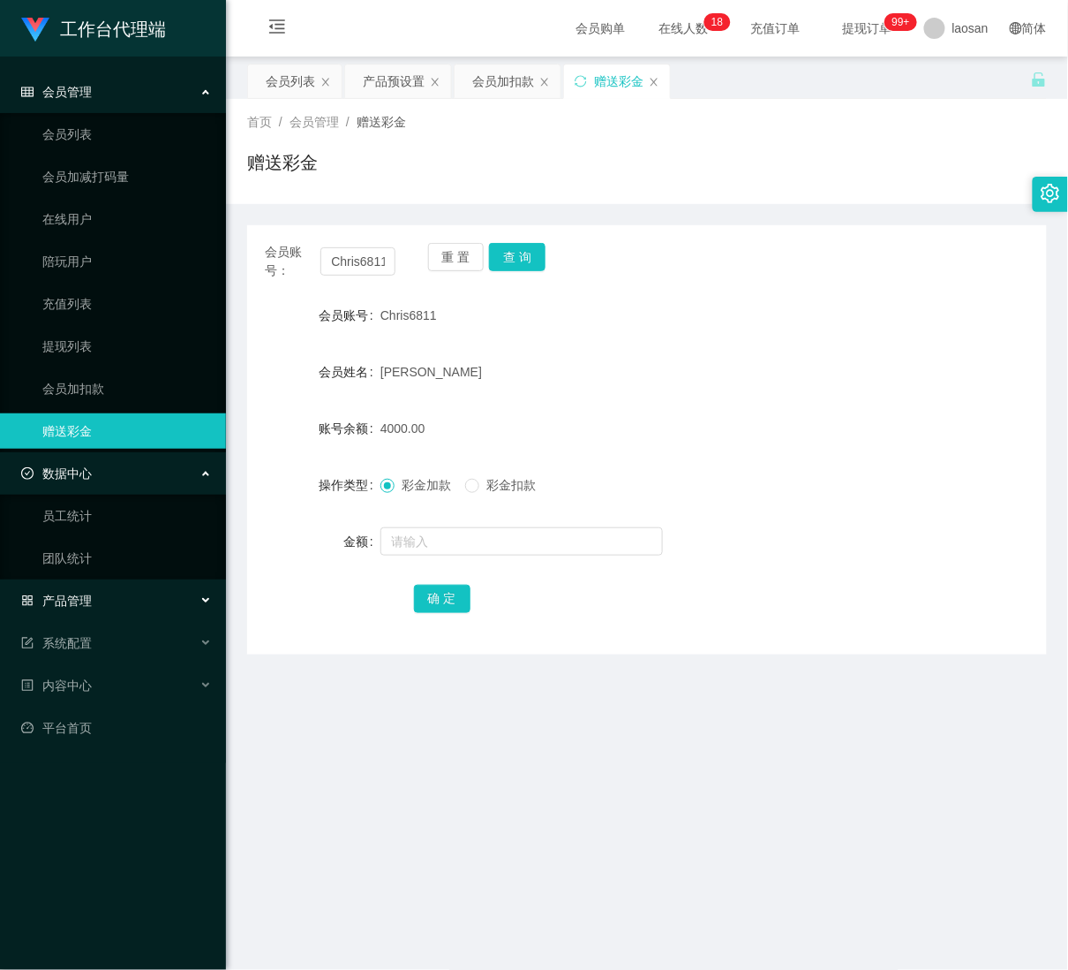
click at [163, 598] on div "产品管理" at bounding box center [113, 600] width 226 height 35
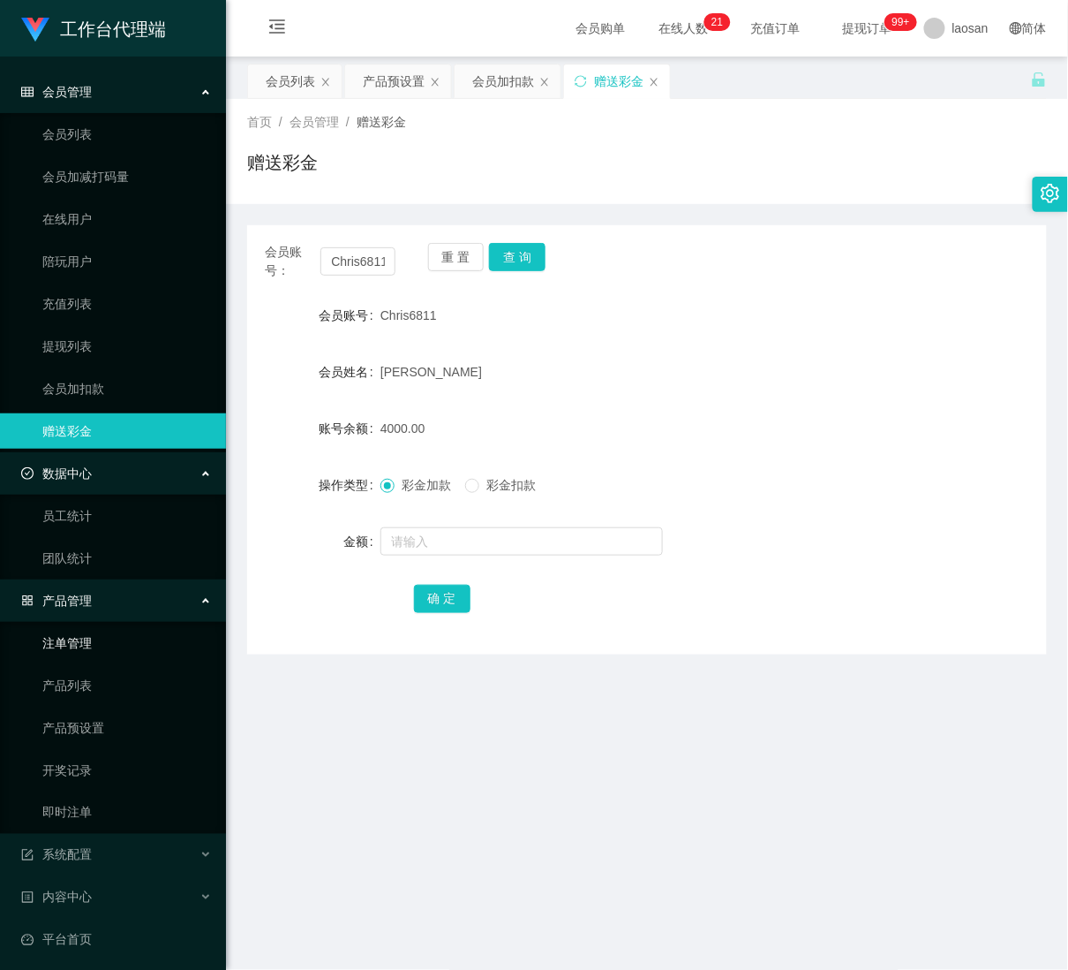
click at [117, 647] on link "注单管理" at bounding box center [127, 642] width 170 height 35
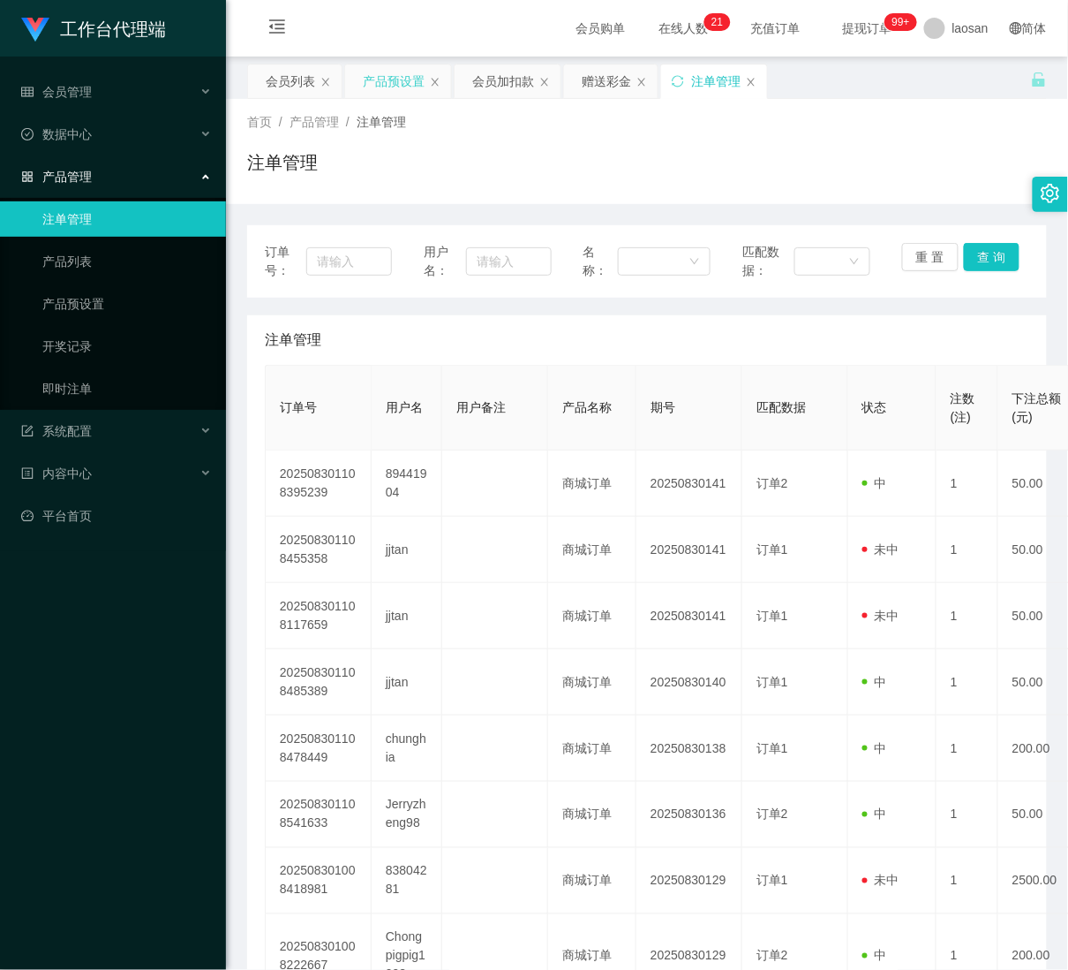
click at [392, 75] on div "产品预设置" at bounding box center [394, 81] width 62 height 34
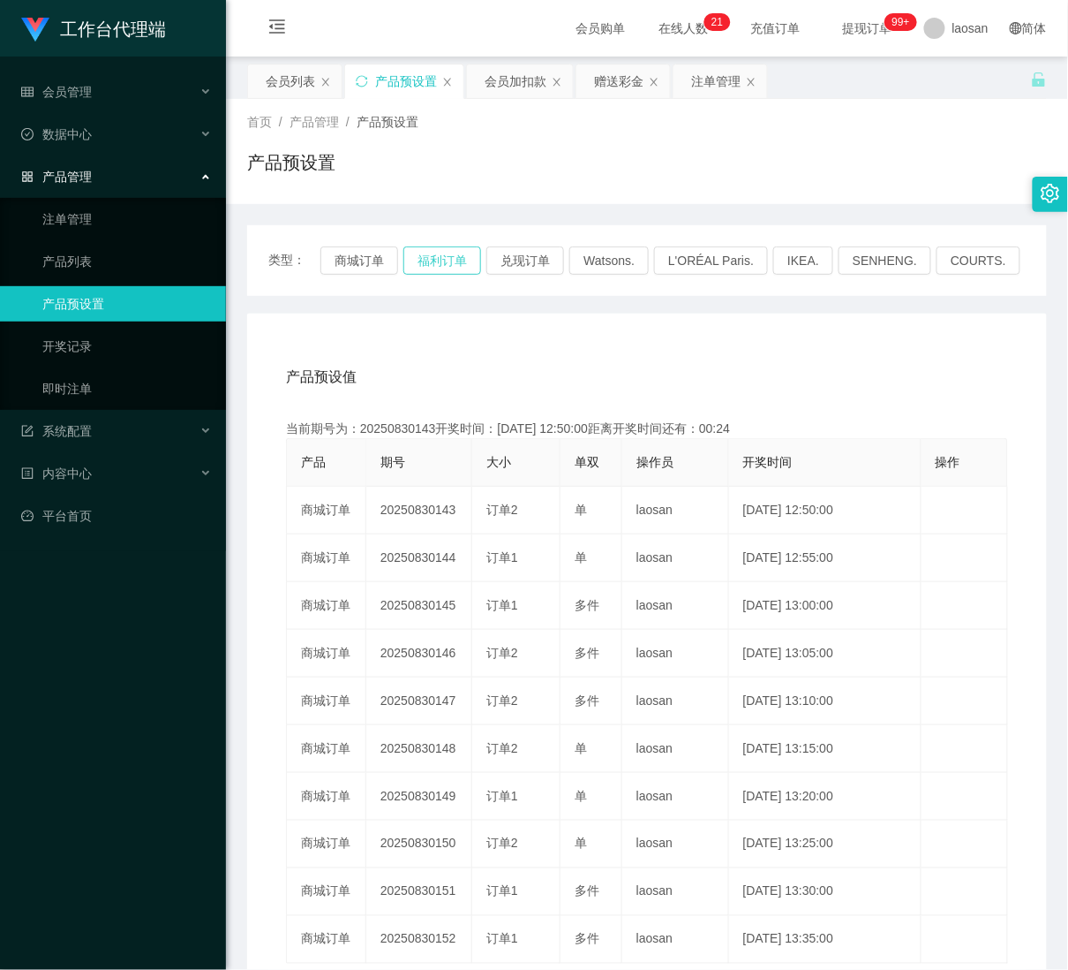
click at [457, 266] on button "福利订单" at bounding box center [443, 260] width 78 height 28
click at [457, 268] on button "福利订单" at bounding box center [443, 260] width 78 height 28
click at [446, 267] on button "福利订单" at bounding box center [443, 260] width 78 height 28
click at [443, 255] on button "福利订单" at bounding box center [443, 260] width 78 height 28
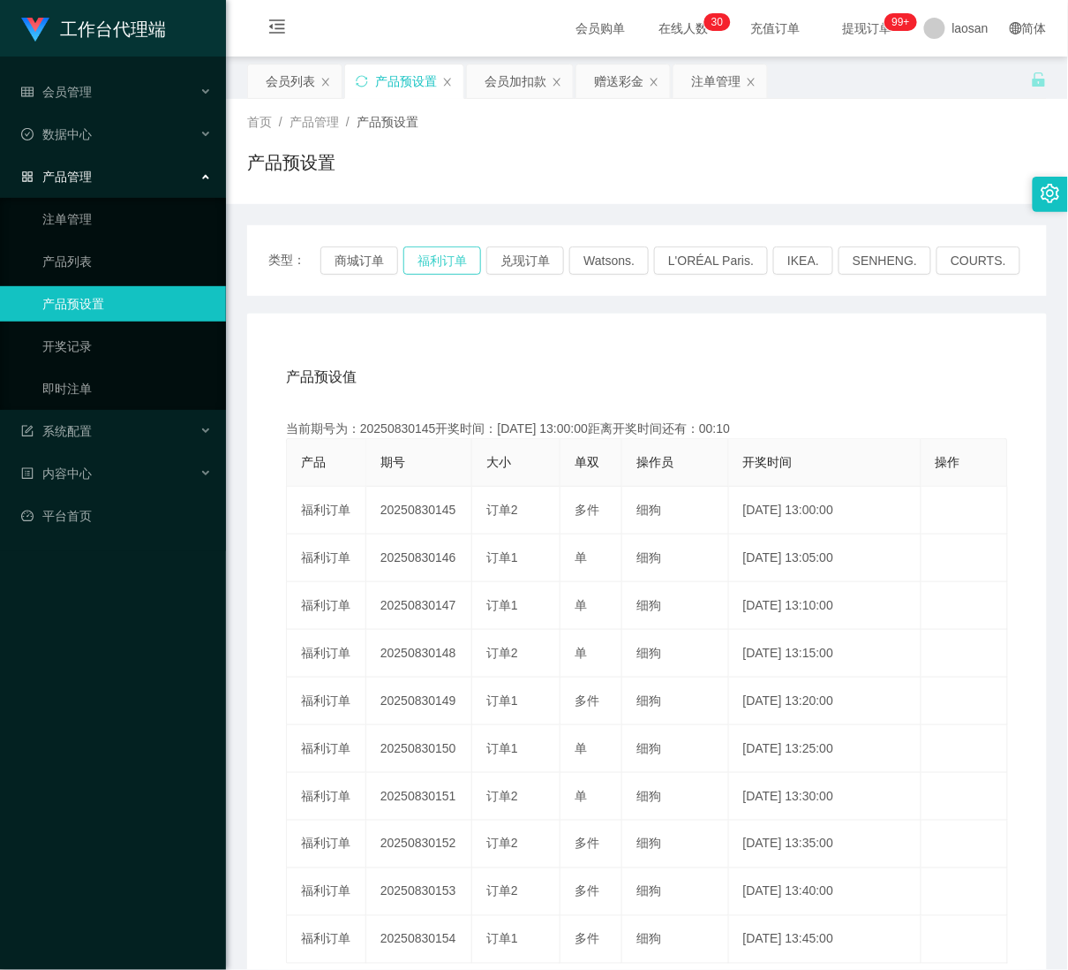
click at [435, 261] on button "福利订单" at bounding box center [443, 260] width 78 height 28
click at [447, 252] on button "福利订单" at bounding box center [443, 260] width 78 height 28
click at [719, 86] on div "注单管理" at bounding box center [715, 81] width 49 height 34
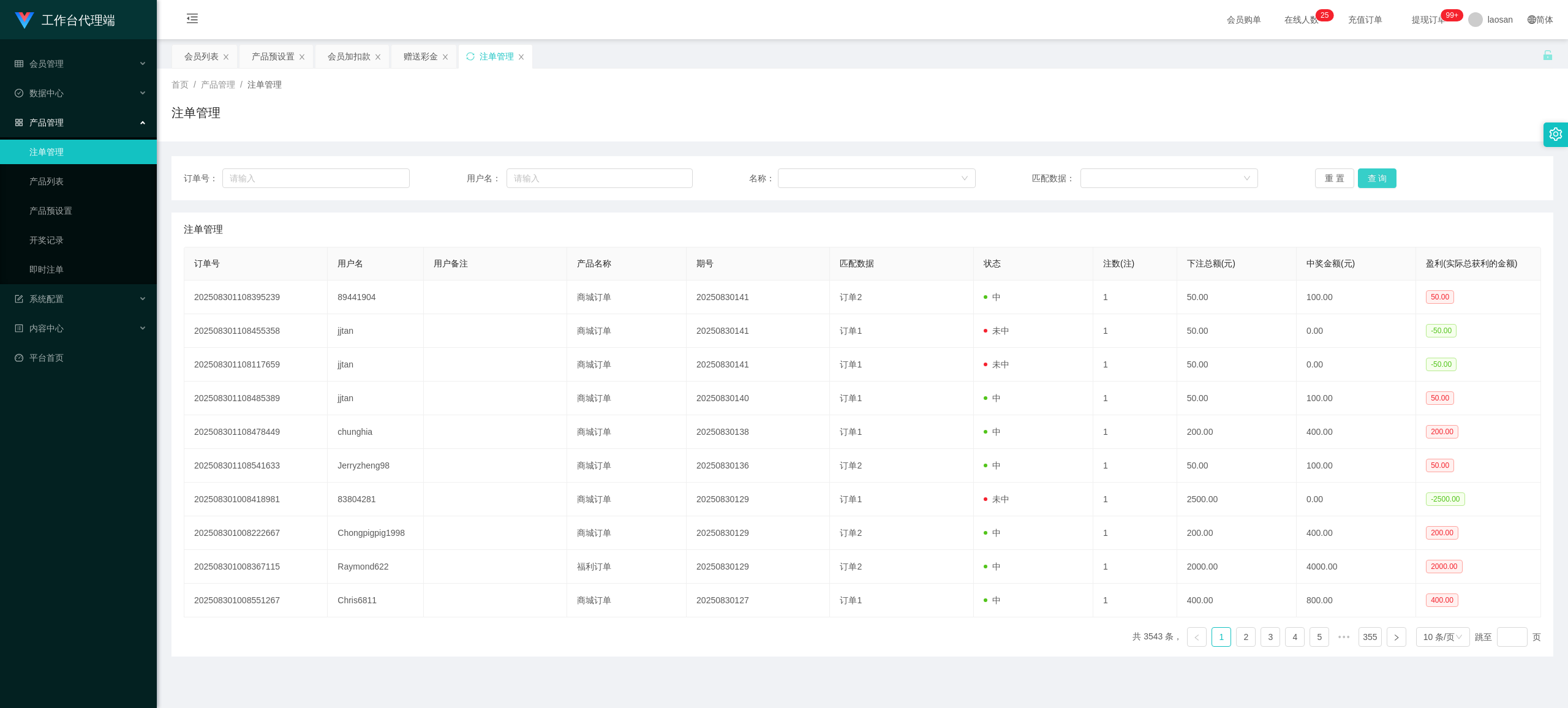
click at [741, 180] on button "查 询" at bounding box center [1377, 178] width 40 height 19
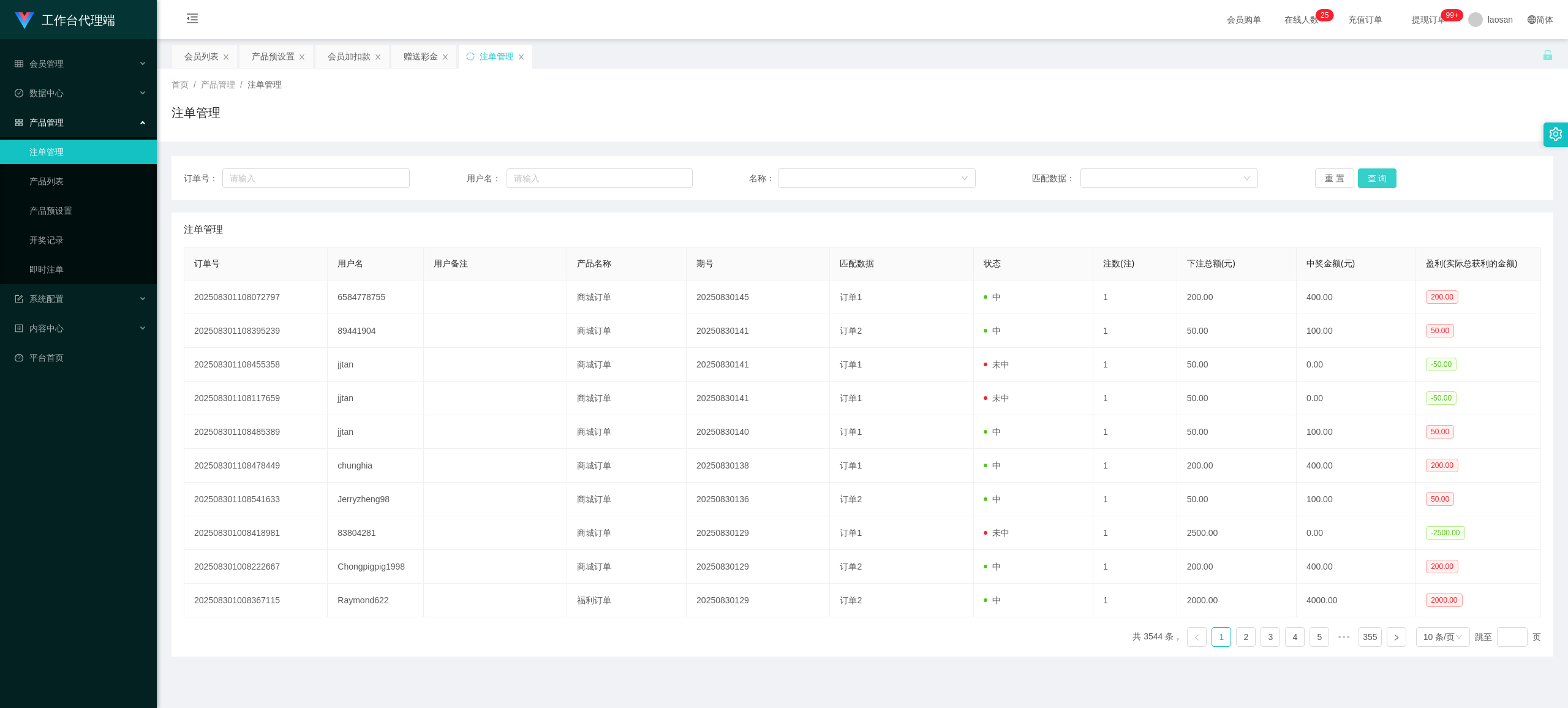
click at [741, 180] on button "查 询" at bounding box center [1377, 178] width 40 height 19
click at [741, 180] on button "查 询" at bounding box center [1384, 178] width 53 height 19
click at [741, 180] on button "查 询" at bounding box center [1377, 178] width 40 height 19
click at [741, 180] on button "查 询" at bounding box center [1384, 178] width 53 height 19
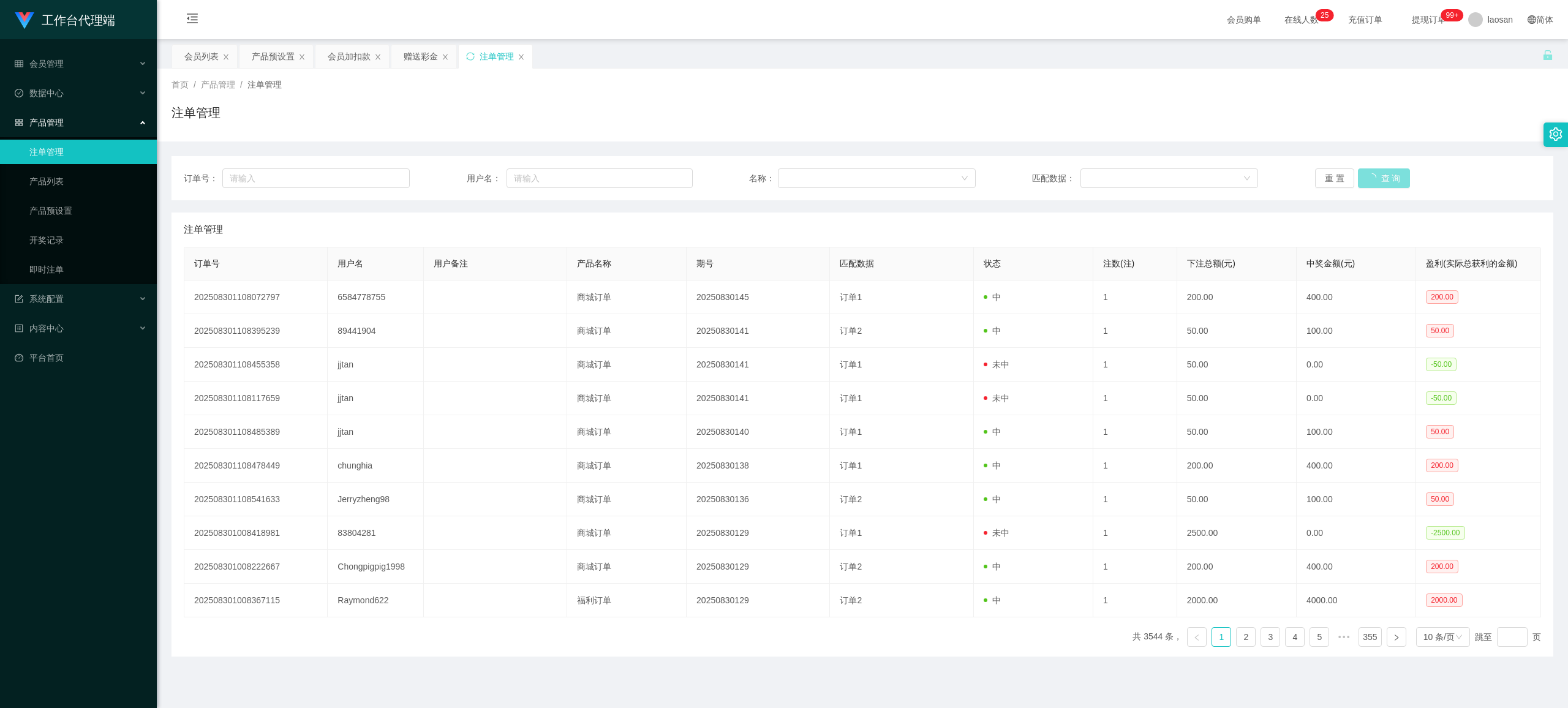
click at [741, 180] on button "查 询" at bounding box center [1384, 178] width 53 height 19
click at [741, 180] on div "重 置 查 询" at bounding box center [1428, 178] width 226 height 19
click at [741, 180] on button "查 询" at bounding box center [1377, 178] width 40 height 19
click at [741, 180] on button "查 询" at bounding box center [1384, 178] width 53 height 19
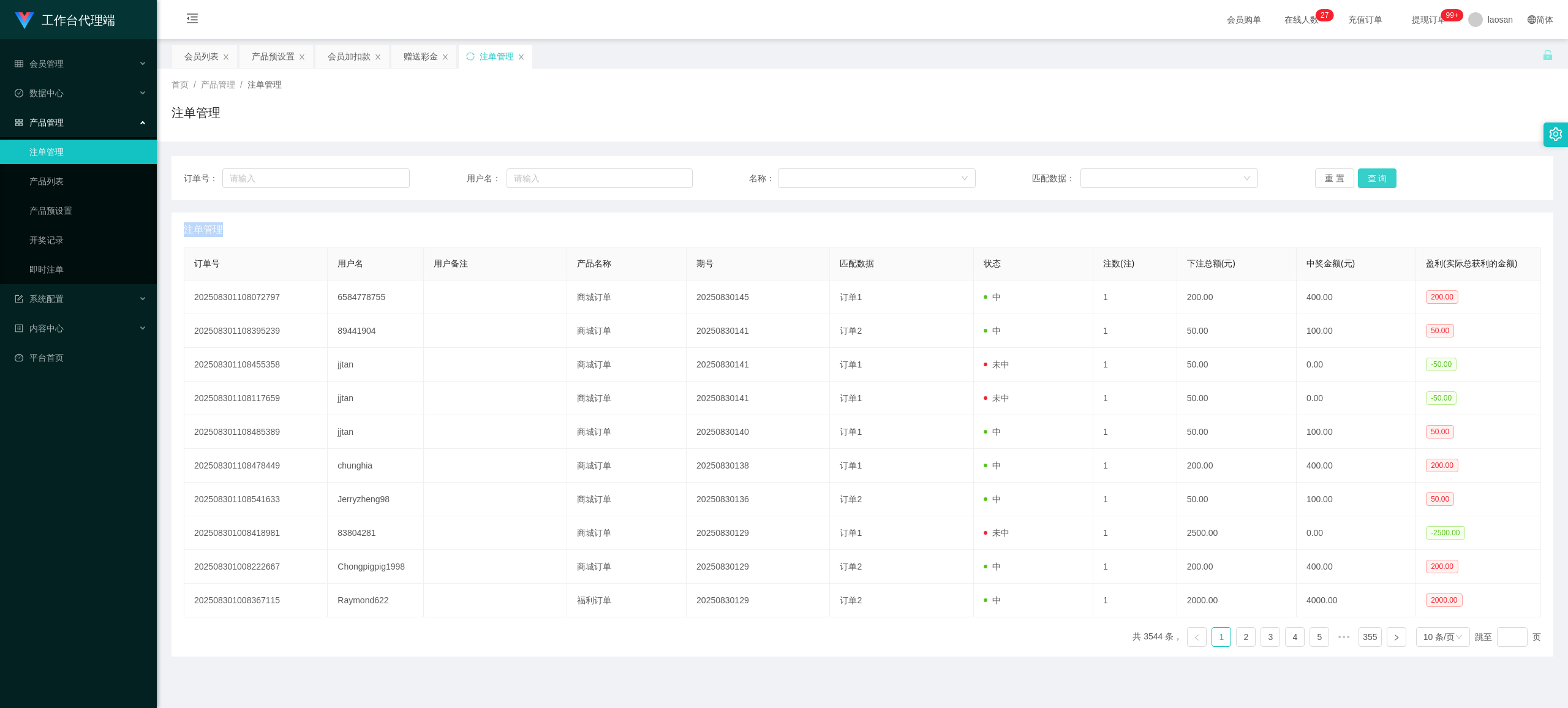
click at [741, 182] on button "查 询" at bounding box center [1377, 178] width 40 height 19
click at [741, 182] on button "查 询" at bounding box center [1384, 178] width 53 height 19
click at [741, 175] on button "查 询" at bounding box center [1377, 178] width 40 height 19
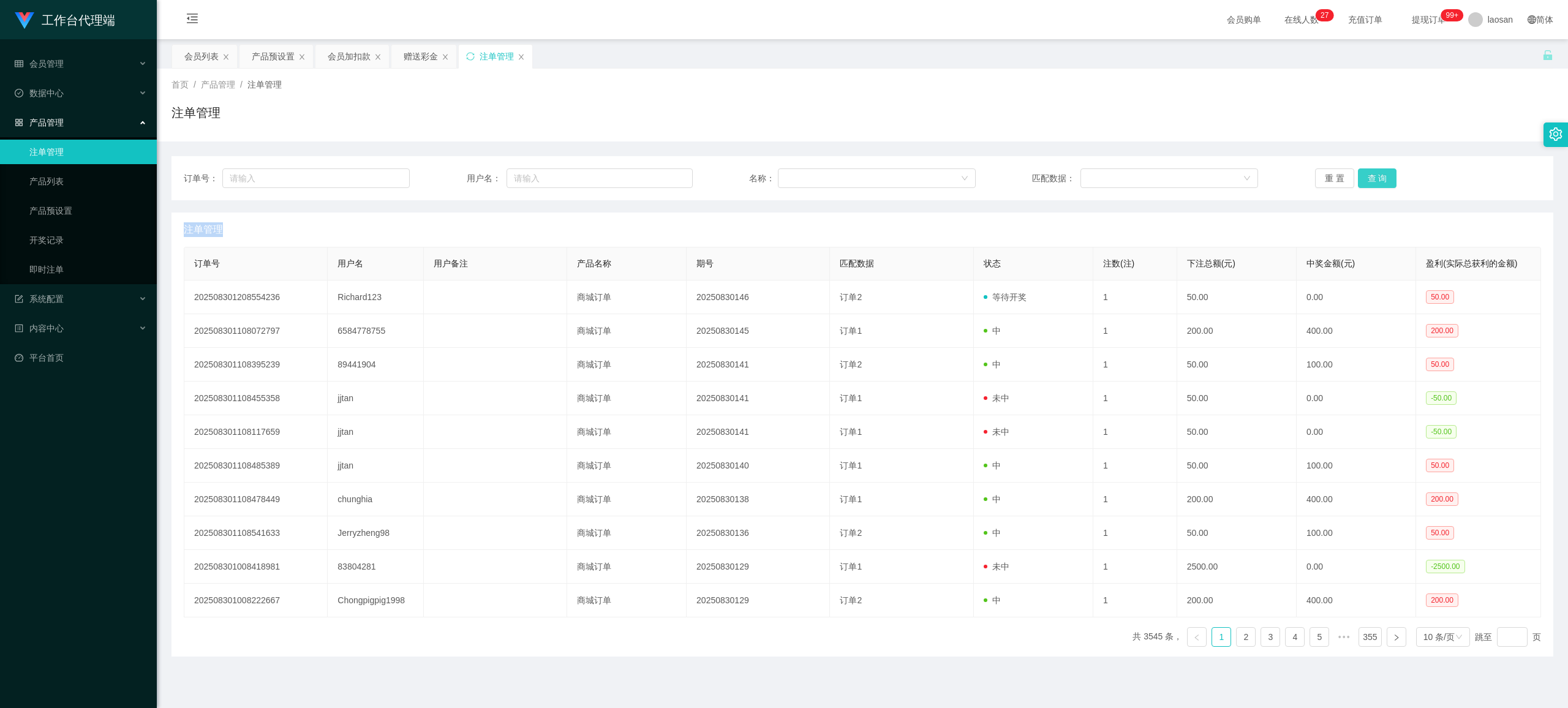
click at [741, 175] on button "查 询" at bounding box center [1377, 178] width 40 height 19
click at [741, 175] on button "查 询" at bounding box center [1384, 178] width 53 height 19
click at [741, 175] on button "查 询" at bounding box center [1377, 178] width 40 height 19
drag, startPoint x: 1375, startPoint y: 175, endPoint x: 1341, endPoint y: 182, distance: 34.7
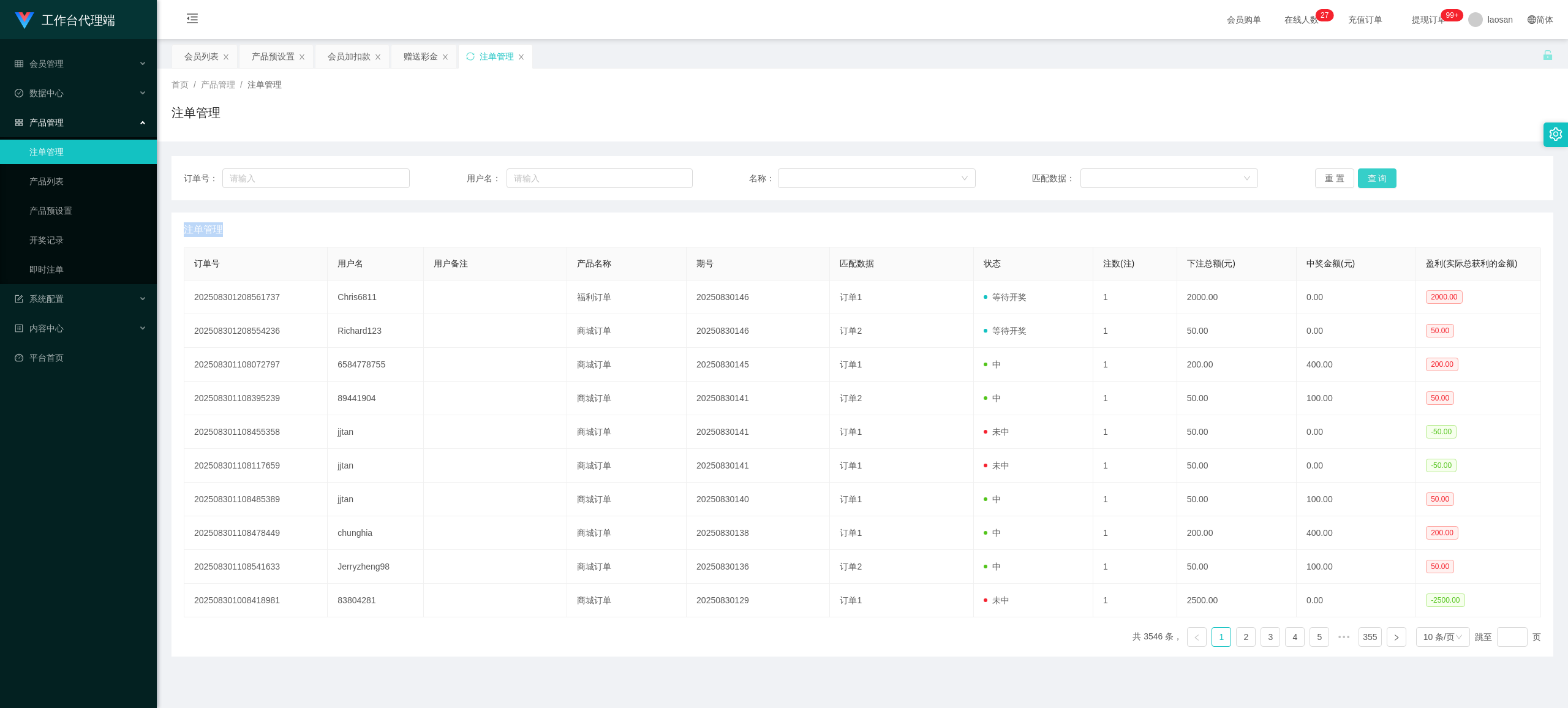
click at [741, 177] on div "重 置 查 询" at bounding box center [1428, 178] width 226 height 19
click at [741, 187] on button "查 询" at bounding box center [1377, 178] width 40 height 19
